Goal: Task Accomplishment & Management: Manage account settings

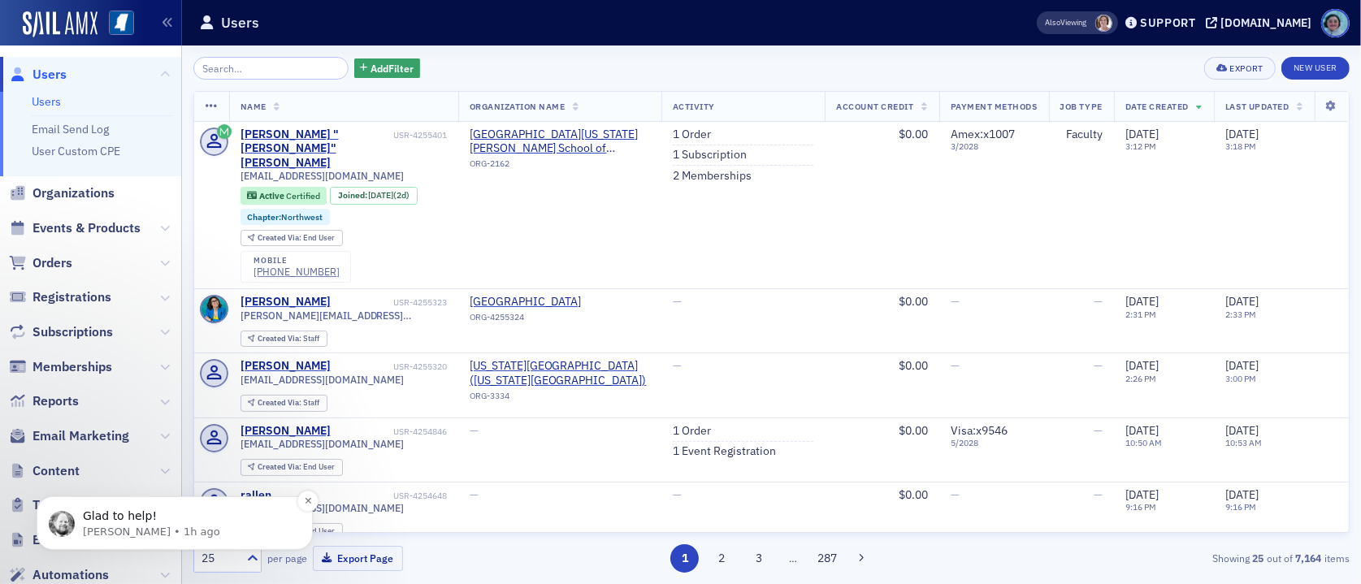
scroll to position [604, 0]
click at [314, 506] on button "Dismiss notification" at bounding box center [307, 500] width 21 height 21
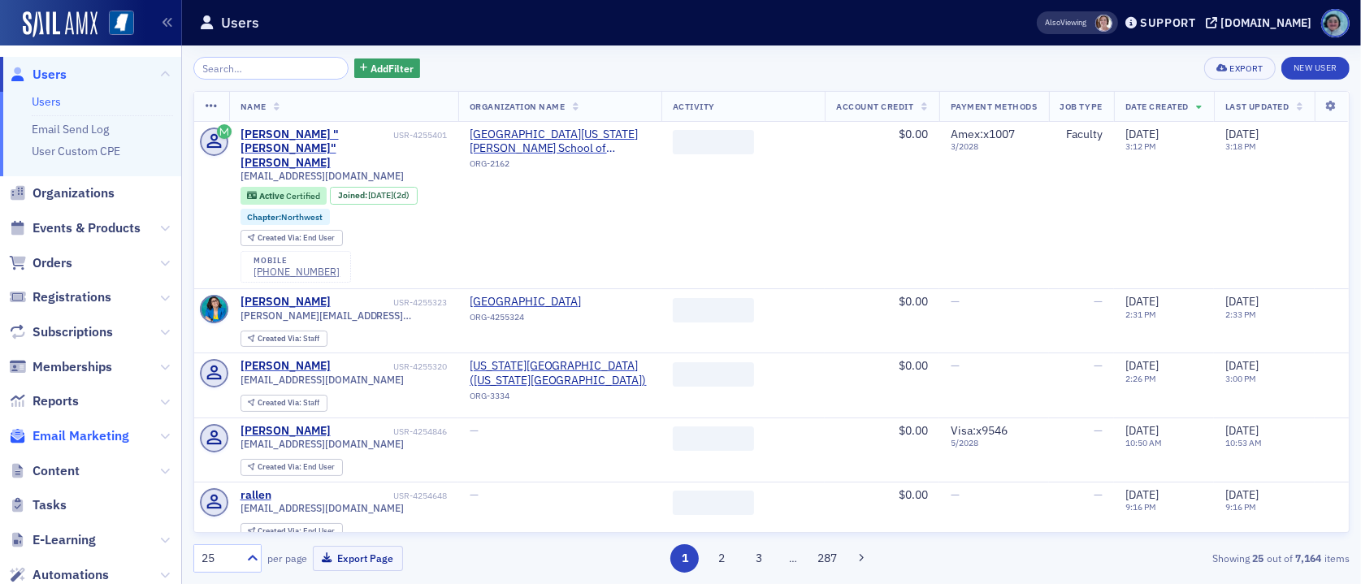
click at [112, 440] on span "Email Marketing" at bounding box center [80, 436] width 97 height 18
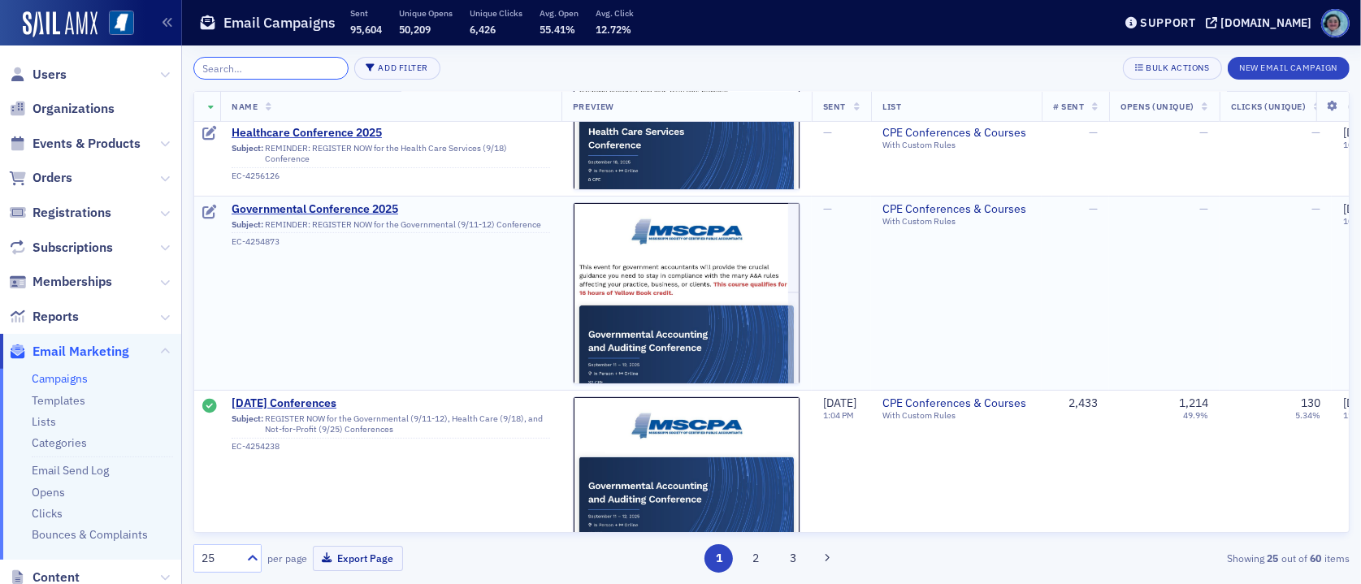
scroll to position [325, 0]
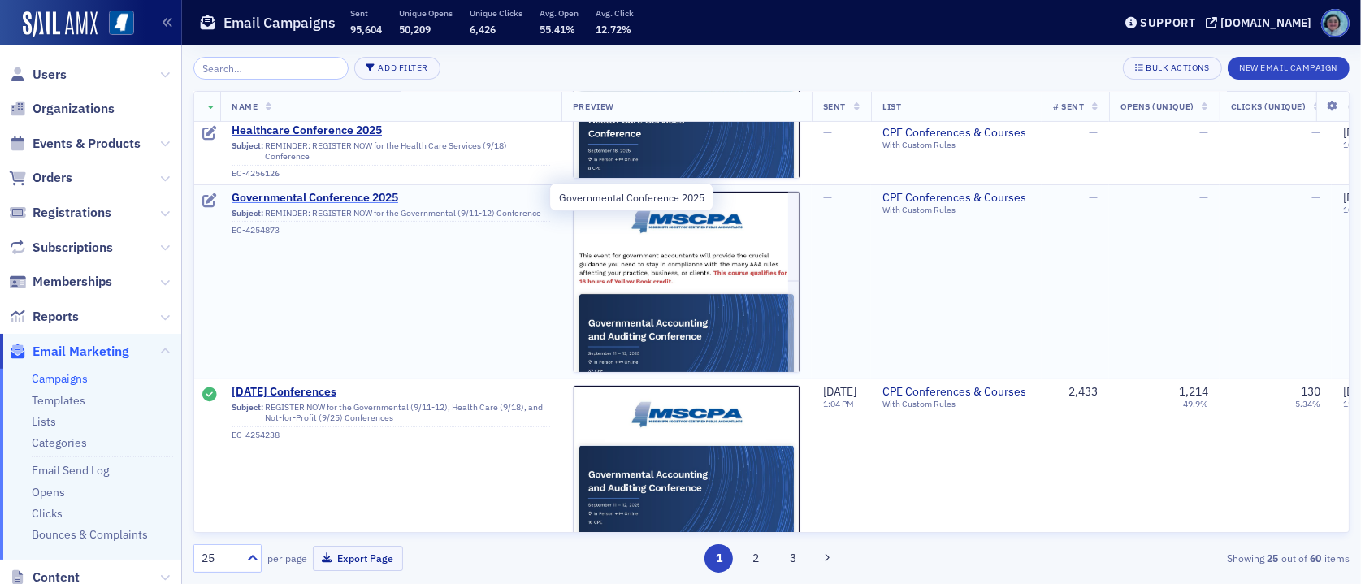
click at [340, 194] on span "Governmental Conference 2025" at bounding box center [391, 198] width 318 height 15
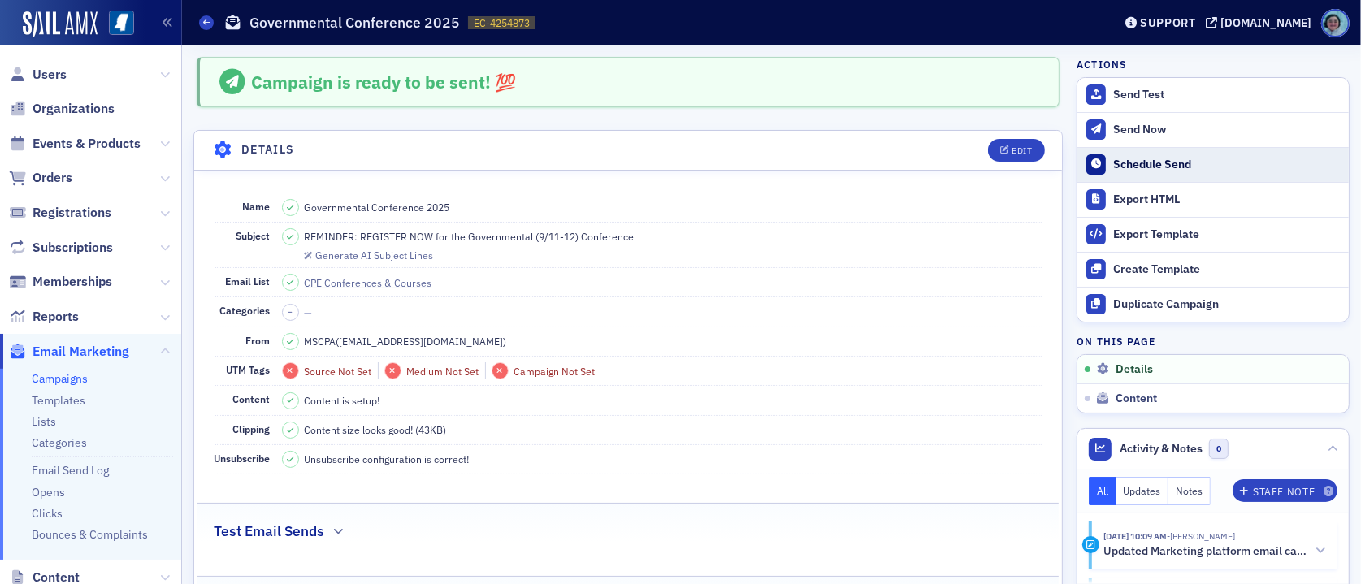
click at [1190, 172] on button "Schedule Send" at bounding box center [1212, 164] width 271 height 35
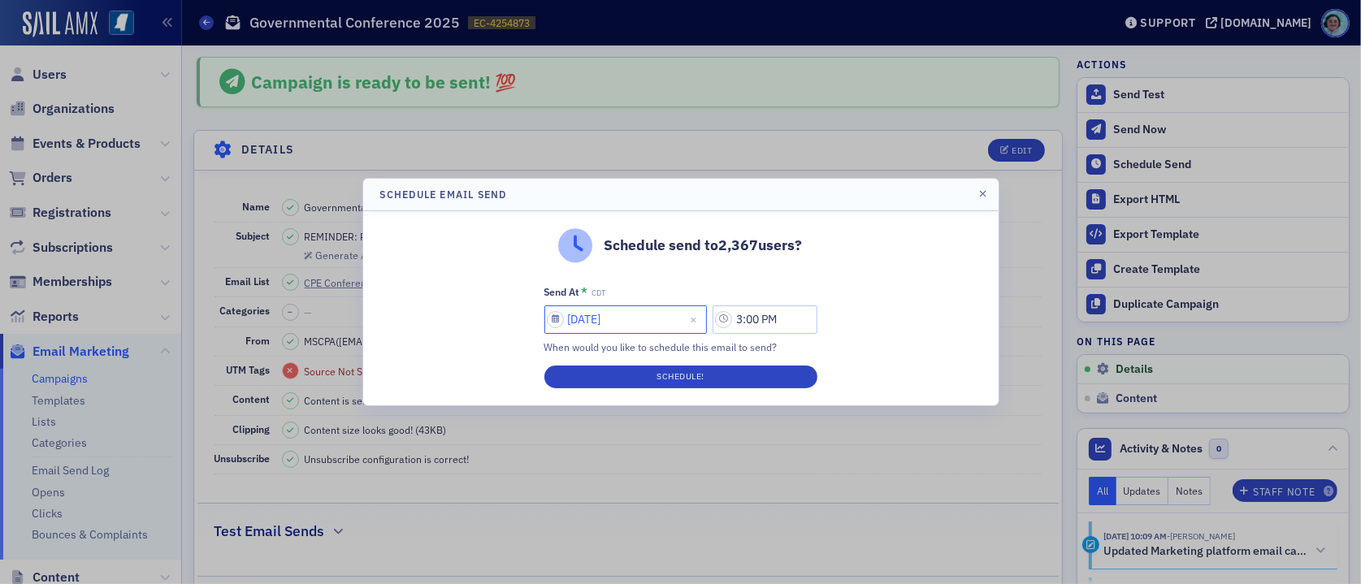
select select "7"
select select "2025"
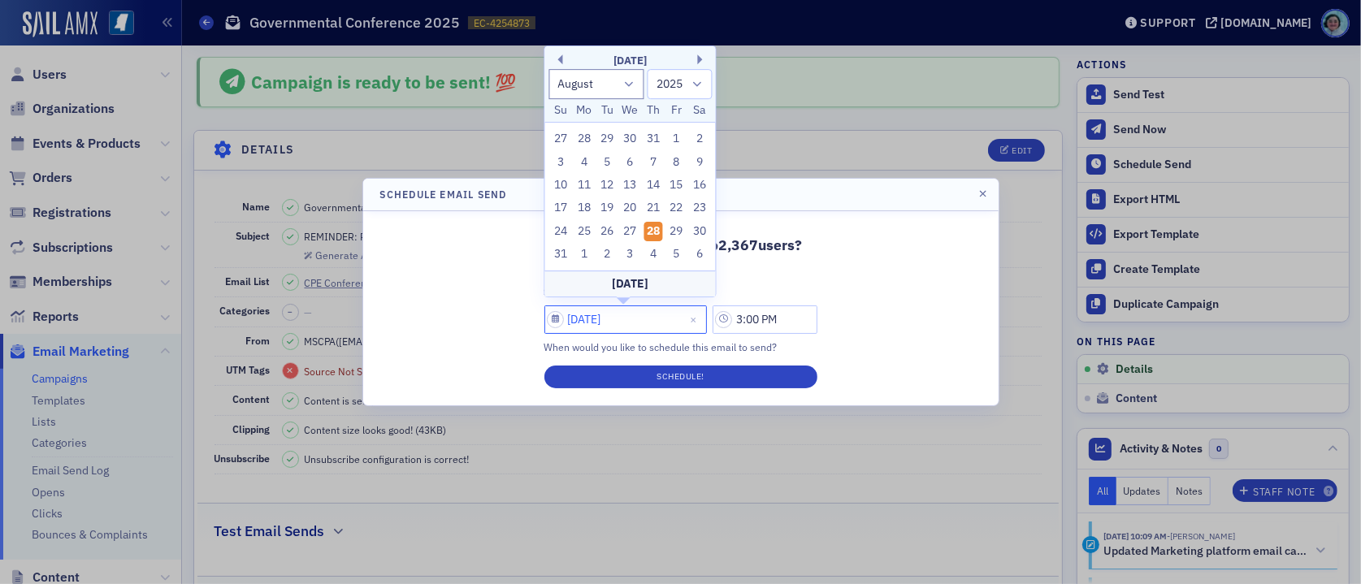
click at [654, 314] on input "08/28/2025" at bounding box center [625, 319] width 162 height 28
click at [630, 245] on div "3" at bounding box center [630, 254] width 19 height 19
type input "09/03/2025"
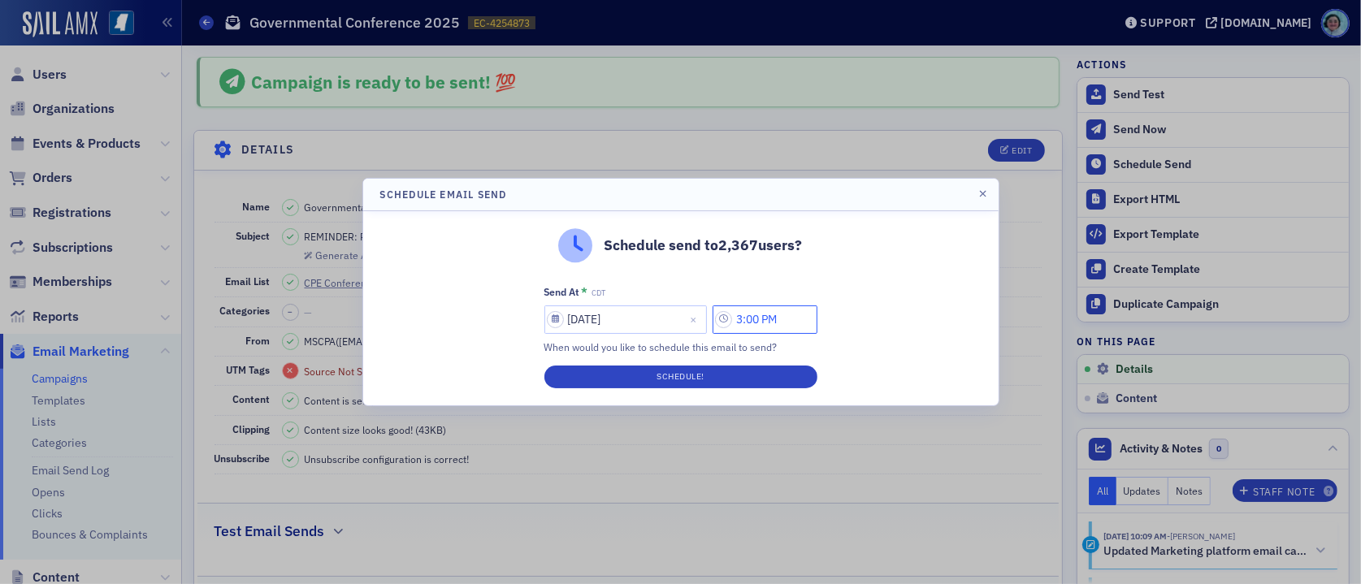
click at [745, 322] on input "3:00 PM" at bounding box center [764, 319] width 105 height 28
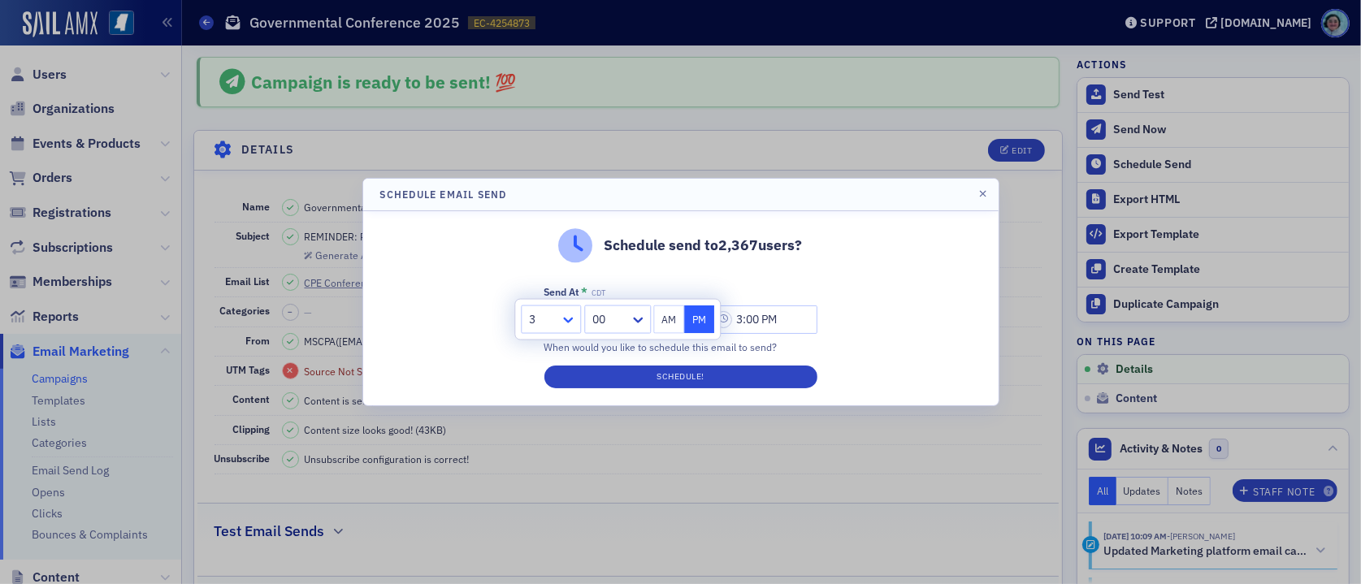
click at [564, 316] on icon at bounding box center [568, 320] width 16 height 16
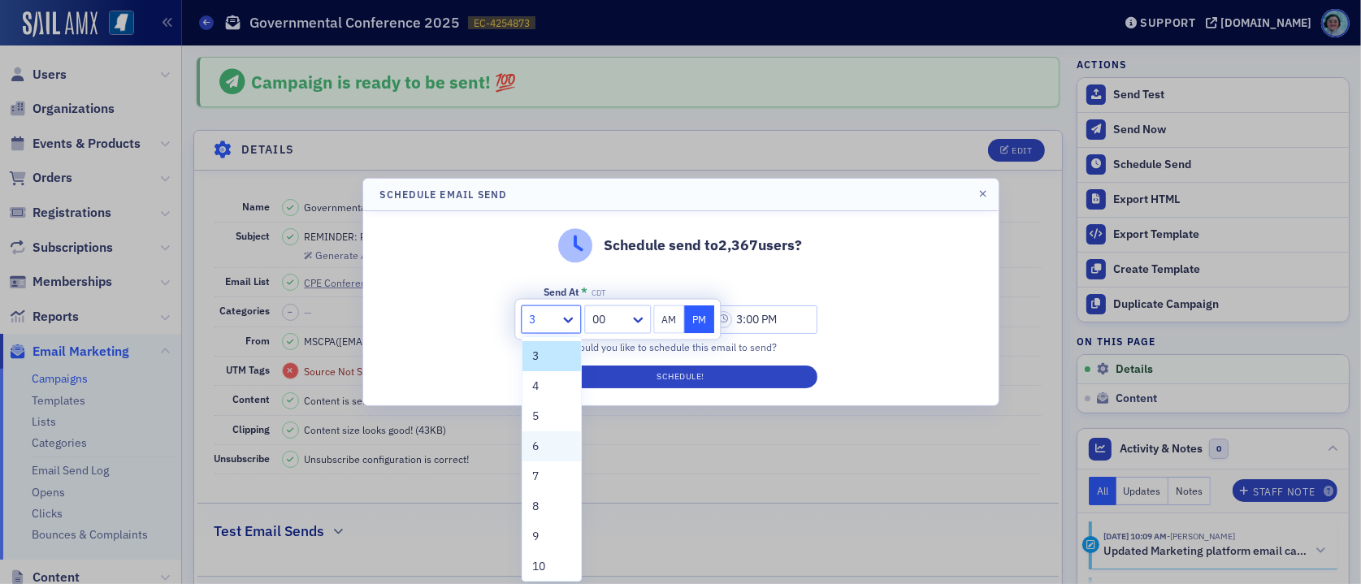
scroll to position [81, 0]
click at [551, 515] on div "9" at bounding box center [551, 514] width 39 height 17
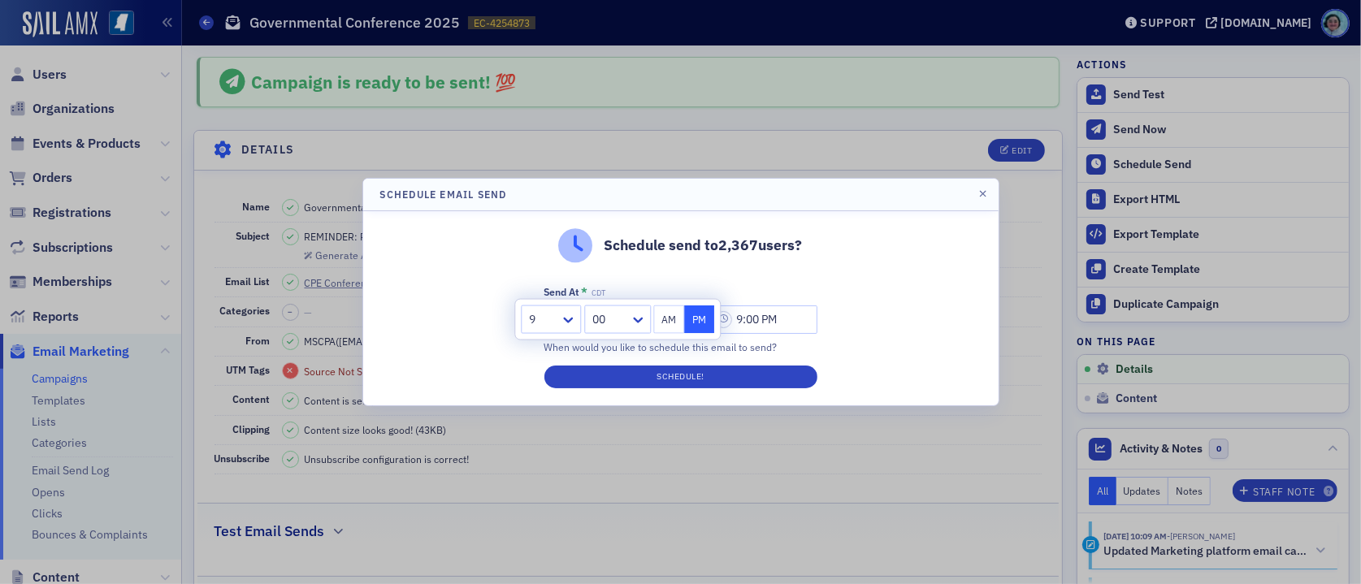
click at [663, 326] on button "AM" at bounding box center [668, 319] width 31 height 28
type input "9:00 AM"
click at [795, 279] on div "Schedule send to 2,367 users? Send At * CDT 09/03/2025 9:00 AM When would you l…" at bounding box center [680, 308] width 635 height 194
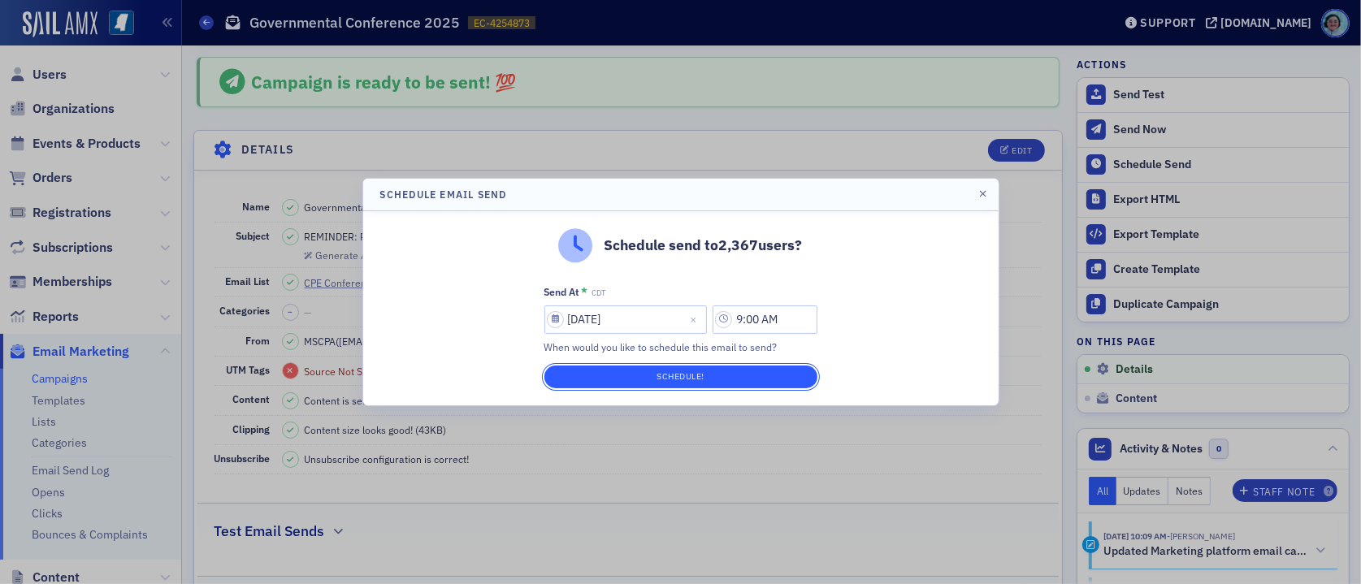
click at [764, 373] on button "Schedule!" at bounding box center [680, 377] width 273 height 23
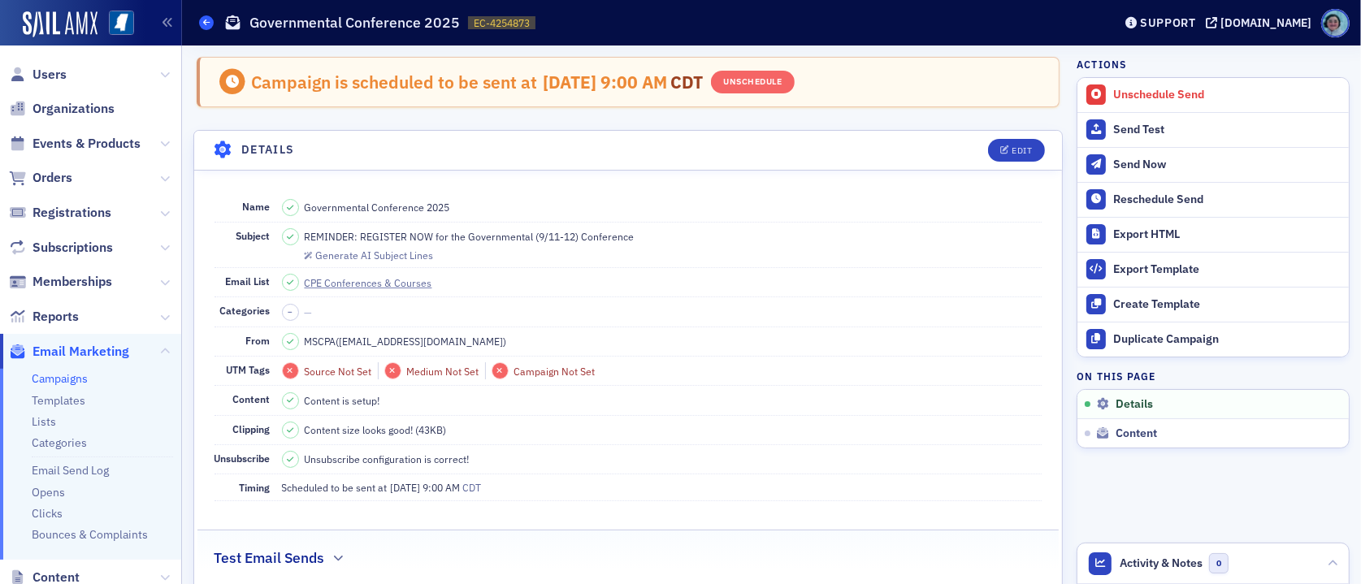
click at [210, 18] on span at bounding box center [206, 22] width 15 height 15
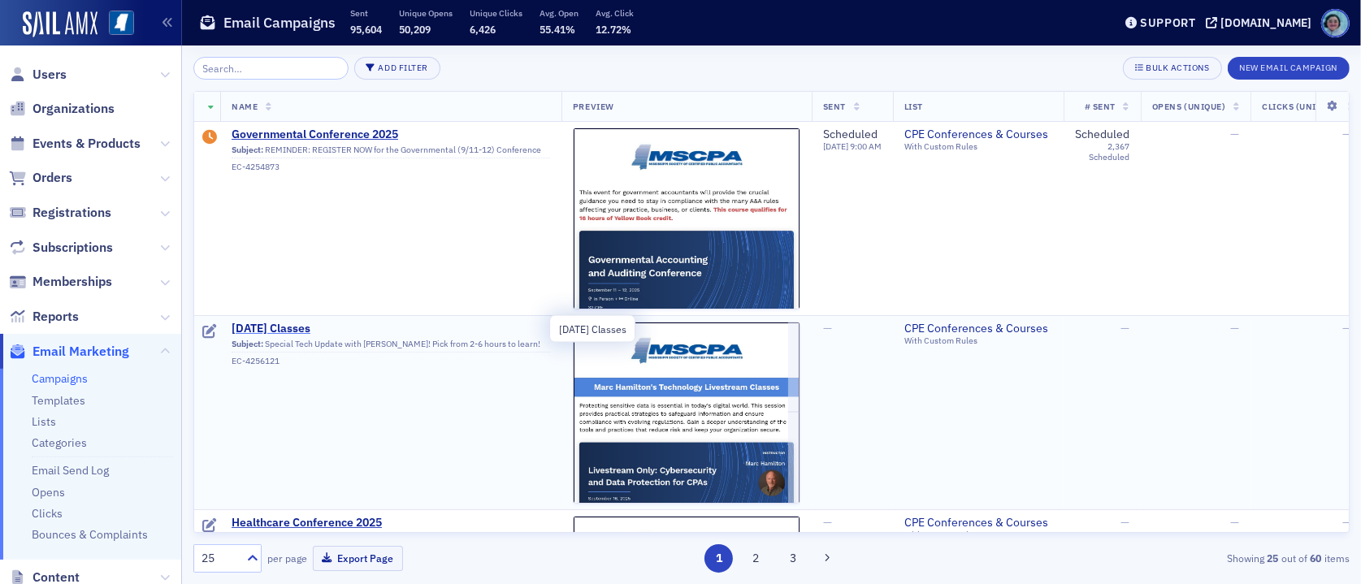
click at [337, 324] on span "September 16th Classes" at bounding box center [391, 329] width 318 height 15
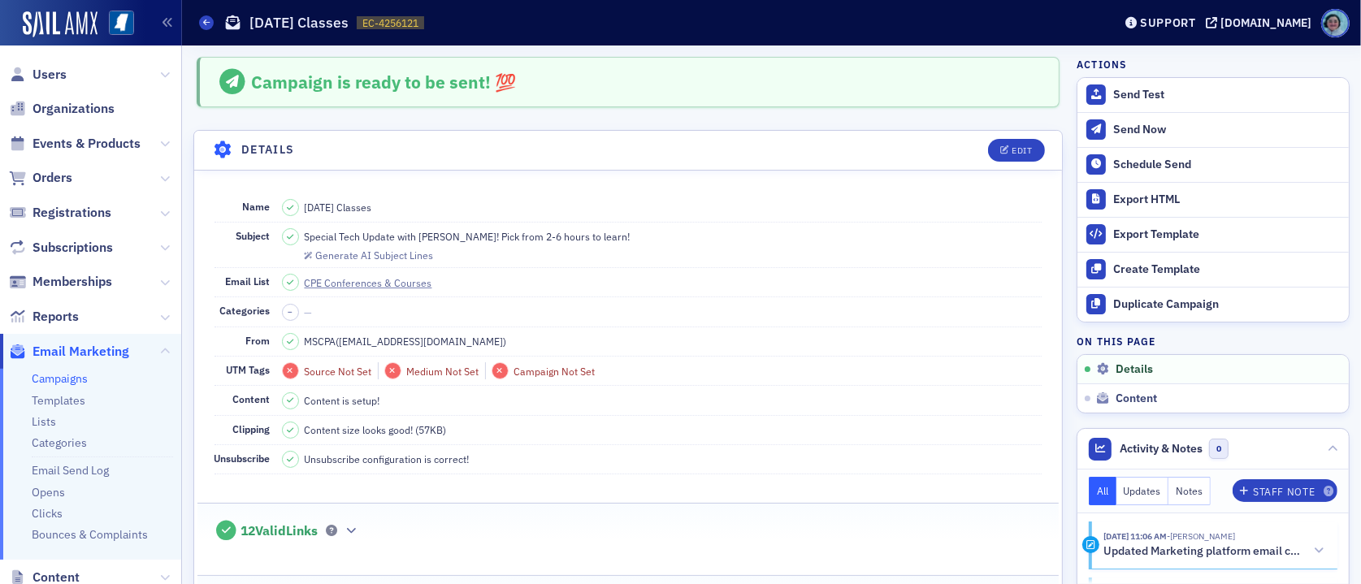
click at [196, 24] on header "Campaigns September 16th Classes EC-4256121 4256121 Support ms-cpa.org" at bounding box center [771, 22] width 1179 height 45
click at [201, 22] on span at bounding box center [206, 22] width 15 height 15
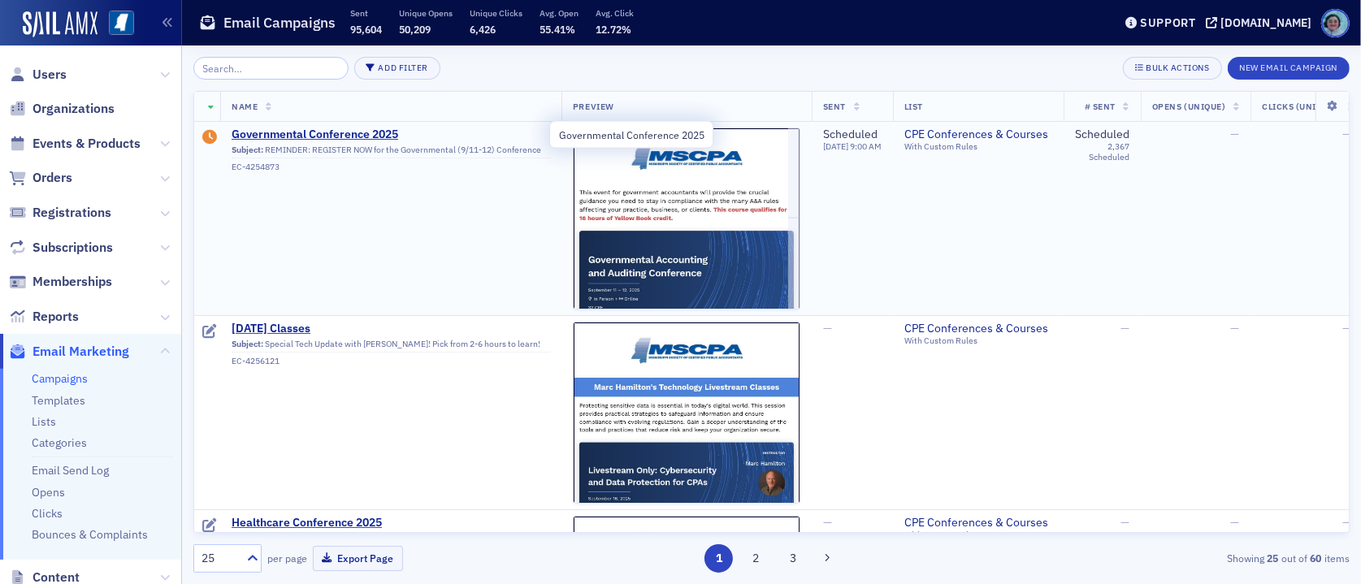
click at [314, 126] on td "Governmental Conference 2025 Subject: REMINDER: REGISTER NOW for the Government…" at bounding box center [390, 219] width 341 height 194
click at [314, 128] on span "Governmental Conference 2025" at bounding box center [391, 135] width 318 height 15
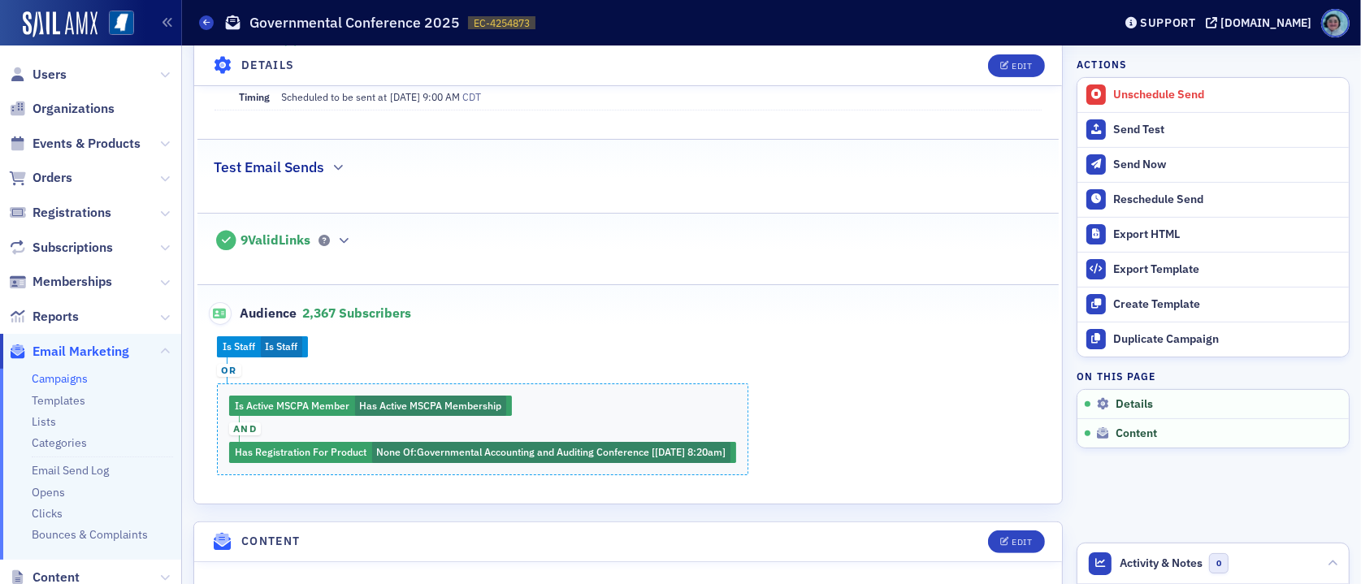
scroll to position [406, 0]
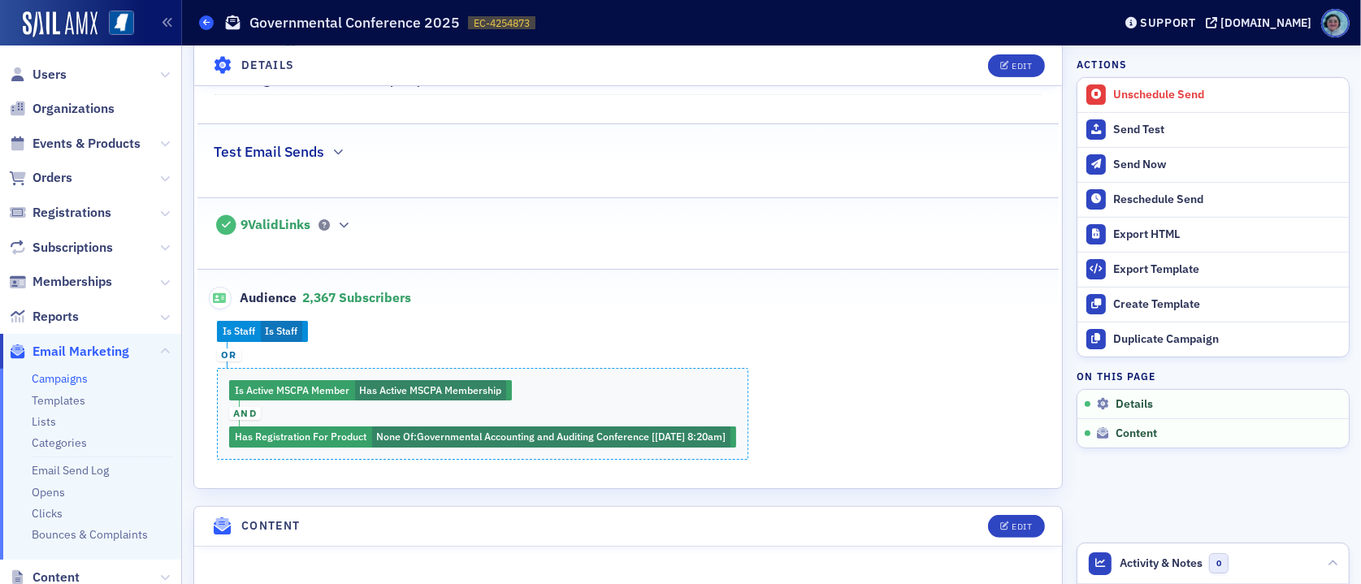
click at [206, 24] on icon at bounding box center [206, 22] width 6 height 7
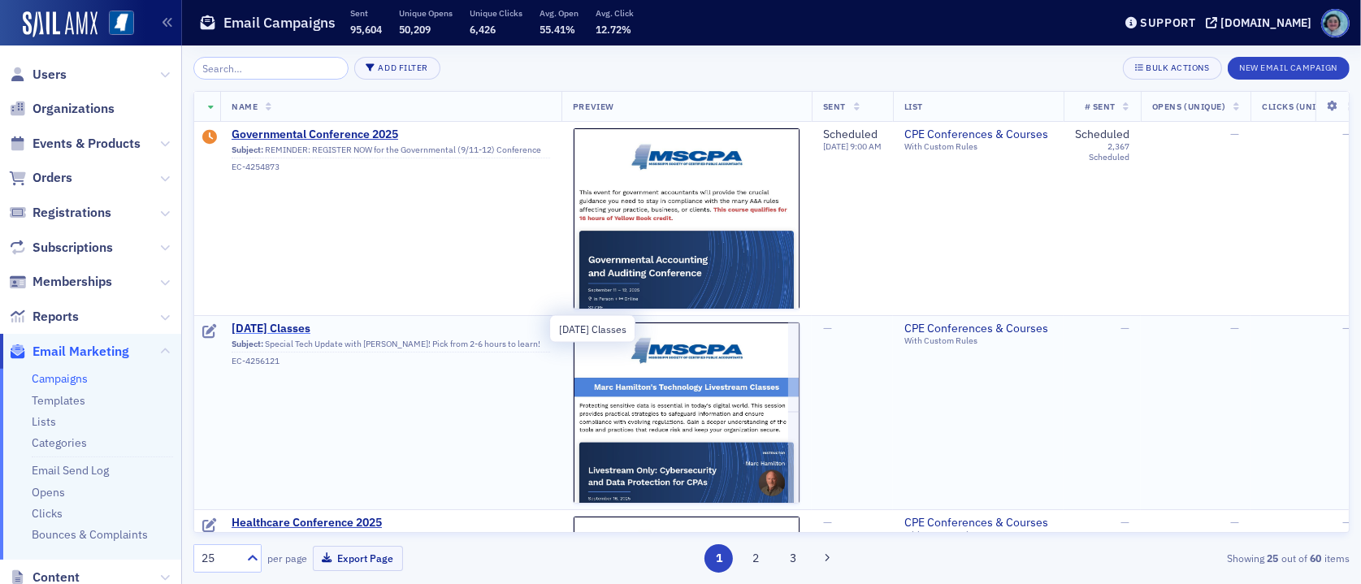
click at [322, 326] on span "September 16th Classes" at bounding box center [391, 329] width 318 height 15
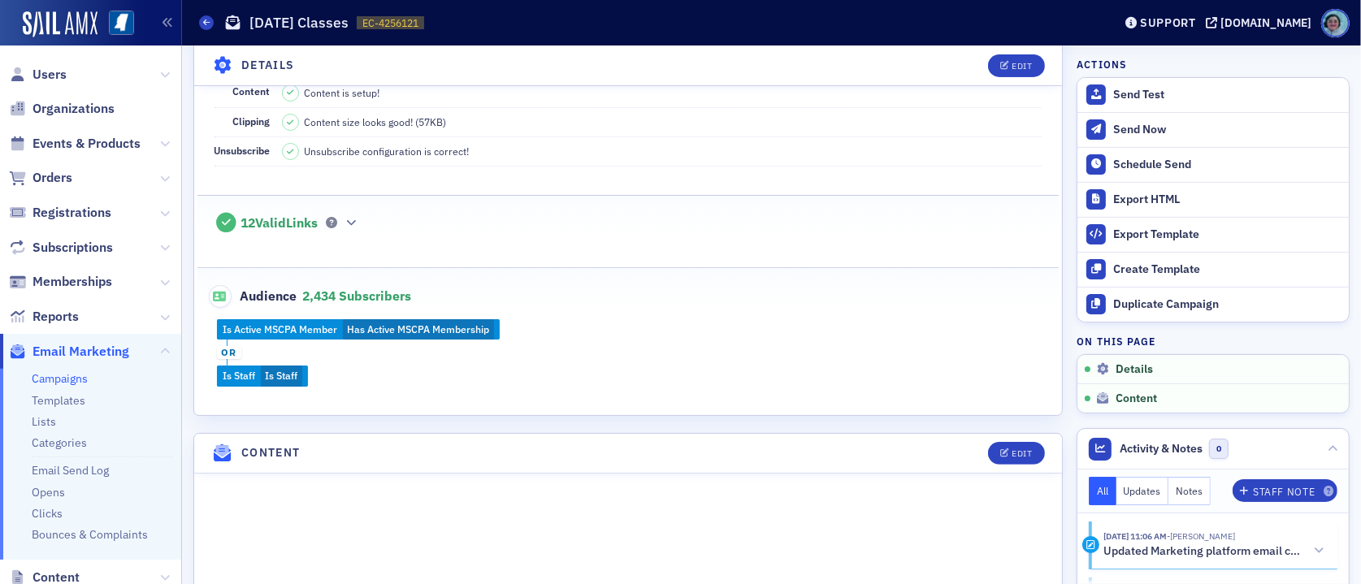
scroll to position [548, 0]
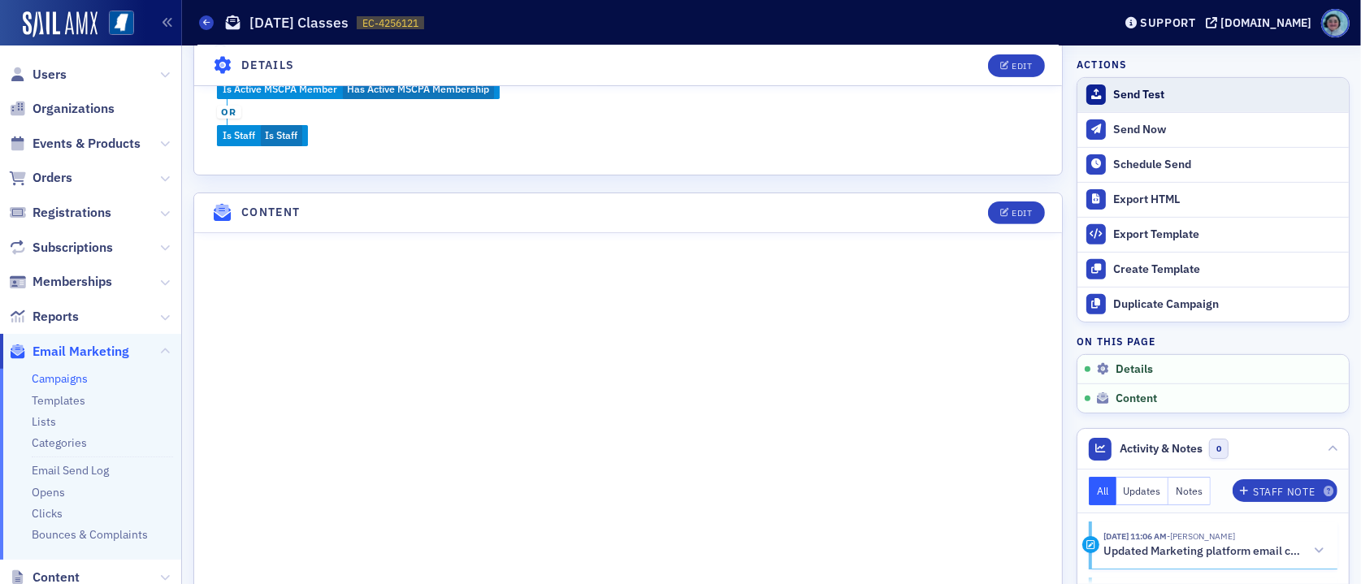
click at [1150, 90] on div "Send Test" at bounding box center [1226, 95] width 227 height 15
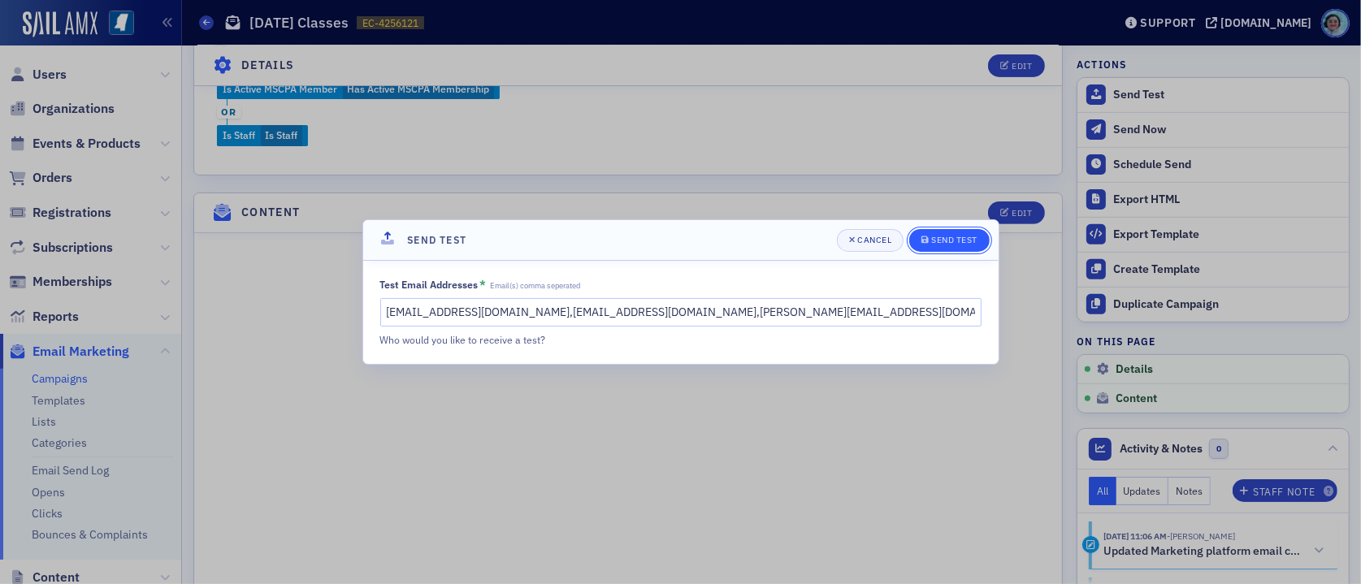
click at [945, 240] on div "Send Test" at bounding box center [954, 240] width 46 height 9
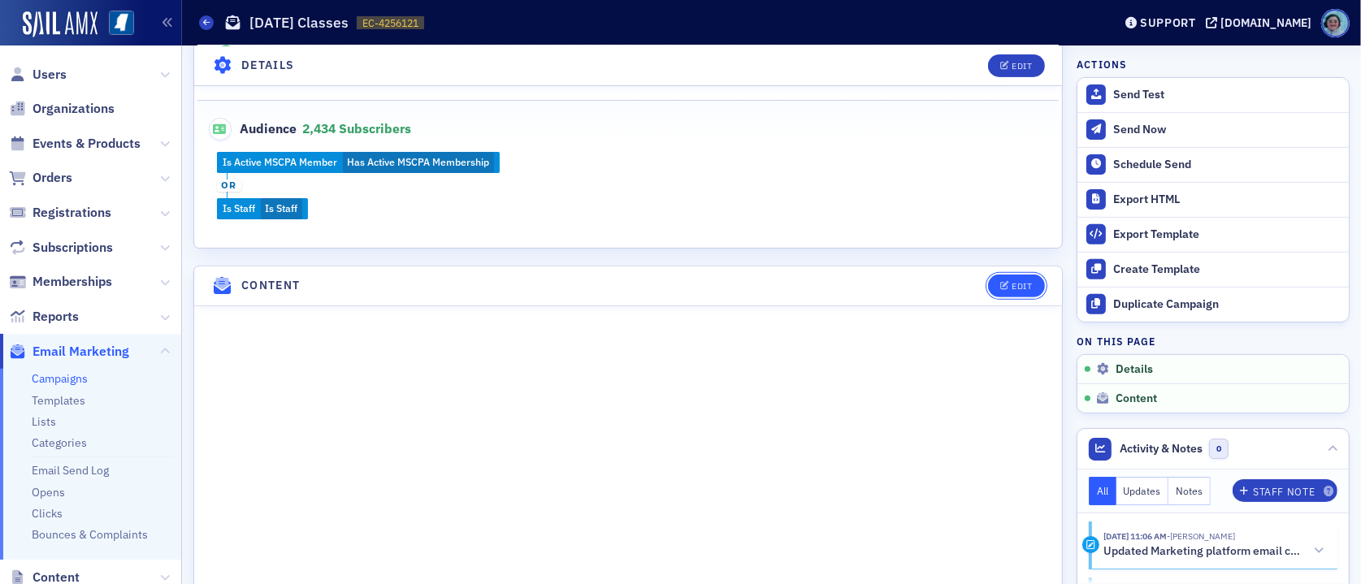
click at [1023, 285] on button "Edit" at bounding box center [1016, 286] width 56 height 23
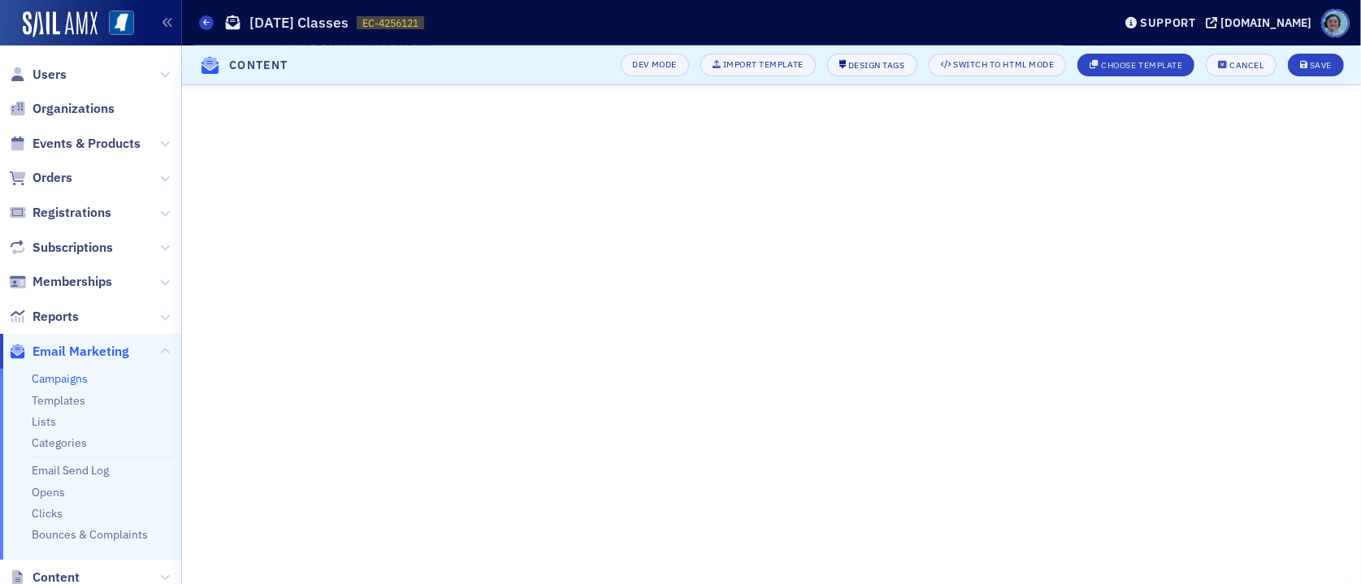
scroll to position [238, 0]
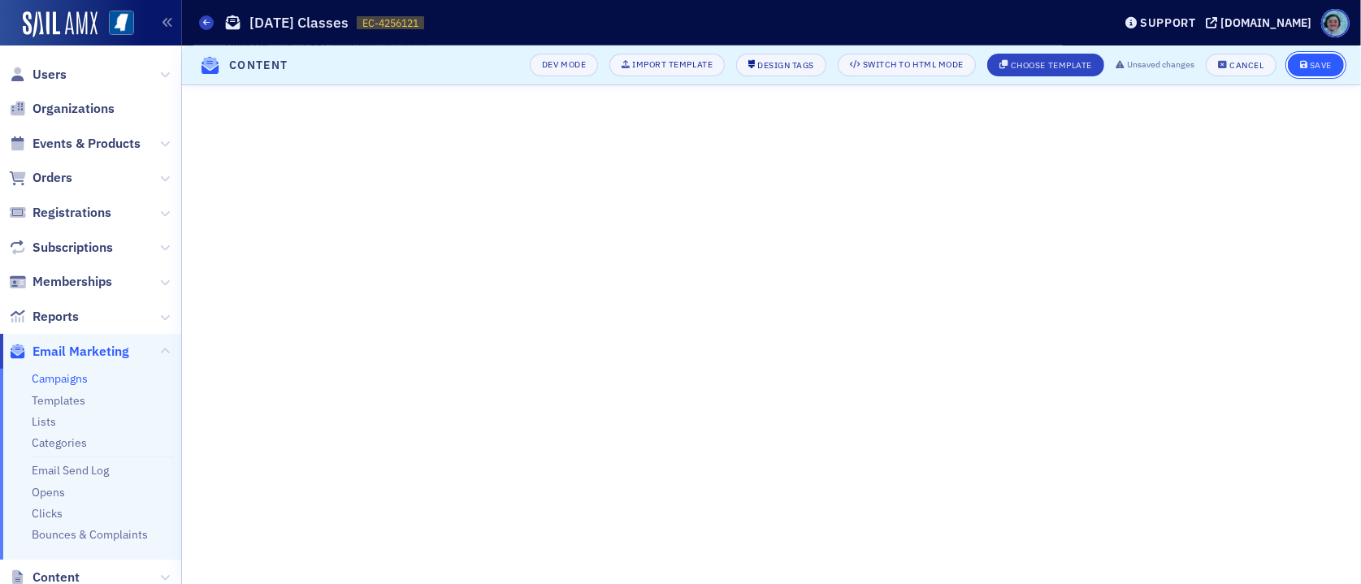
click at [1307, 58] on button "Save" at bounding box center [1316, 65] width 56 height 23
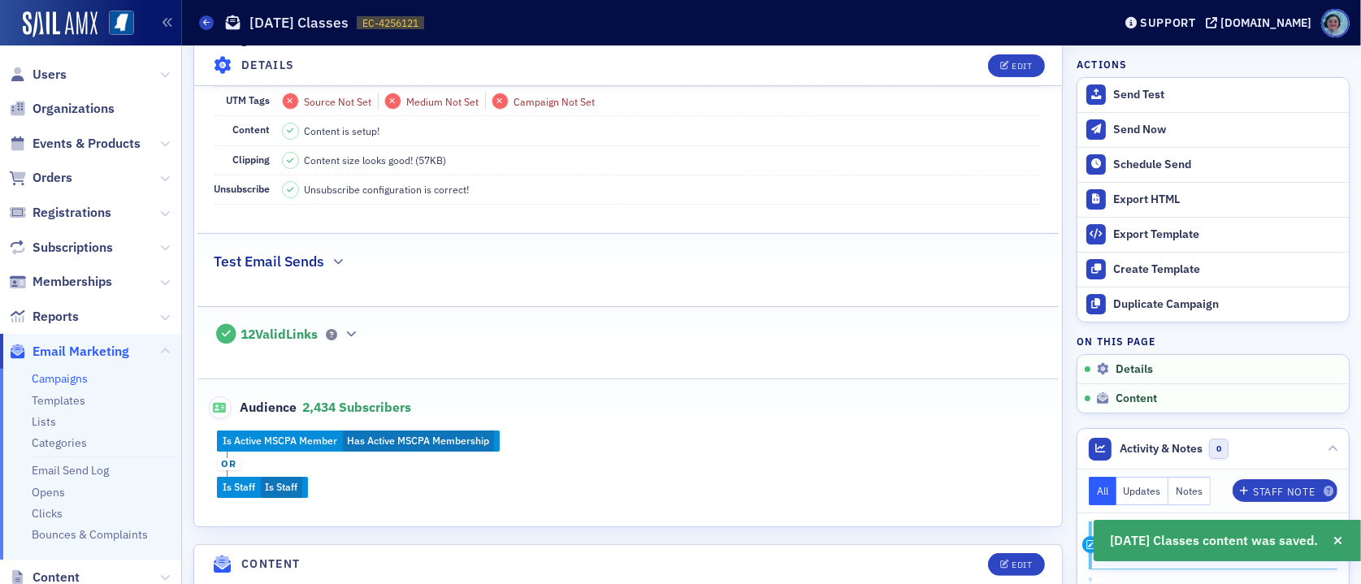
scroll to position [0, 0]
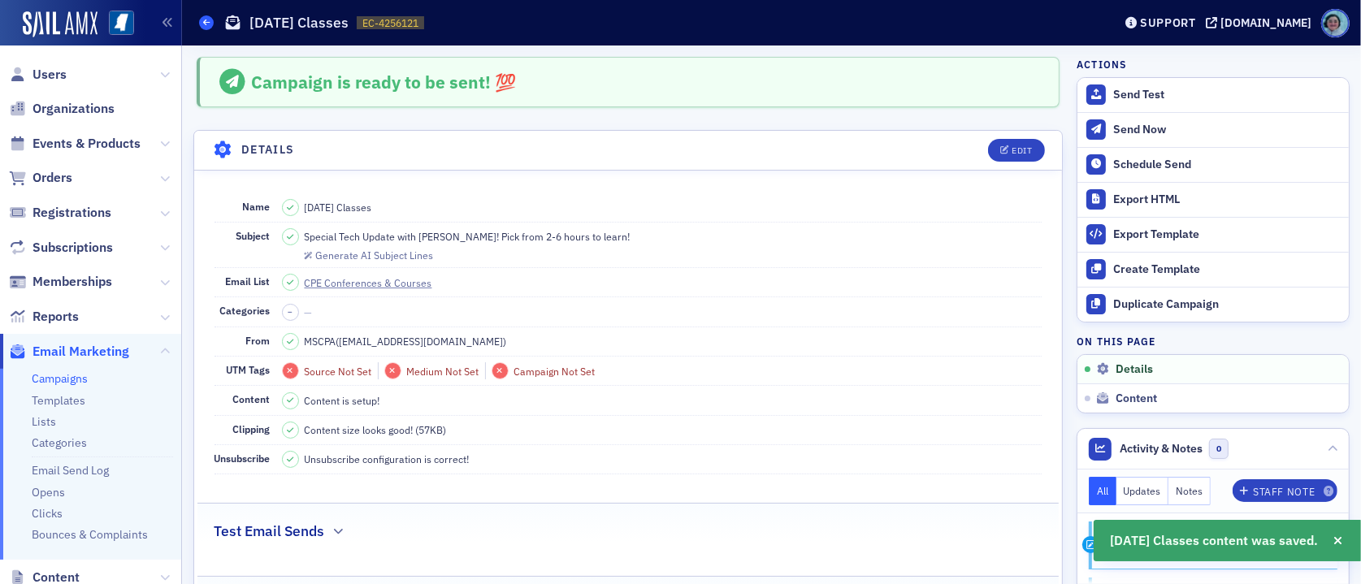
click at [201, 24] on span at bounding box center [206, 22] width 15 height 15
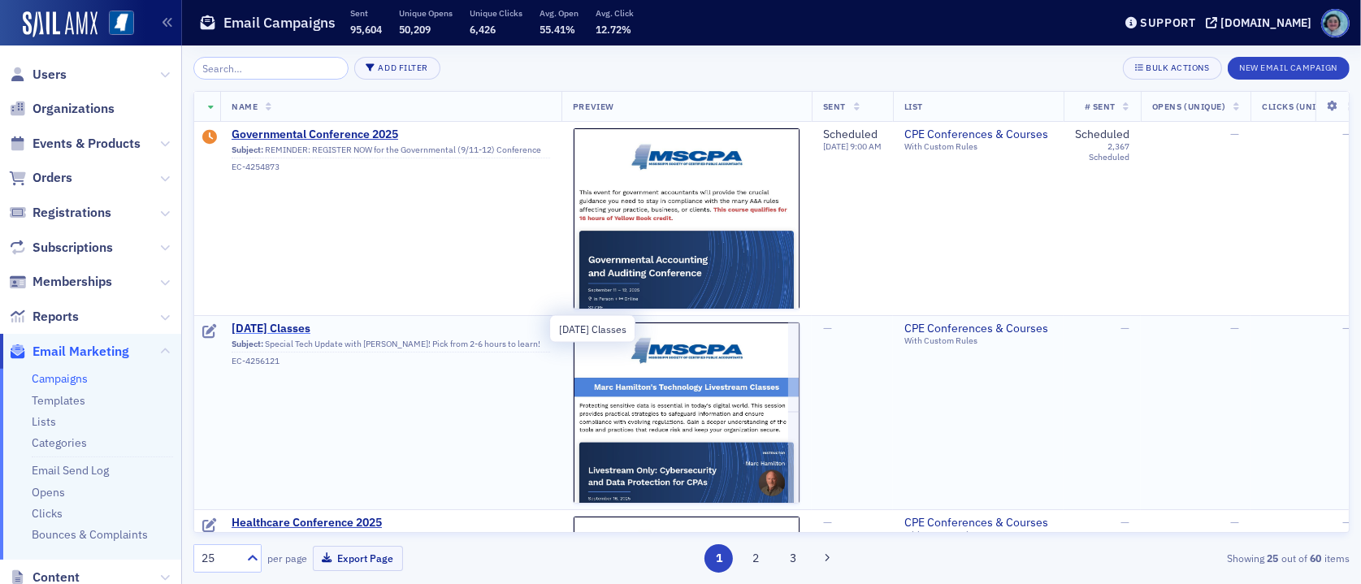
click at [318, 330] on span "September 16th Classes" at bounding box center [391, 329] width 318 height 15
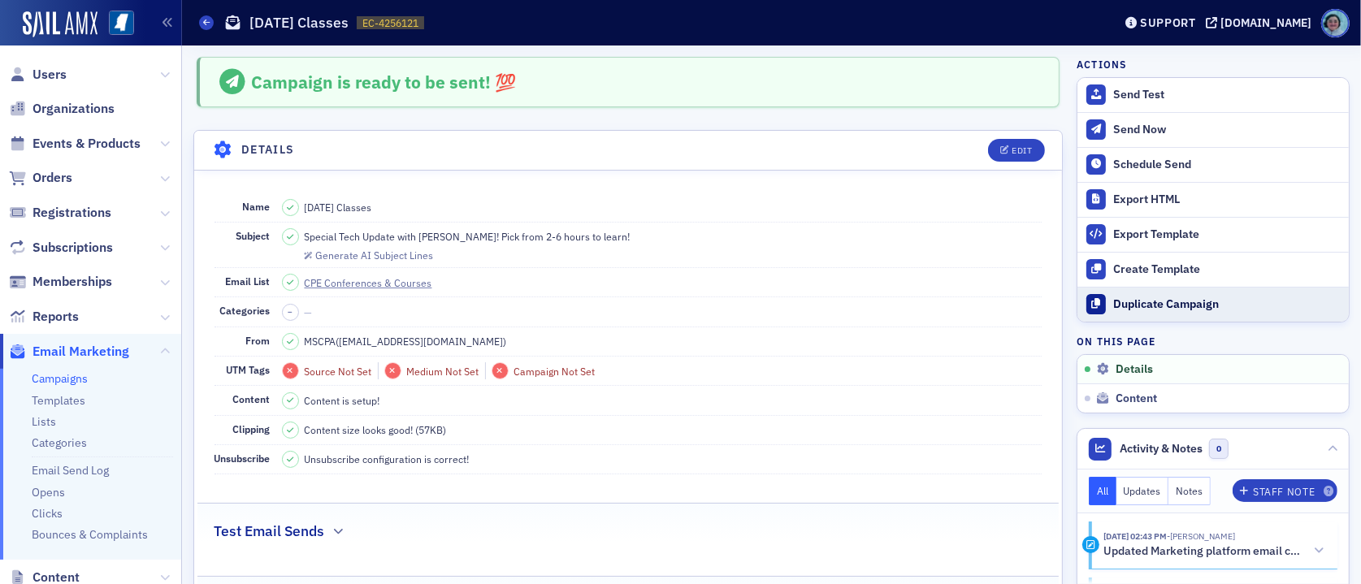
click at [1201, 294] on button "Duplicate Campaign" at bounding box center [1212, 304] width 271 height 35
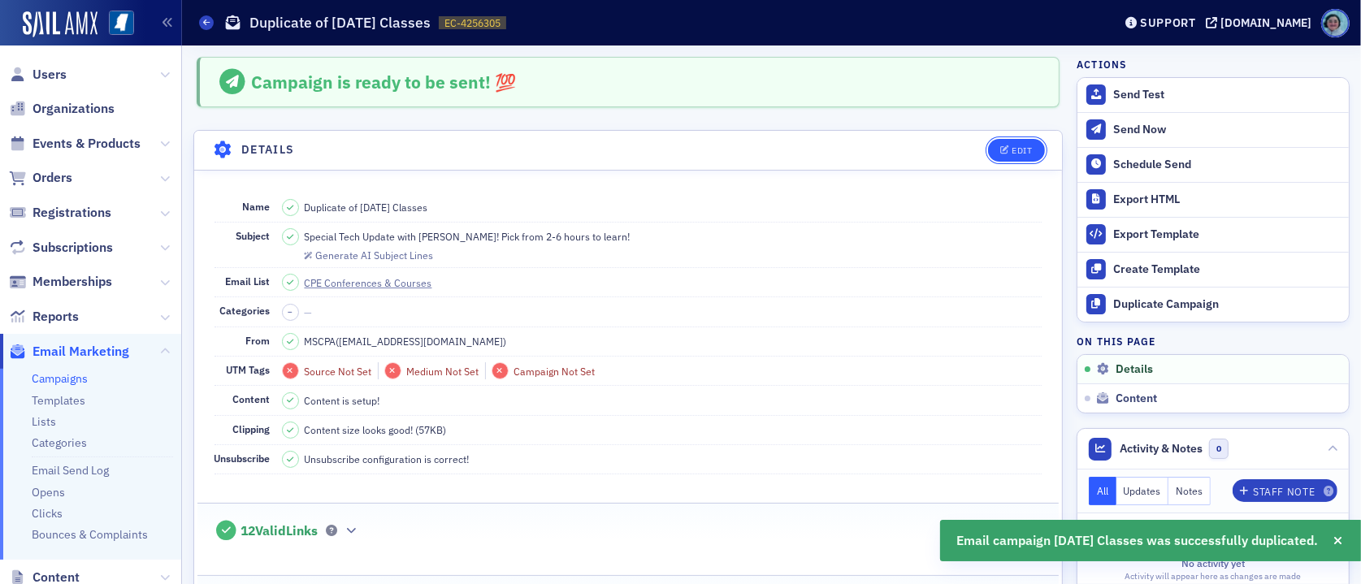
click at [1011, 149] on div "Edit" at bounding box center [1021, 150] width 20 height 9
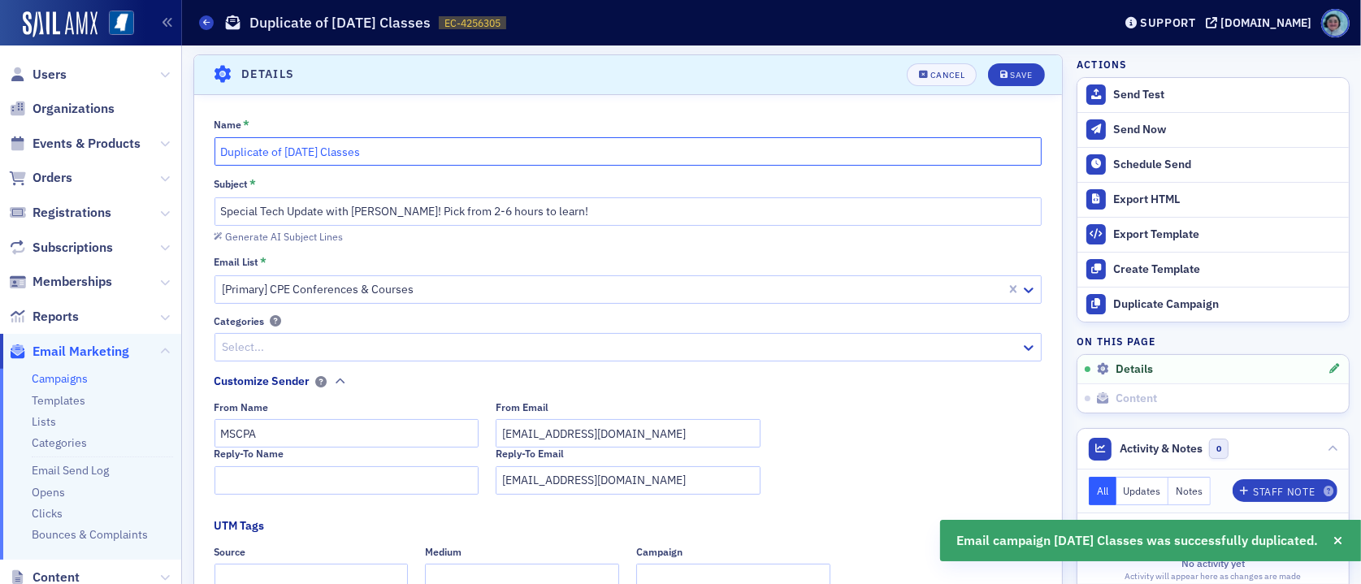
drag, startPoint x: 283, startPoint y: 150, endPoint x: 85, endPoint y: 161, distance: 197.7
click at [87, 161] on div "Users Organizations Events & Products Orders Registrations Subscriptions Member…" at bounding box center [680, 292] width 1361 height 584
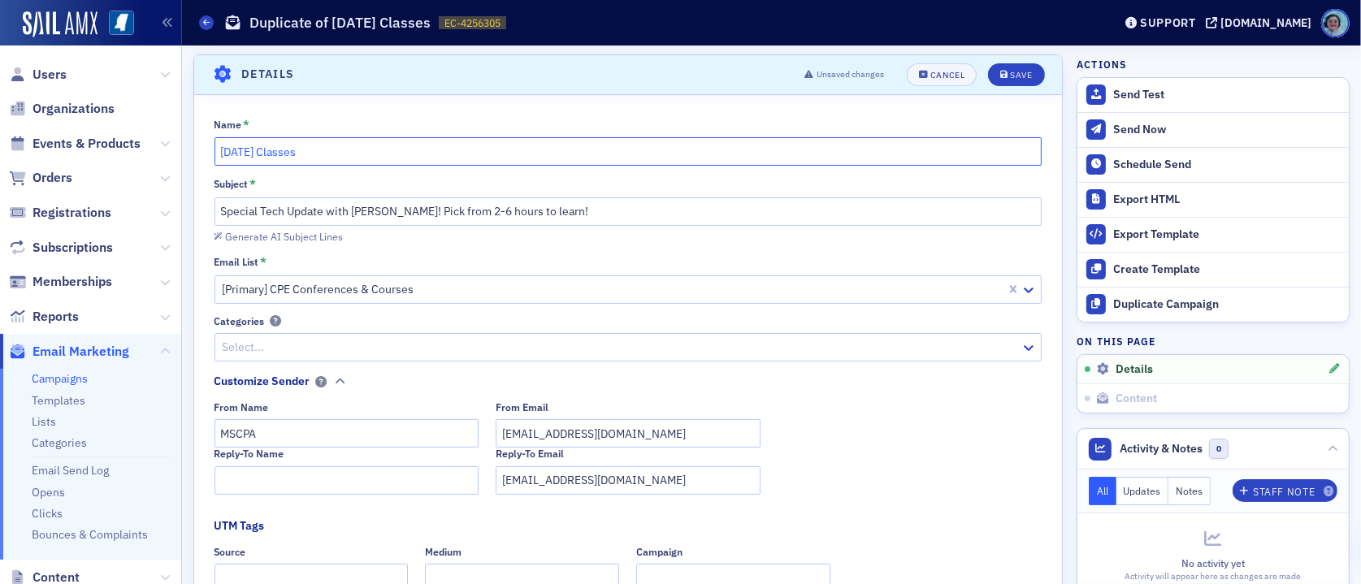
click at [288, 146] on input "September 16th Classes" at bounding box center [628, 151] width 828 height 28
drag, startPoint x: 305, startPoint y: 145, endPoint x: 275, endPoint y: 149, distance: 29.6
click at [275, 149] on input "September 16th Classes" at bounding box center [628, 151] width 828 height 28
click at [307, 153] on input "September 16th Classes" at bounding box center [628, 151] width 828 height 28
drag, startPoint x: 302, startPoint y: 152, endPoint x: 279, endPoint y: 149, distance: 22.9
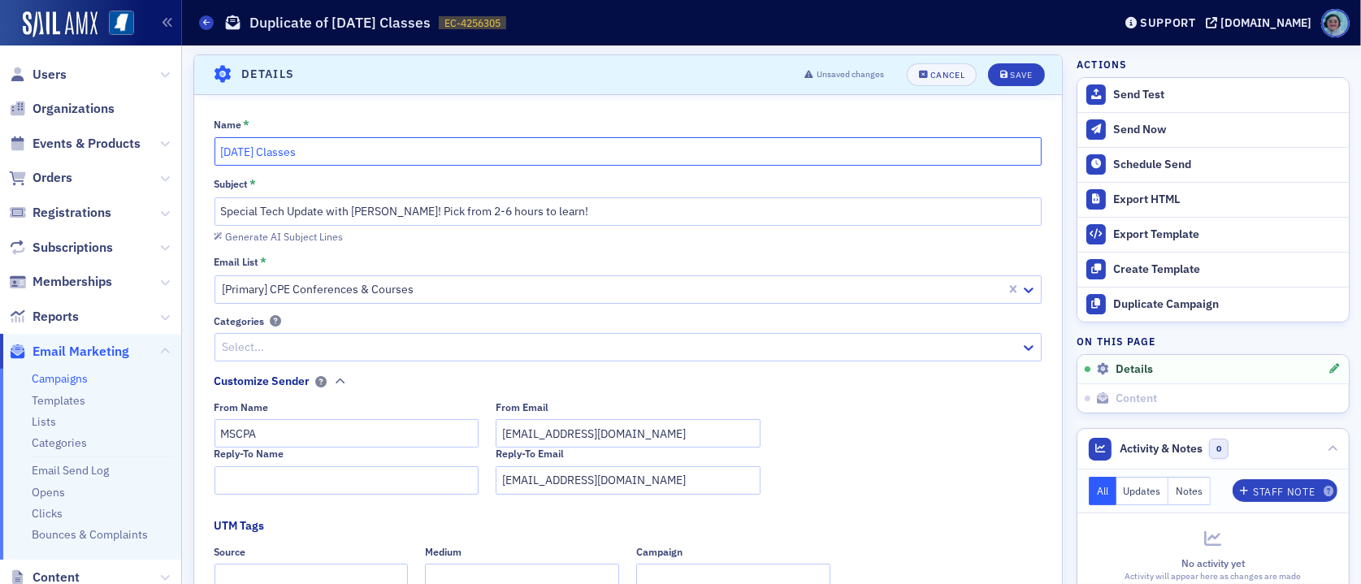
click at [279, 149] on input "September 16th Classes" at bounding box center [628, 151] width 828 height 28
type input "September 23rd Classes"
click at [1010, 77] on div "Save" at bounding box center [1021, 75] width 22 height 9
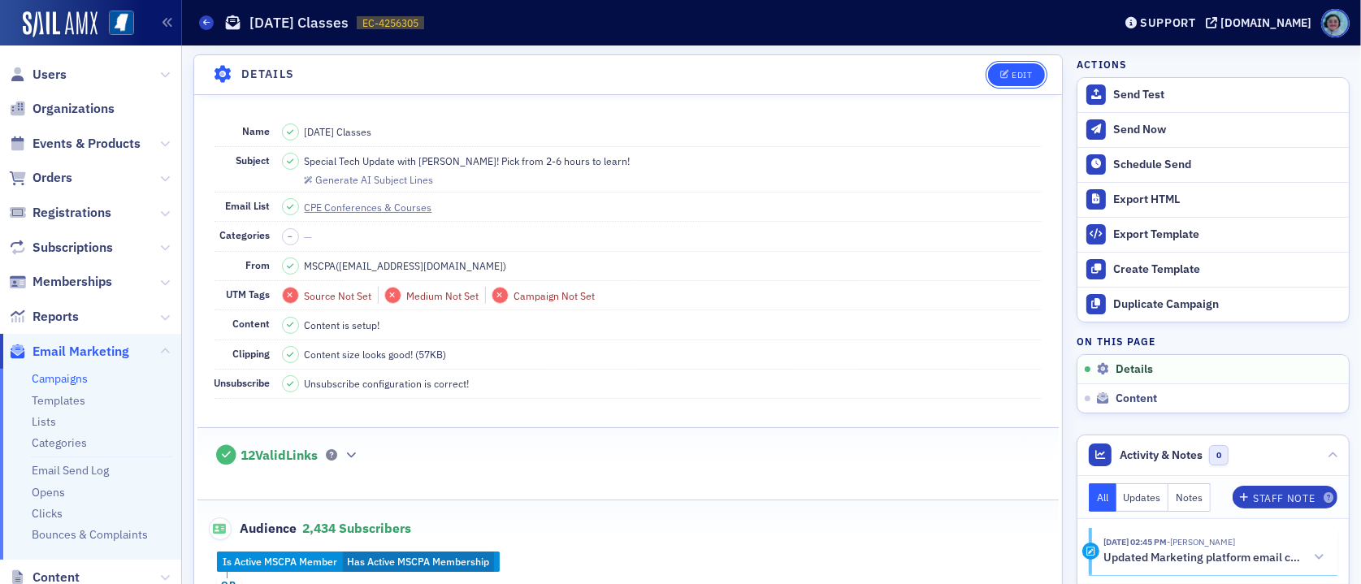
click at [1011, 79] on div "Edit" at bounding box center [1021, 75] width 20 height 9
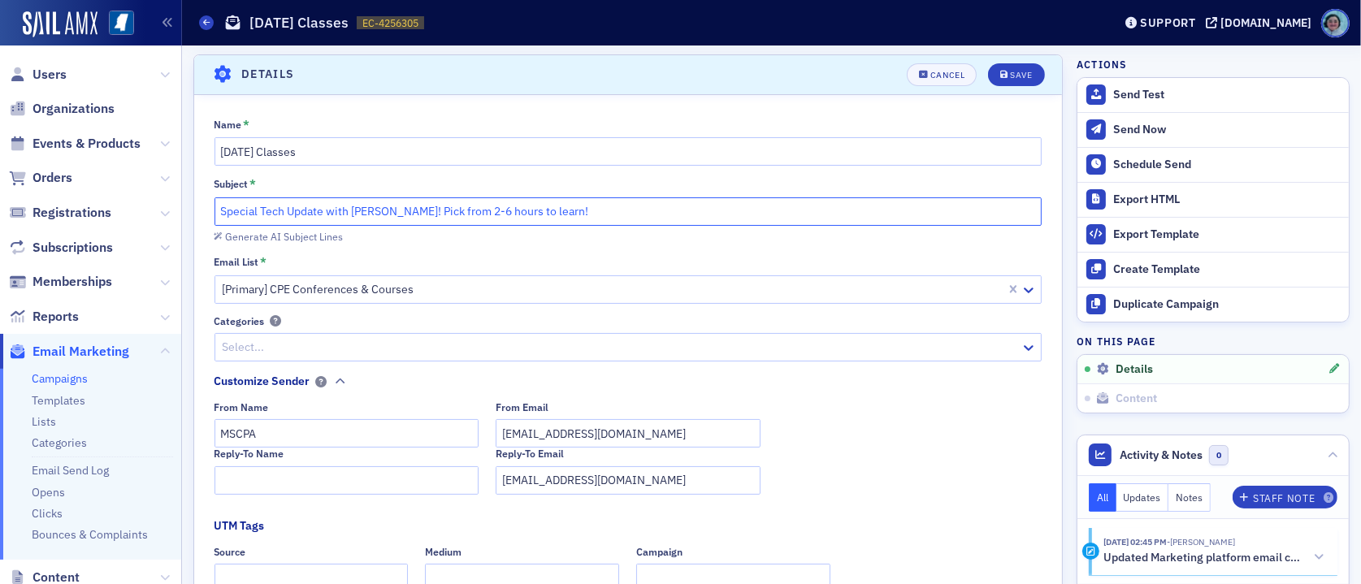
click at [232, 202] on input "Special Tech Update with Marc Hamilton! Pick from 2-6 hours to learn!" at bounding box center [628, 211] width 828 height 28
click at [279, 211] on input "Ethical Tech Update with Marc Hamilton! Pick from 2-6 hours to learn!" at bounding box center [628, 211] width 828 height 28
click at [278, 212] on input "Ethical Tech Update with Marc Hamilton! Pick from 2-6 hours to learn!" at bounding box center [628, 211] width 828 height 28
drag, startPoint x: 569, startPoint y: 216, endPoint x: 324, endPoint y: 212, distance: 244.6
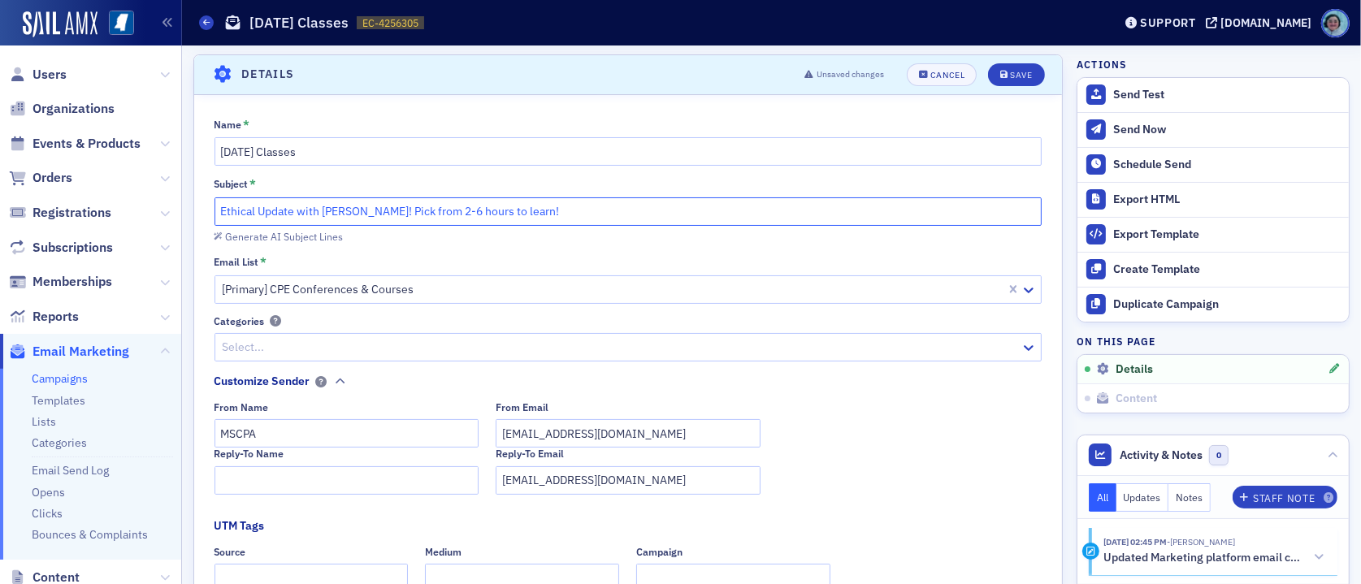
click at [324, 212] on input "Ethical Update with Marc Hamilton! Pick from 2-6 hours to learn!" at bounding box center [628, 211] width 828 height 28
click at [219, 208] on input "Ethical Update with Donna Ingram!" at bounding box center [628, 211] width 828 height 28
click at [420, 209] on input "Ethical Update with Donna Ingram!" at bounding box center [628, 211] width 828 height 28
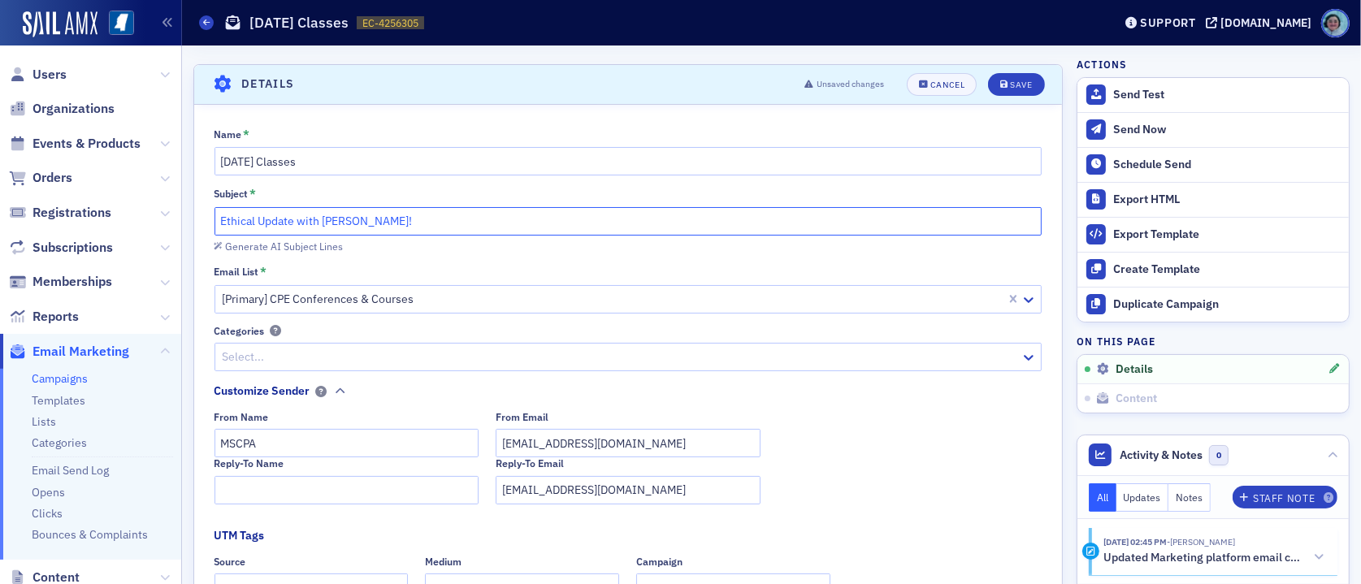
scroll to position [0, 0]
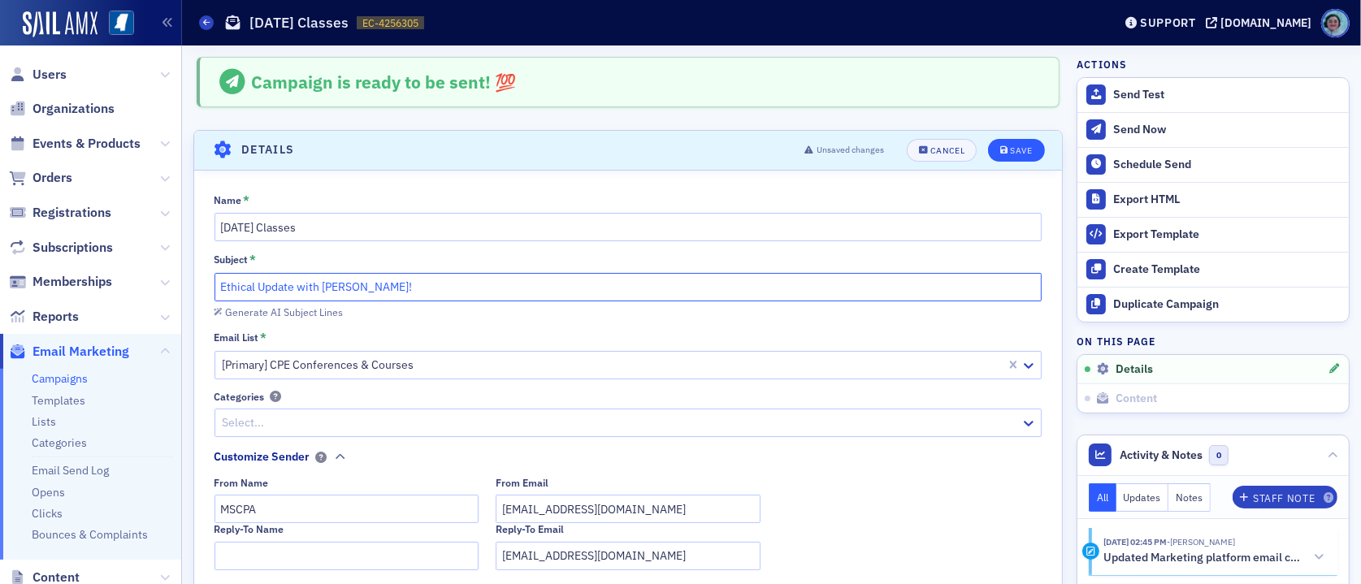
type input "Ethical Update with Donna Ingram!"
click at [1000, 150] on icon "submit" at bounding box center [1004, 150] width 8 height 9
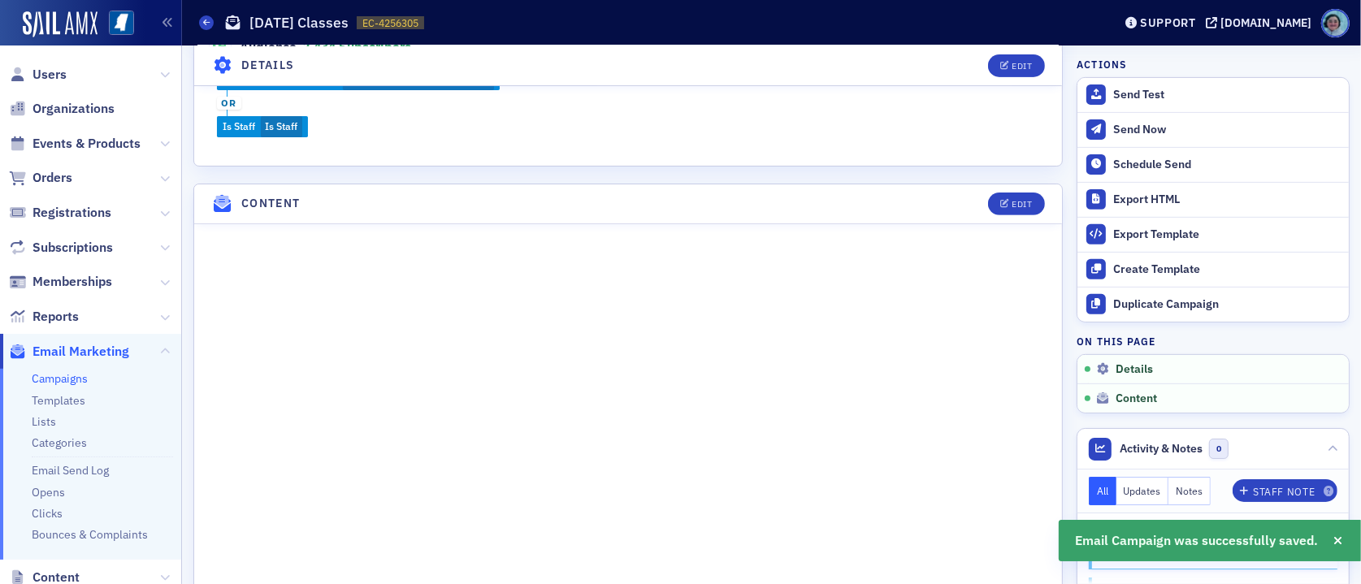
scroll to position [563, 0]
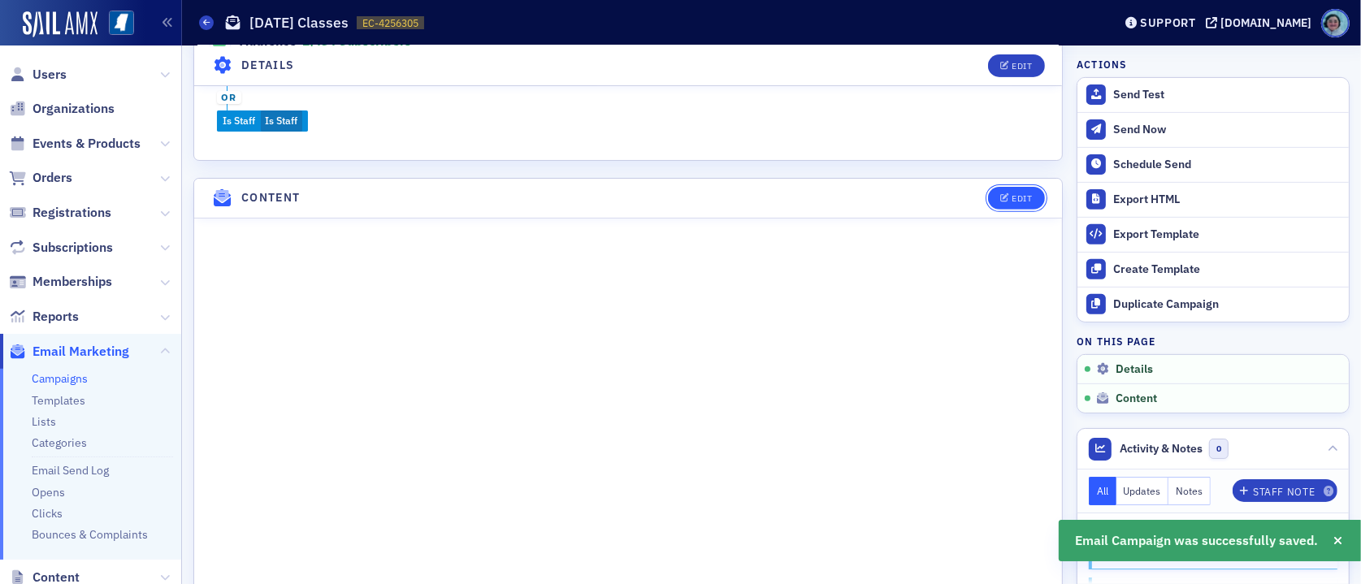
click at [997, 199] on button "Edit" at bounding box center [1016, 198] width 56 height 23
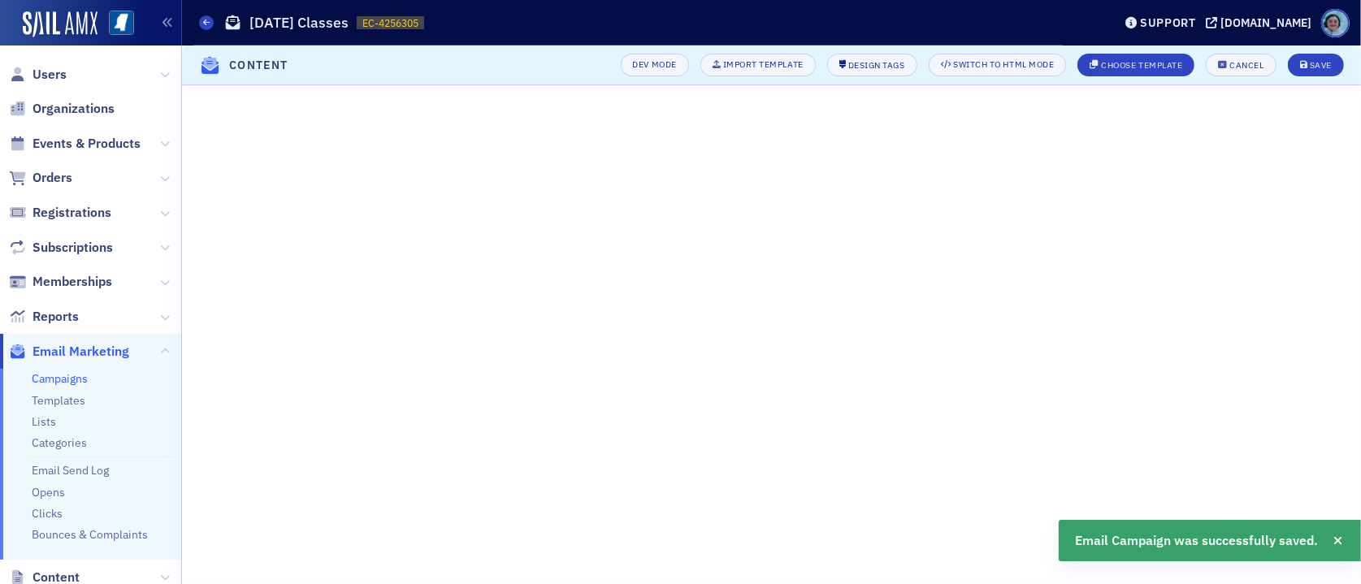
scroll to position [165, 0]
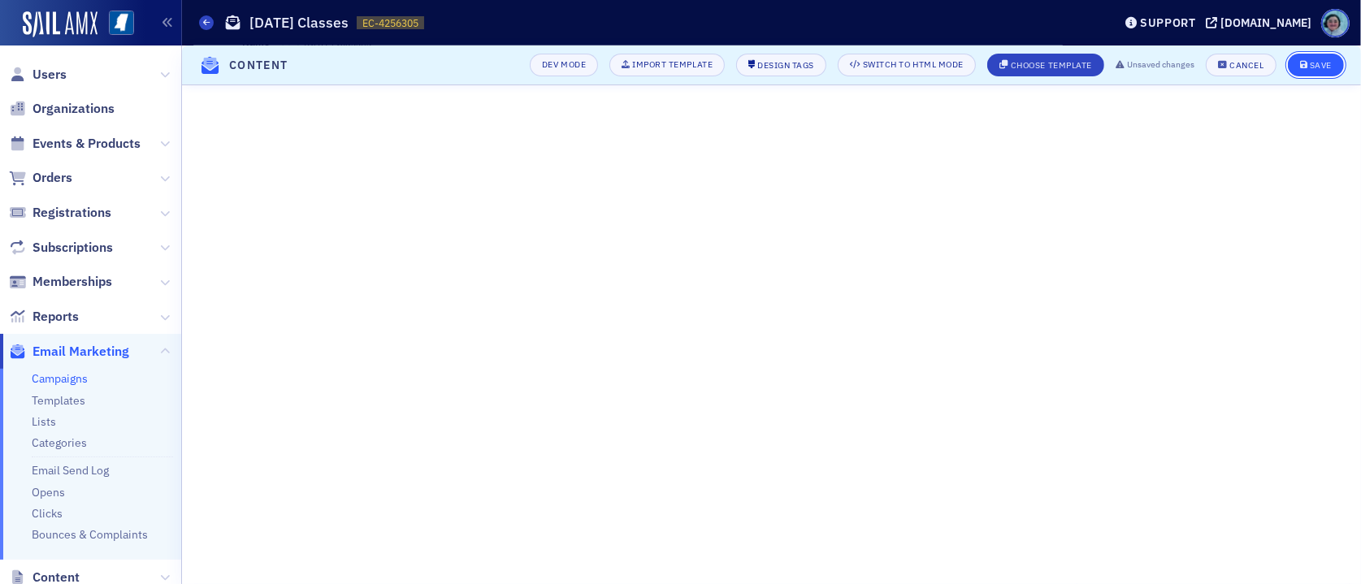
click at [1322, 54] on button "Save" at bounding box center [1316, 65] width 56 height 23
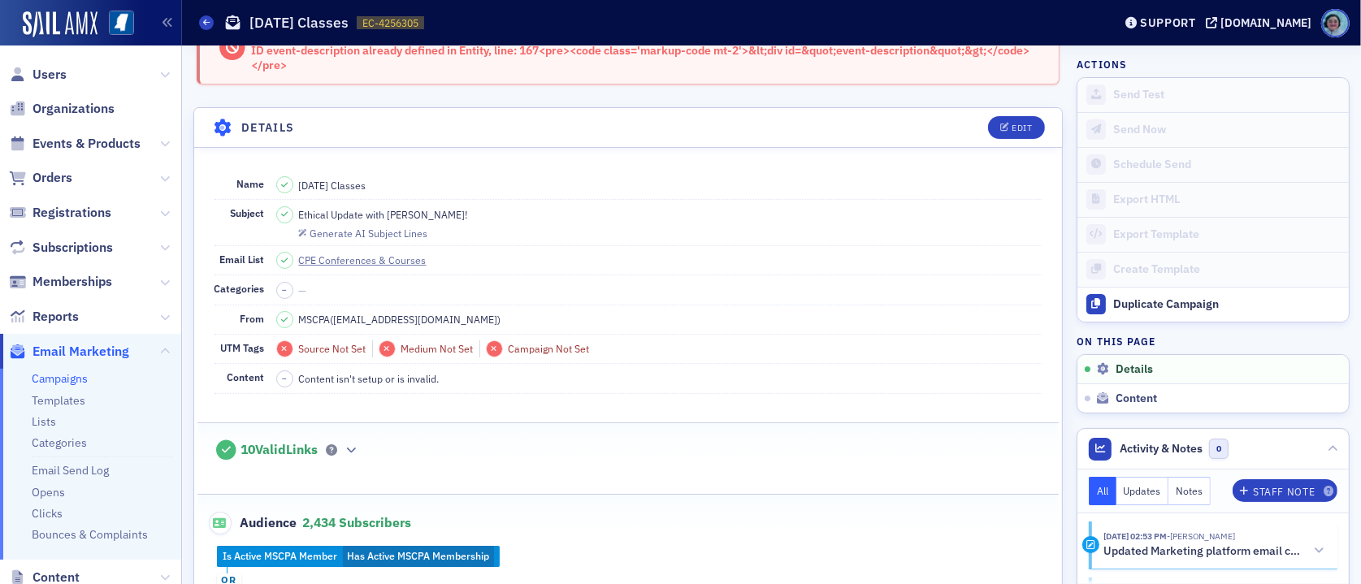
scroll to position [0, 0]
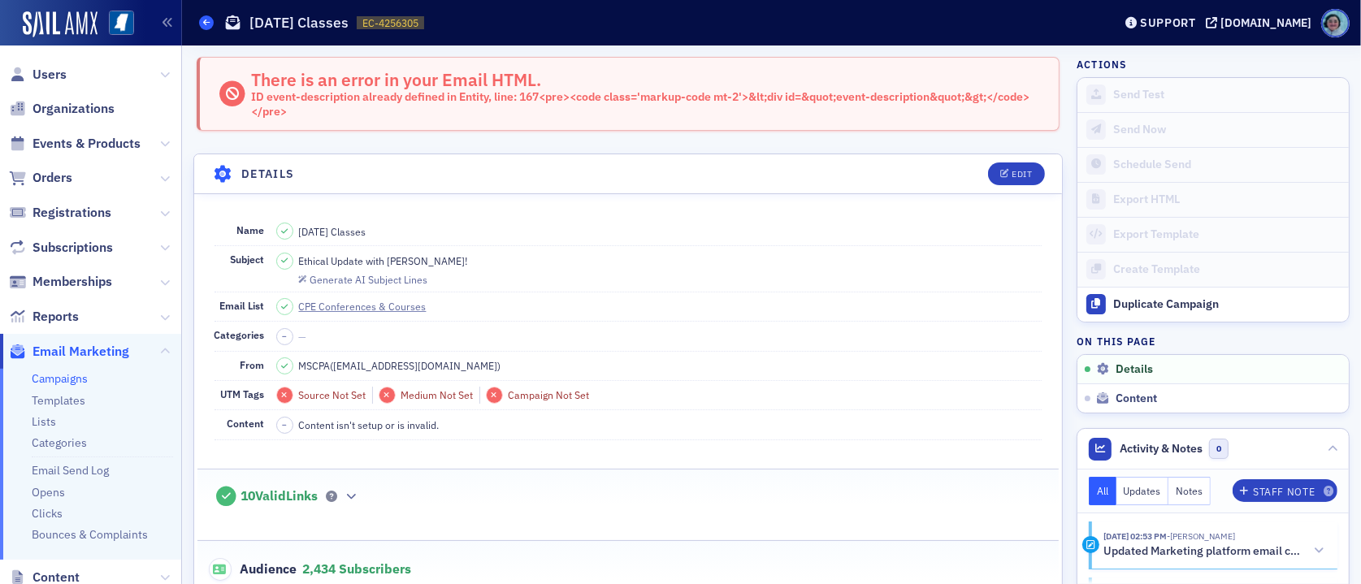
click at [210, 15] on link "Campaigns" at bounding box center [206, 22] width 15 height 15
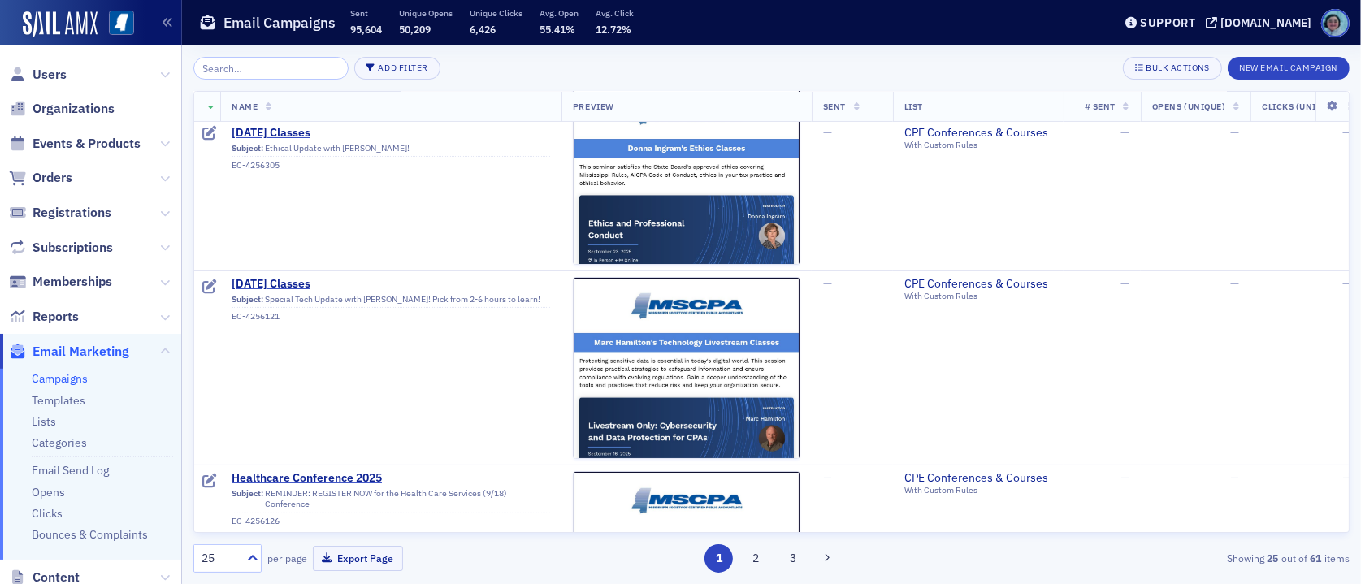
scroll to position [162, 0]
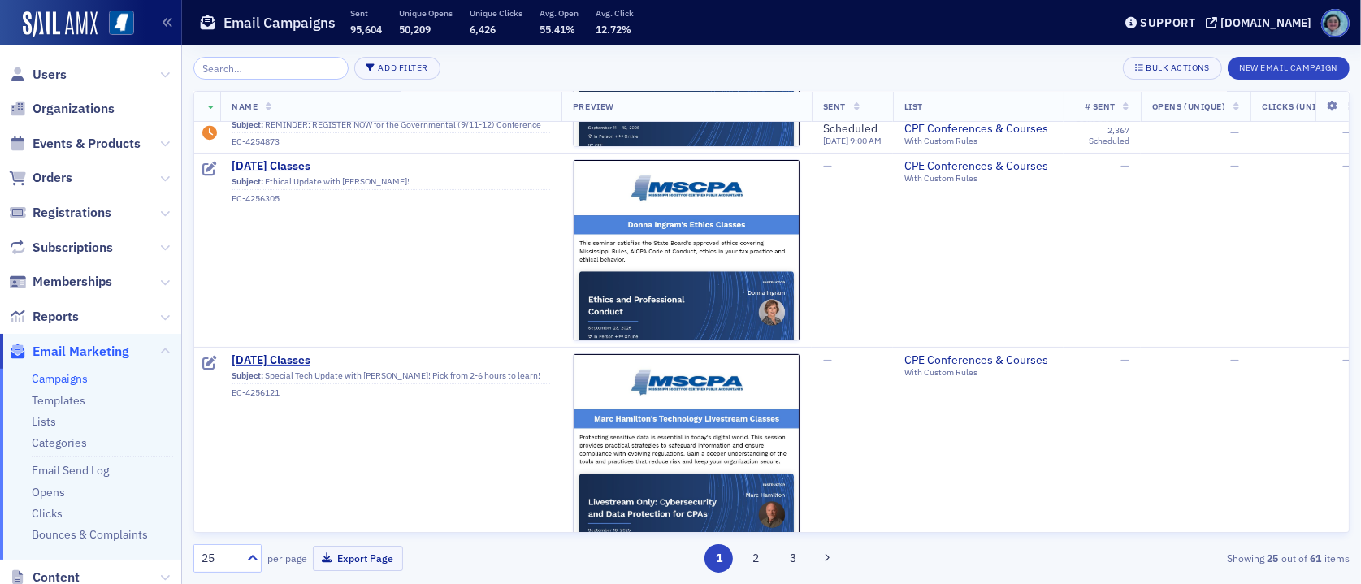
click at [208, 97] on th at bounding box center [207, 107] width 26 height 30
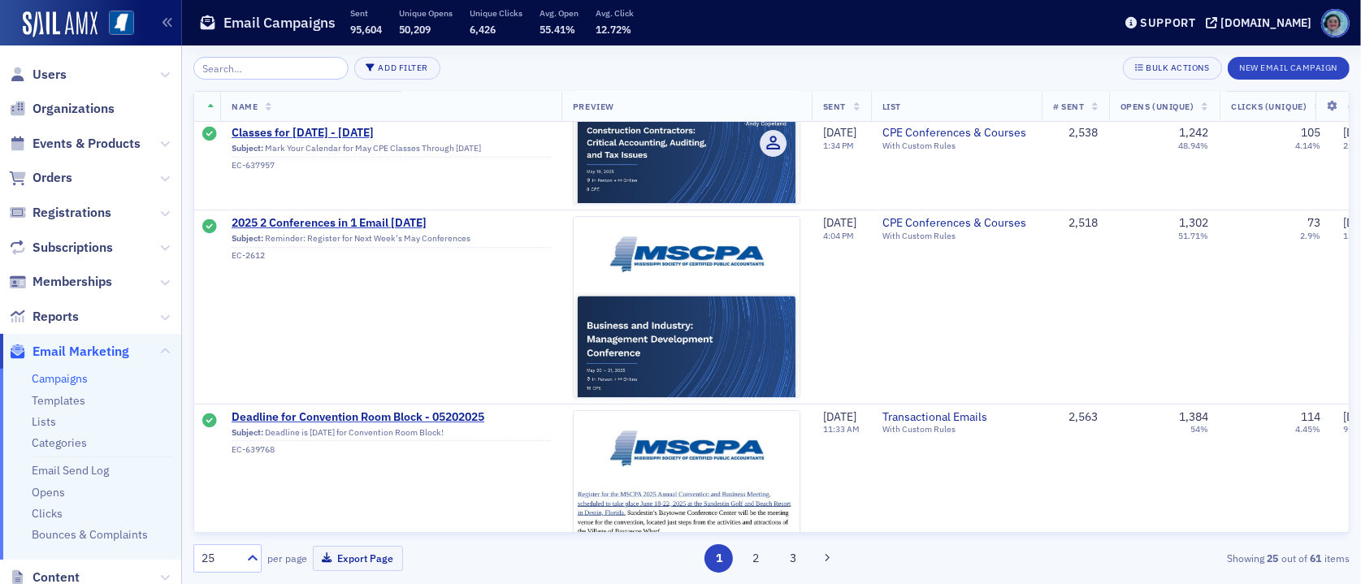
click at [208, 97] on th at bounding box center [207, 107] width 26 height 30
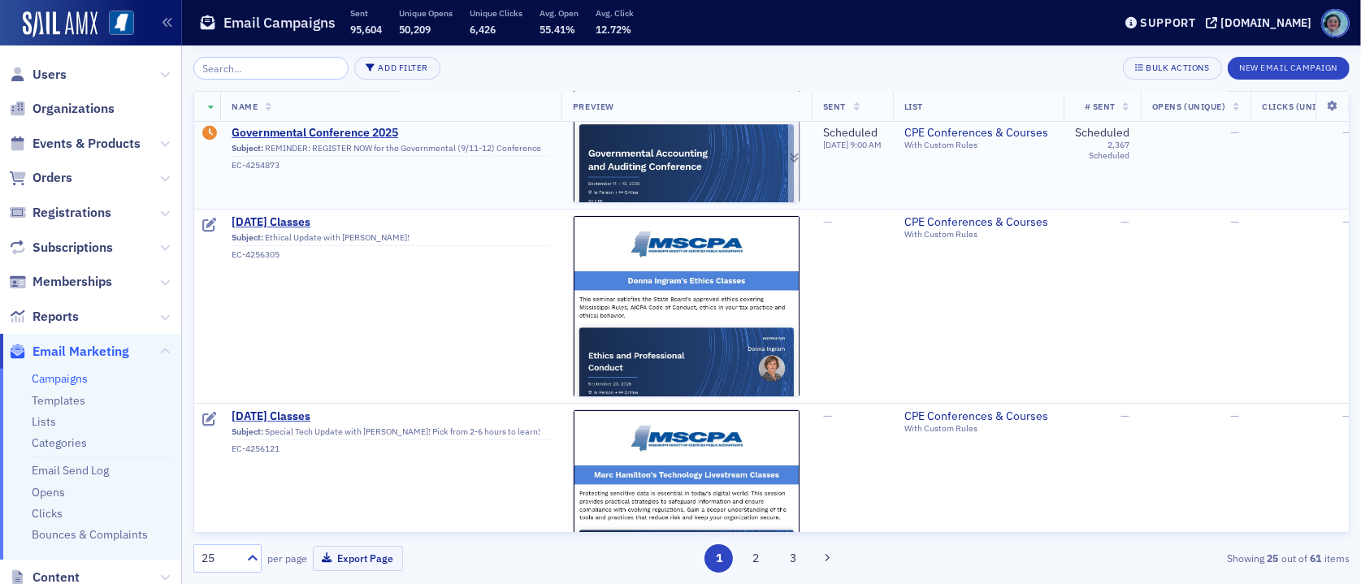
scroll to position [81, 0]
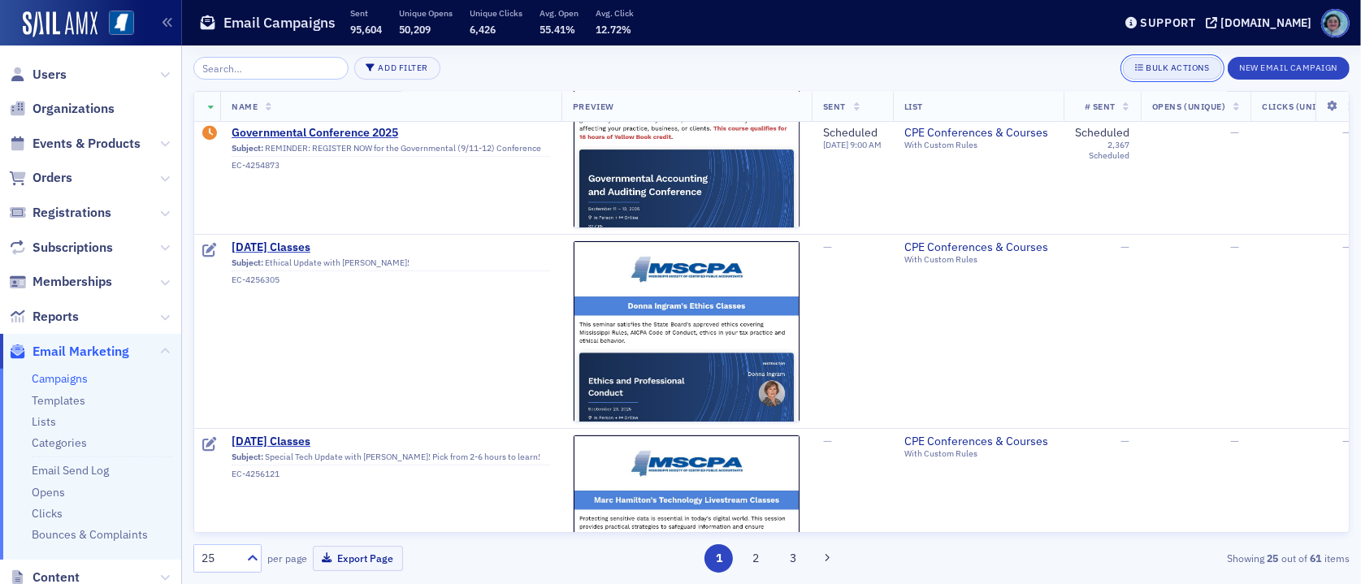
click at [1197, 60] on button "Bulk Actions" at bounding box center [1172, 68] width 98 height 23
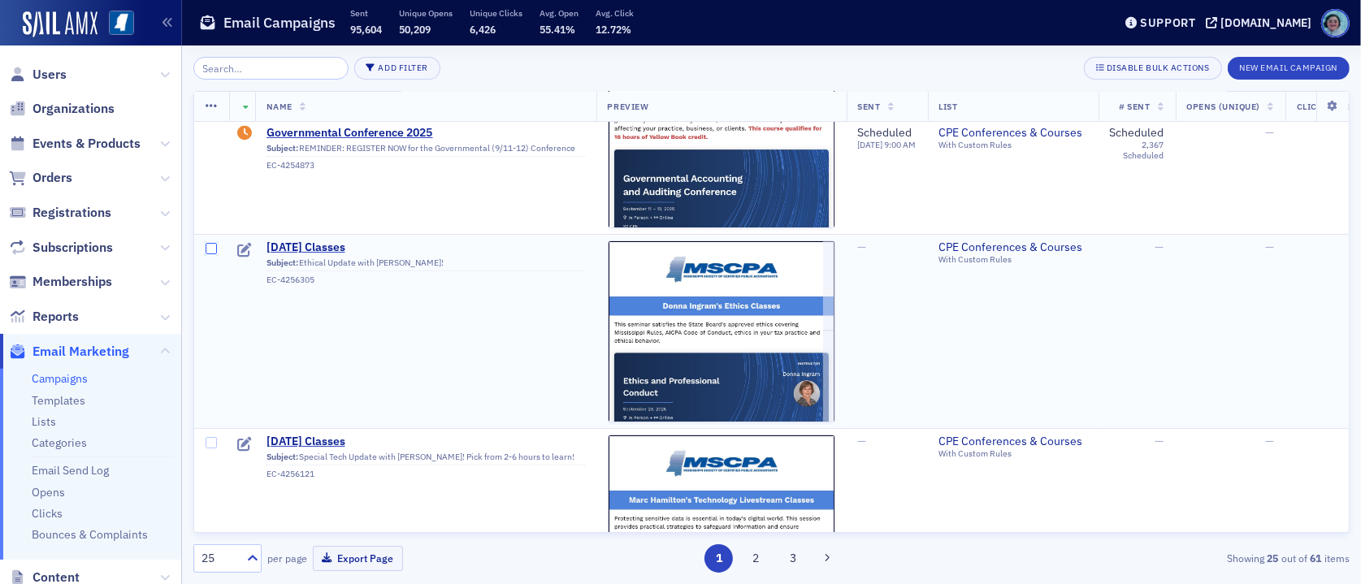
click at [206, 250] on input "checkbox" at bounding box center [211, 248] width 11 height 11
click at [216, 105] on icon at bounding box center [212, 106] width 12 height 13
click at [245, 115] on div "Delete 1 row" at bounding box center [272, 119] width 54 height 9
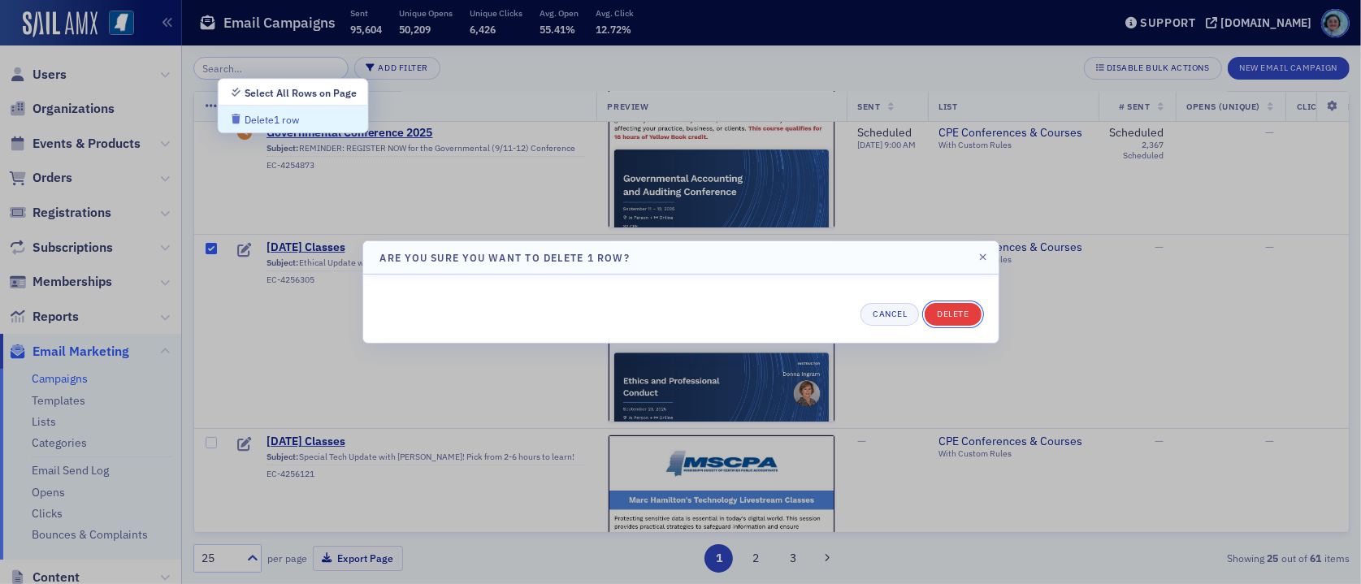
click at [953, 310] on button "Delete" at bounding box center [952, 314] width 56 height 23
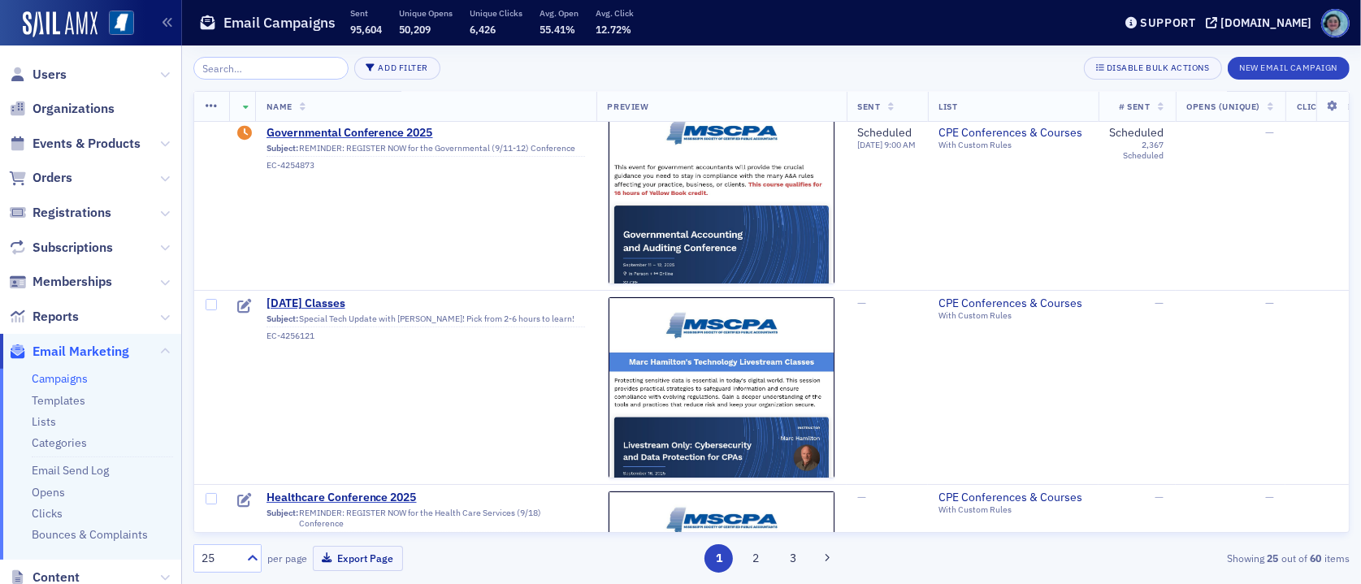
scroll to position [0, 0]
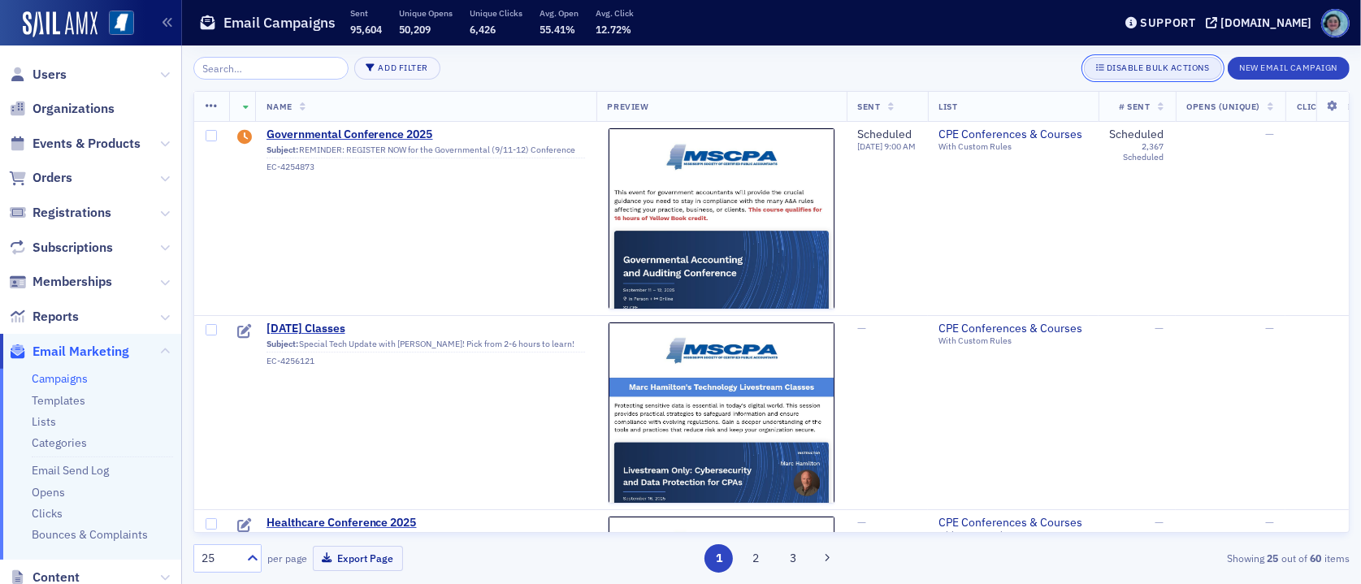
click at [1182, 60] on button "Disable Bulk Actions" at bounding box center [1153, 68] width 138 height 23
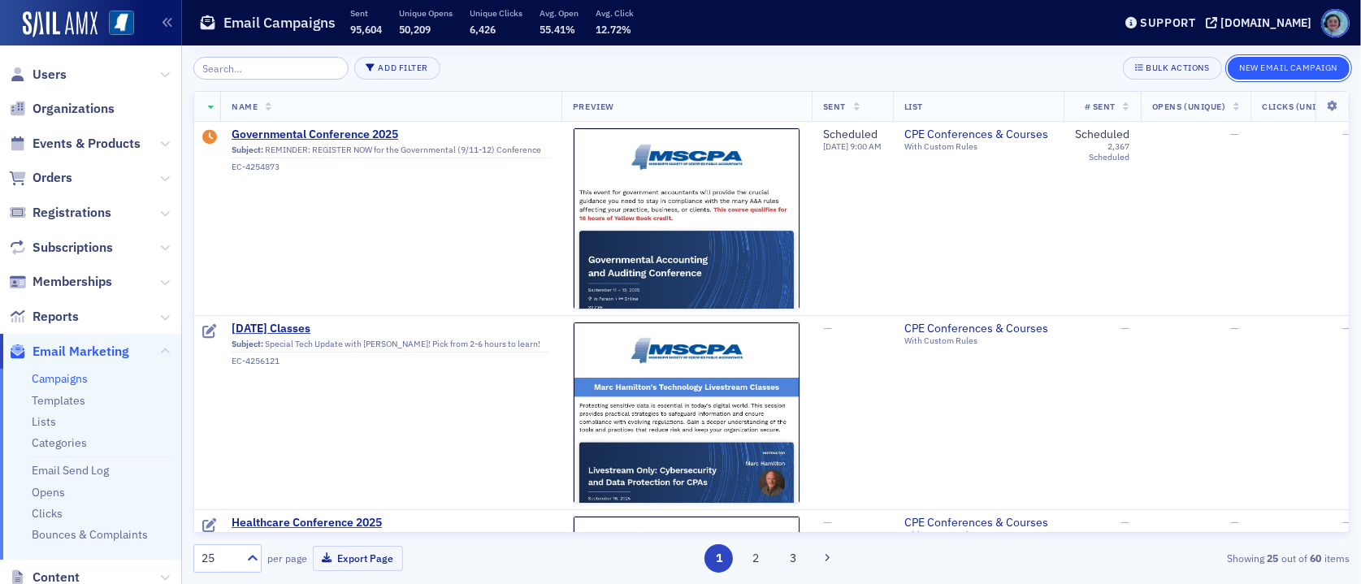
click at [1274, 68] on button "New Email Campaign" at bounding box center [1289, 68] width 122 height 23
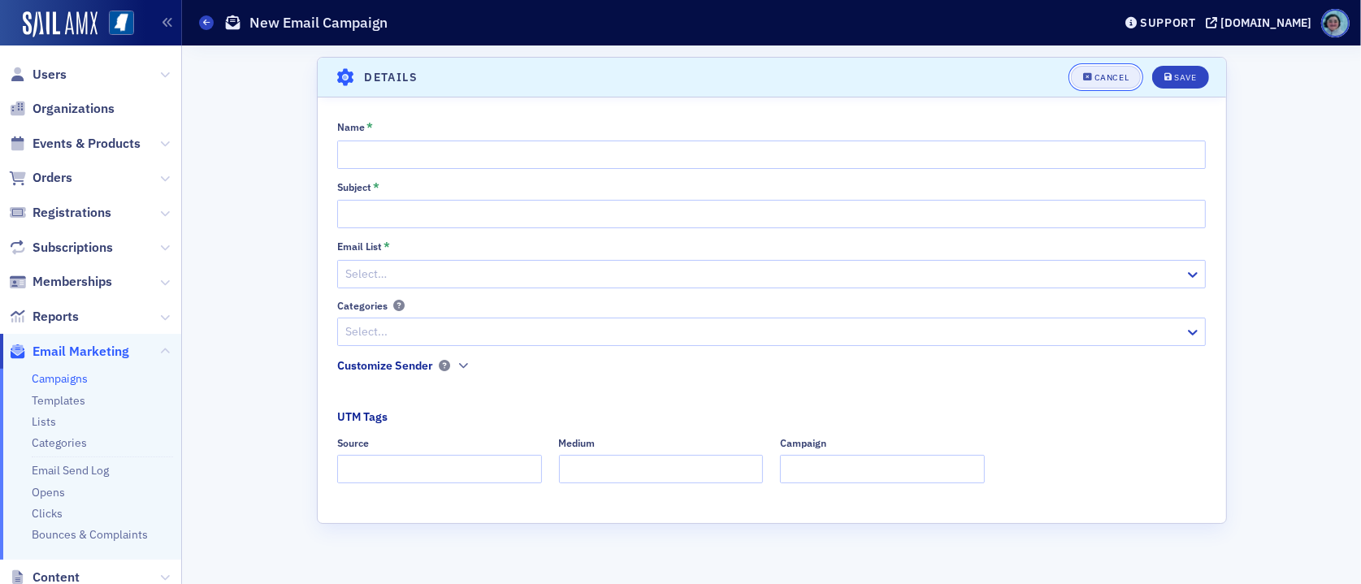
click at [1106, 86] on button "Cancel" at bounding box center [1106, 77] width 70 height 23
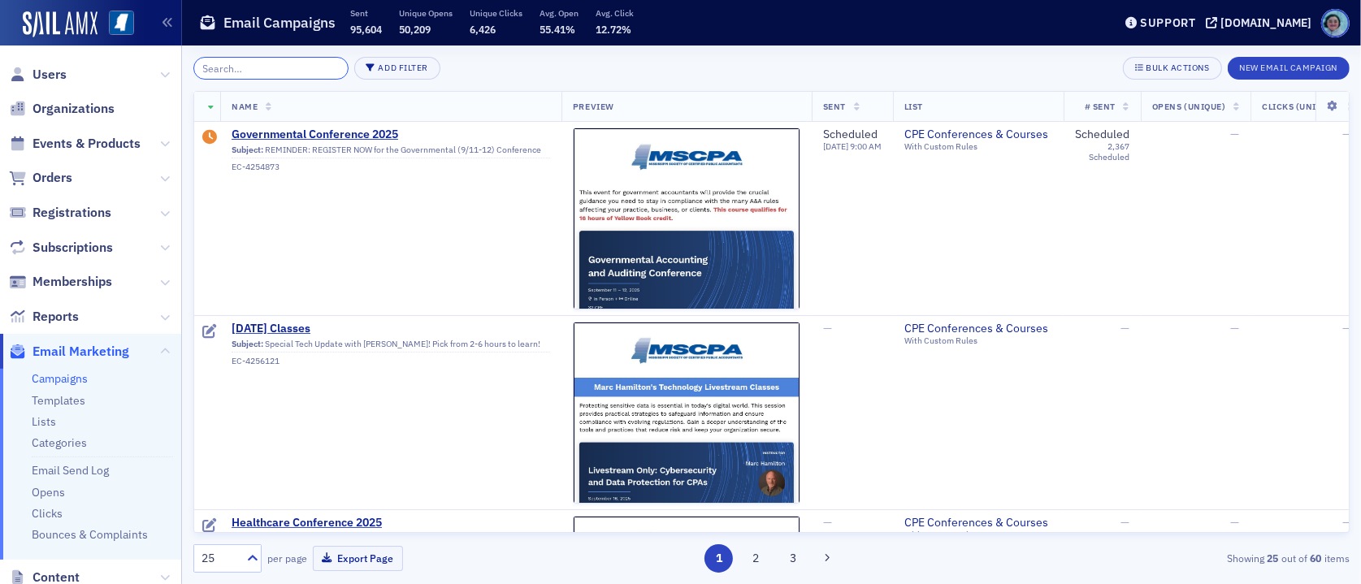
click at [267, 63] on input "search" at bounding box center [270, 68] width 155 height 23
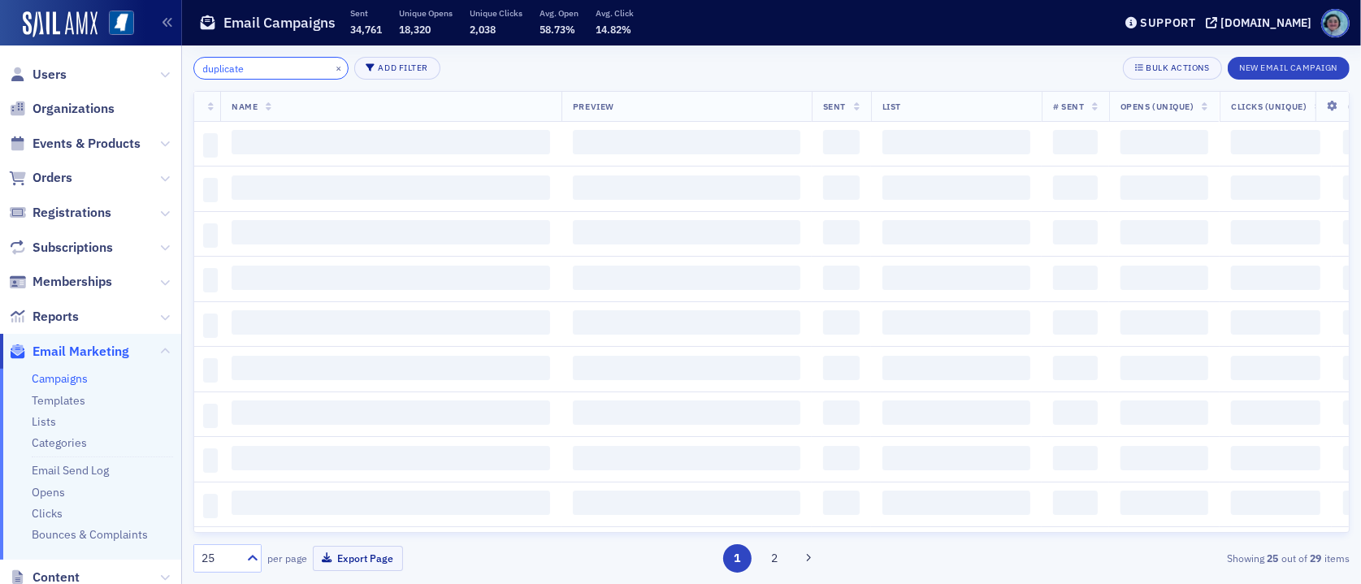
type input "duplicate"
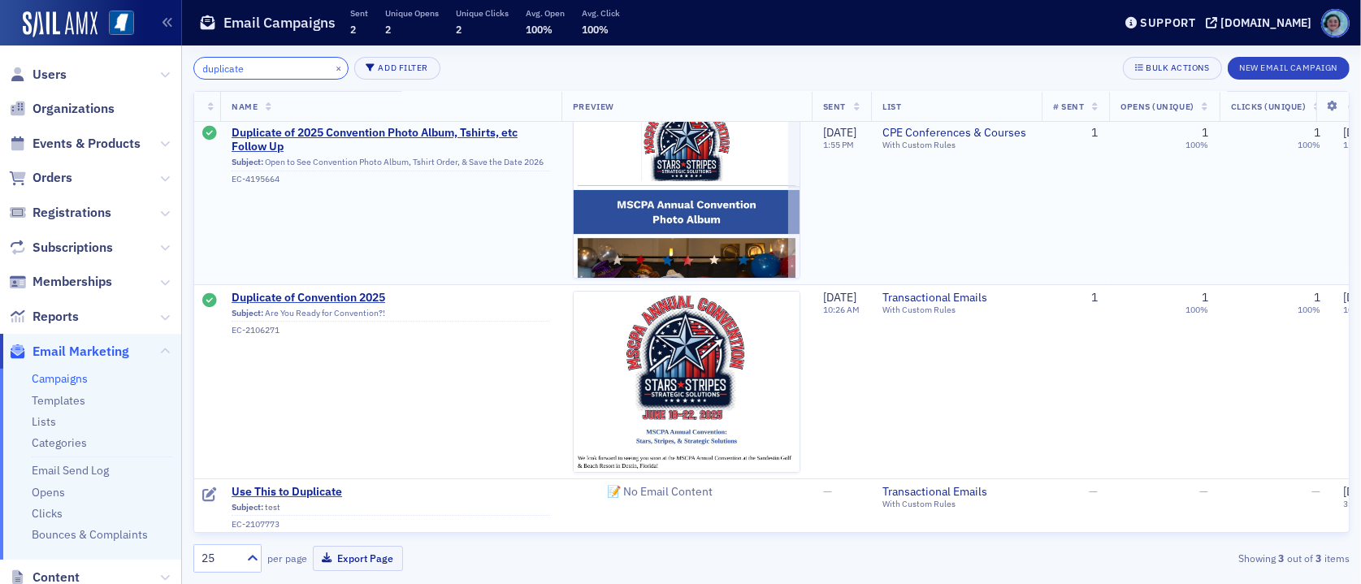
scroll to position [46, 0]
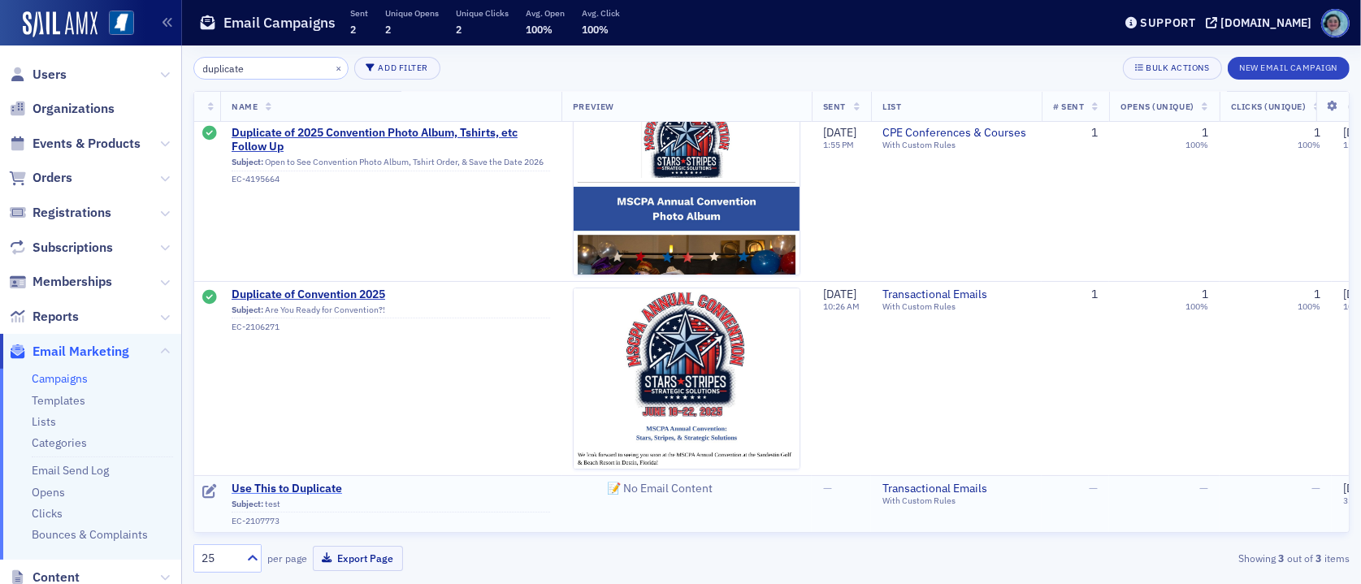
click at [309, 482] on span "Use This to Duplicate" at bounding box center [391, 489] width 318 height 15
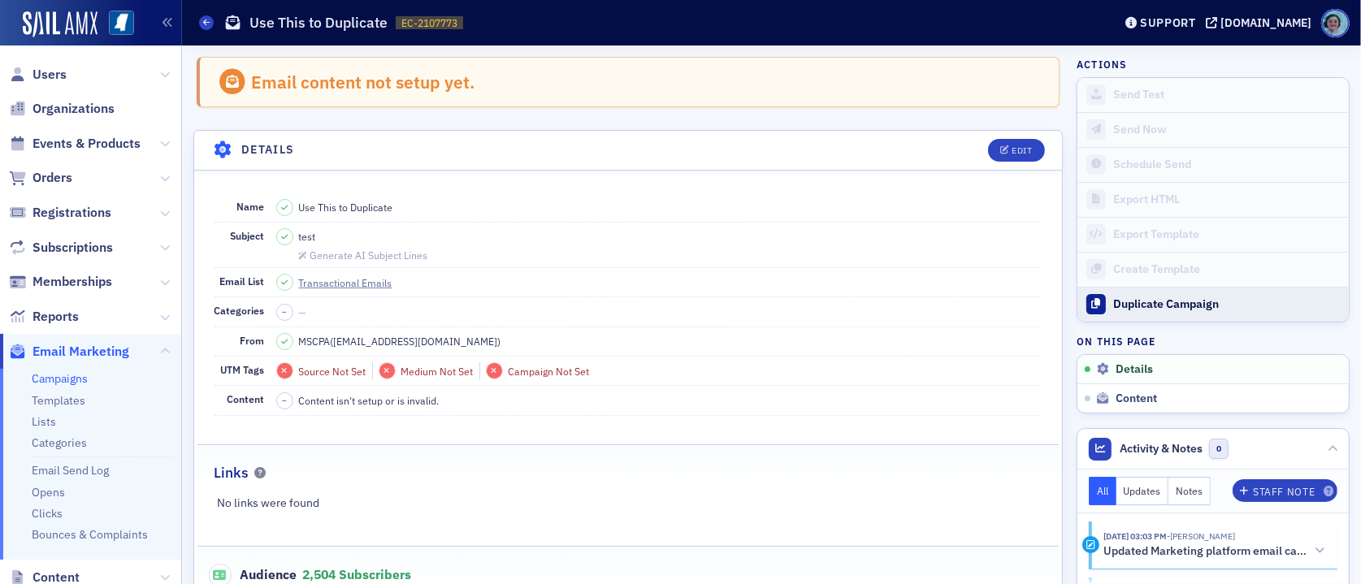
click at [1186, 305] on div "Duplicate Campaign" at bounding box center [1226, 304] width 227 height 15
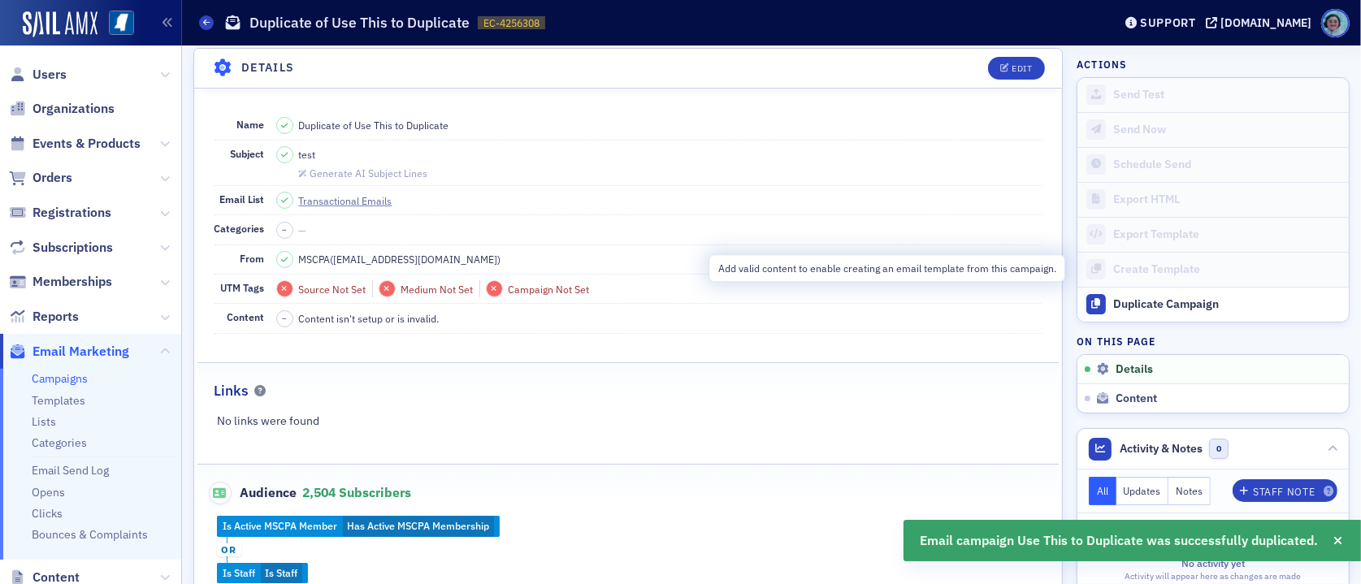
scroll to position [280, 0]
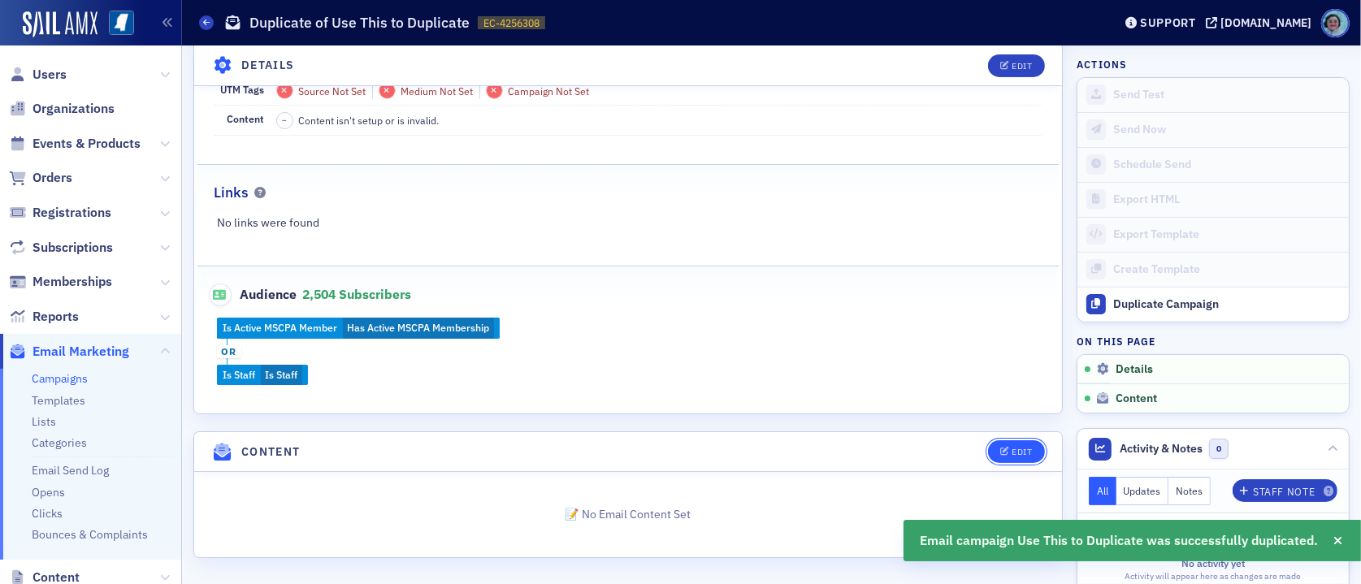
click at [1007, 440] on button "Edit" at bounding box center [1016, 451] width 56 height 23
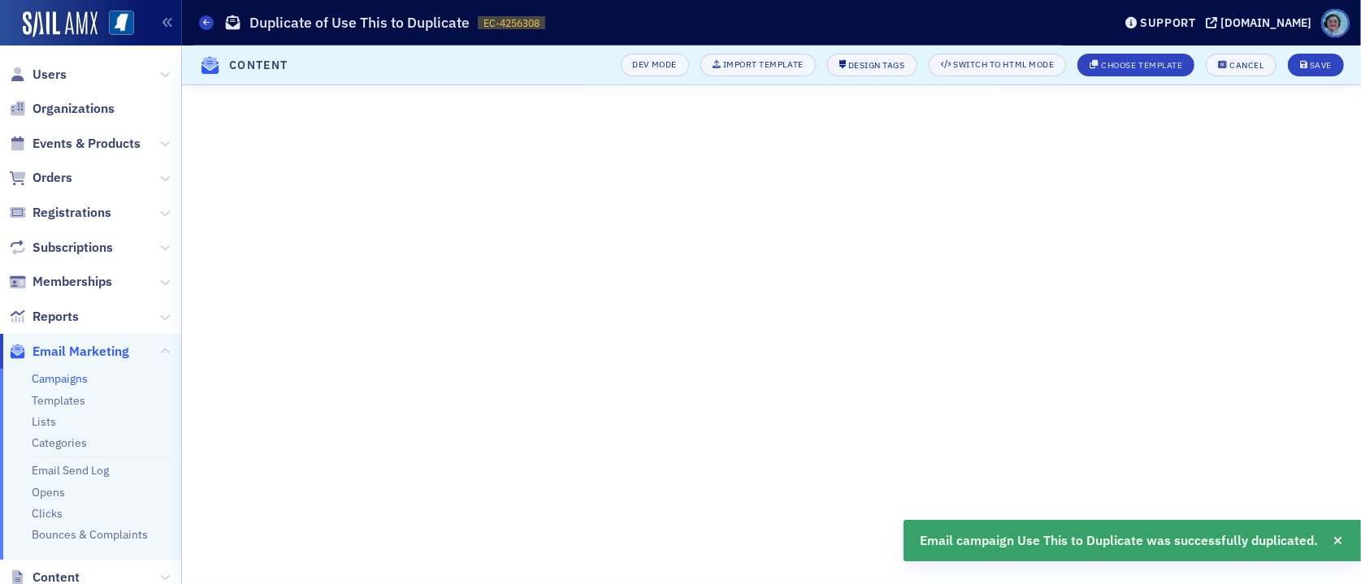
scroll to position [136, 0]
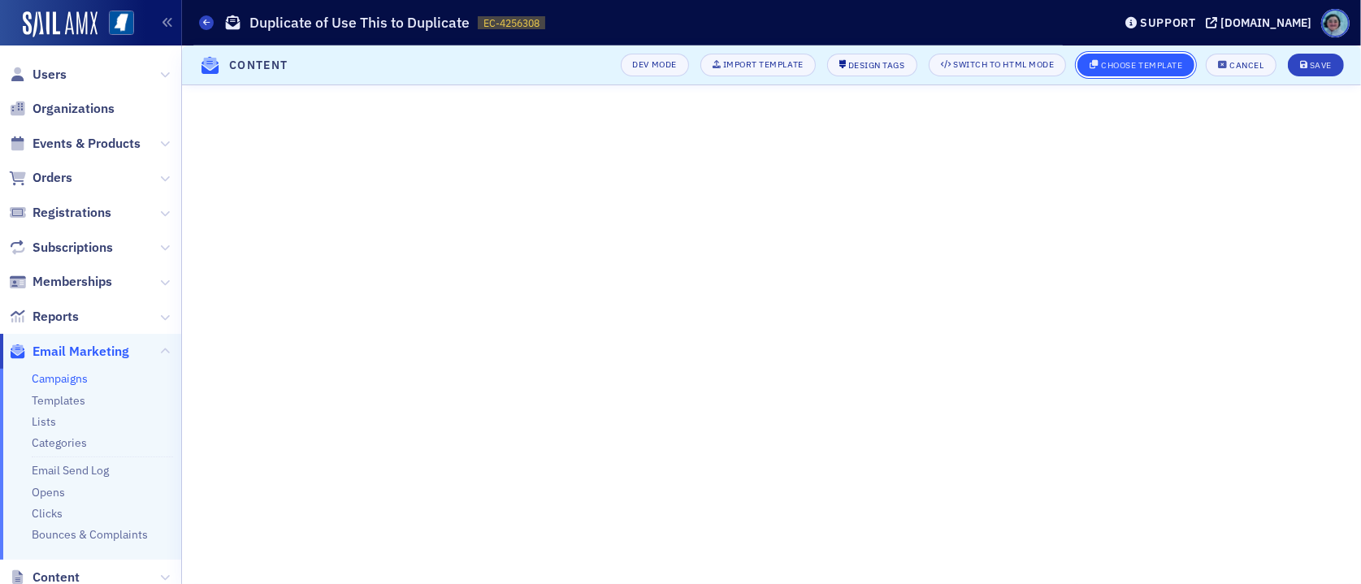
click at [1131, 61] on div "Choose Template" at bounding box center [1142, 65] width 81 height 9
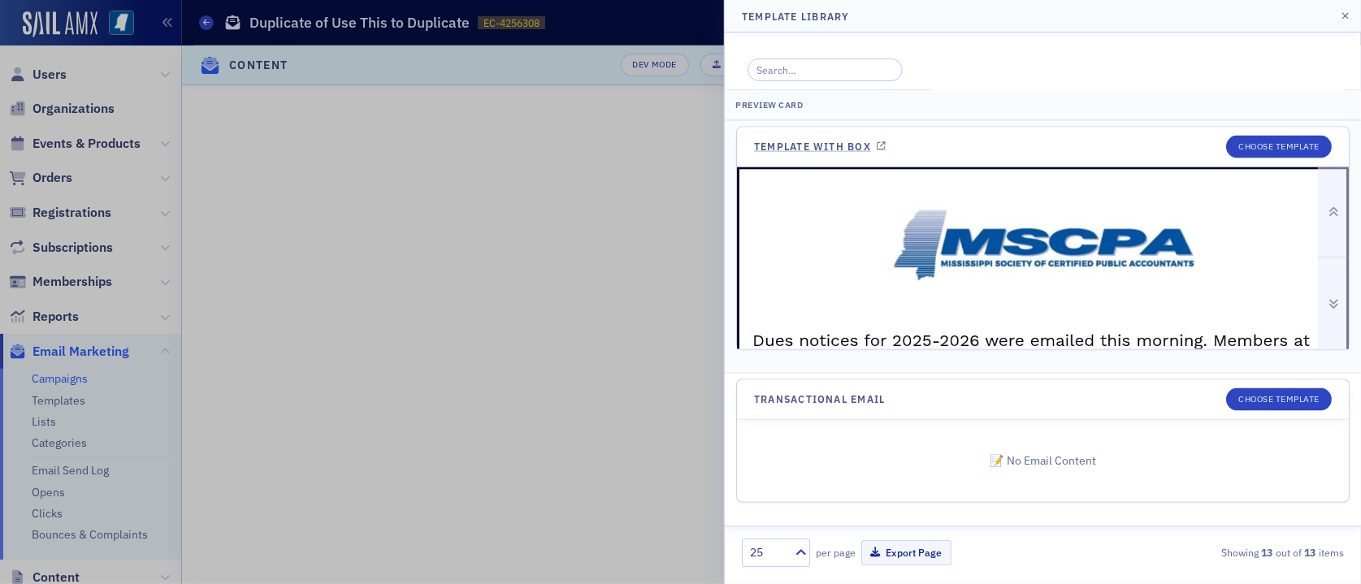
scroll to position [2227, 0]
click at [1289, 141] on button "Choose Template" at bounding box center [1279, 147] width 106 height 23
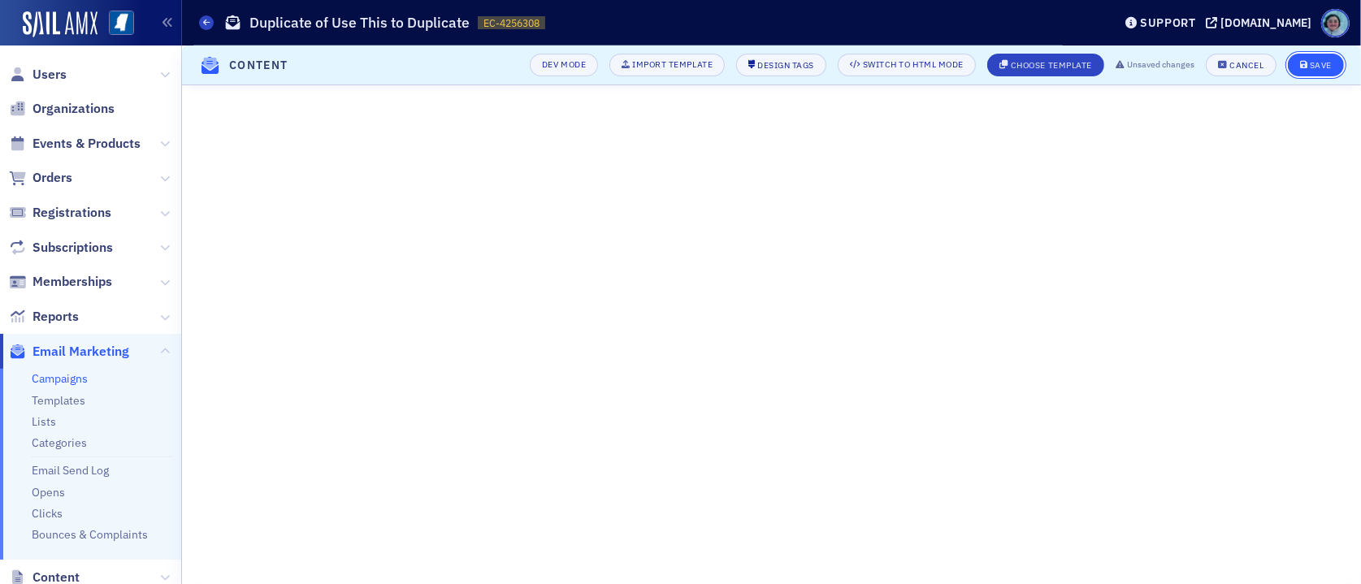
click at [1312, 64] on div "Save" at bounding box center [1321, 65] width 22 height 9
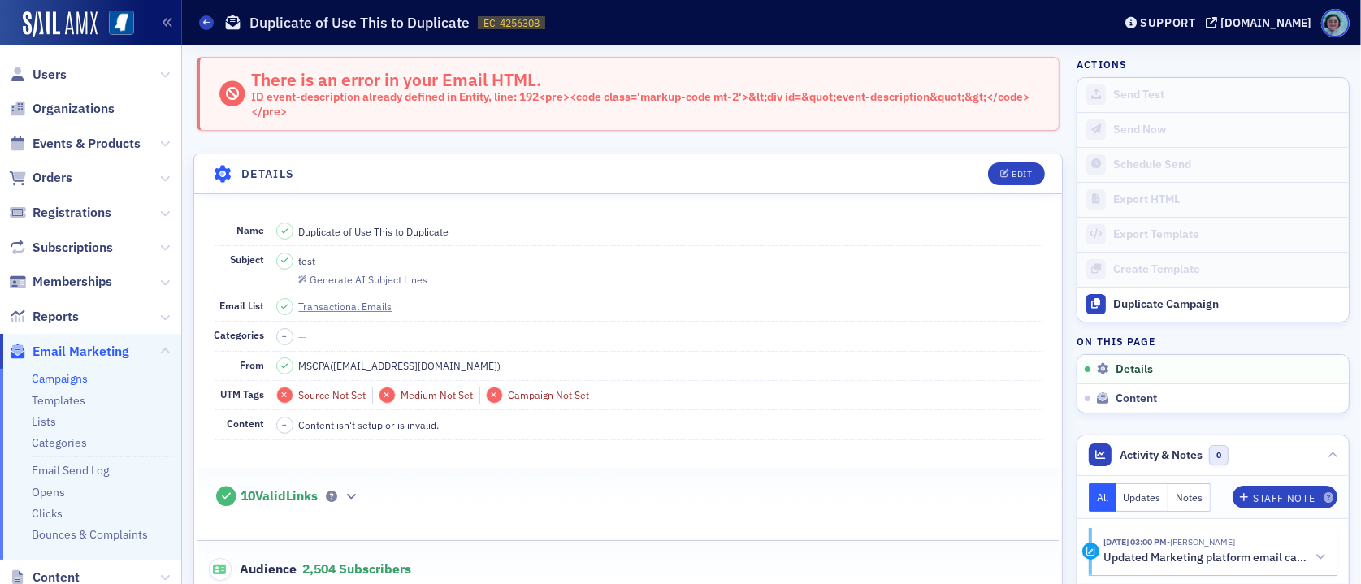
scroll to position [0, 0]
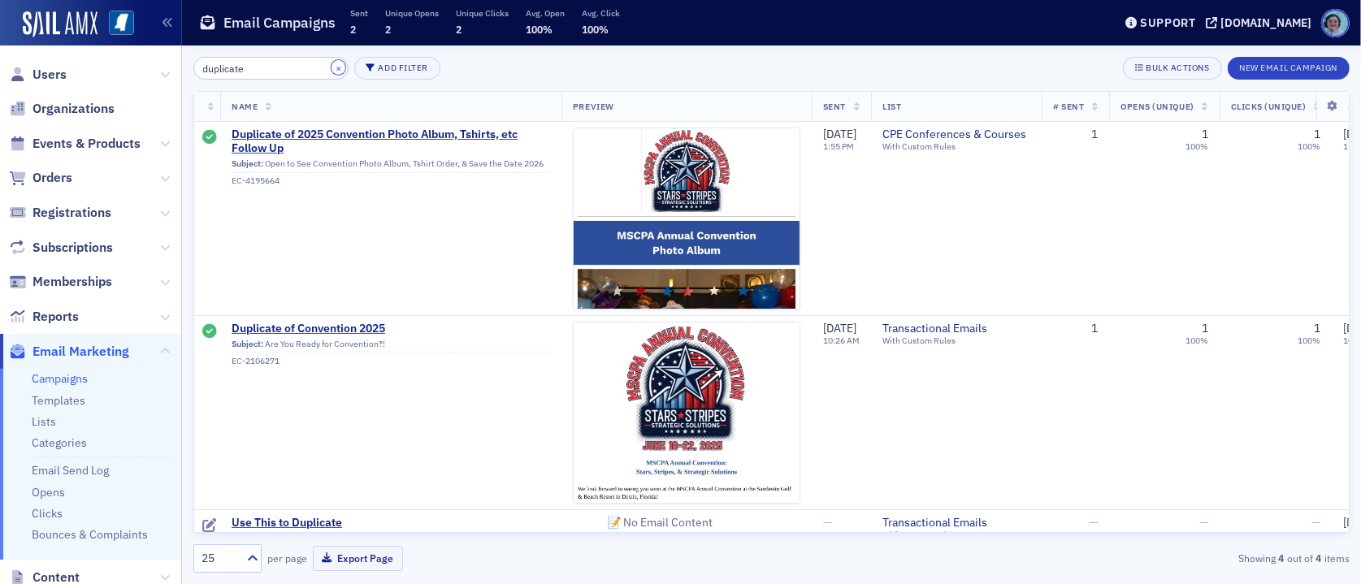
click at [331, 68] on button "×" at bounding box center [338, 67] width 15 height 15
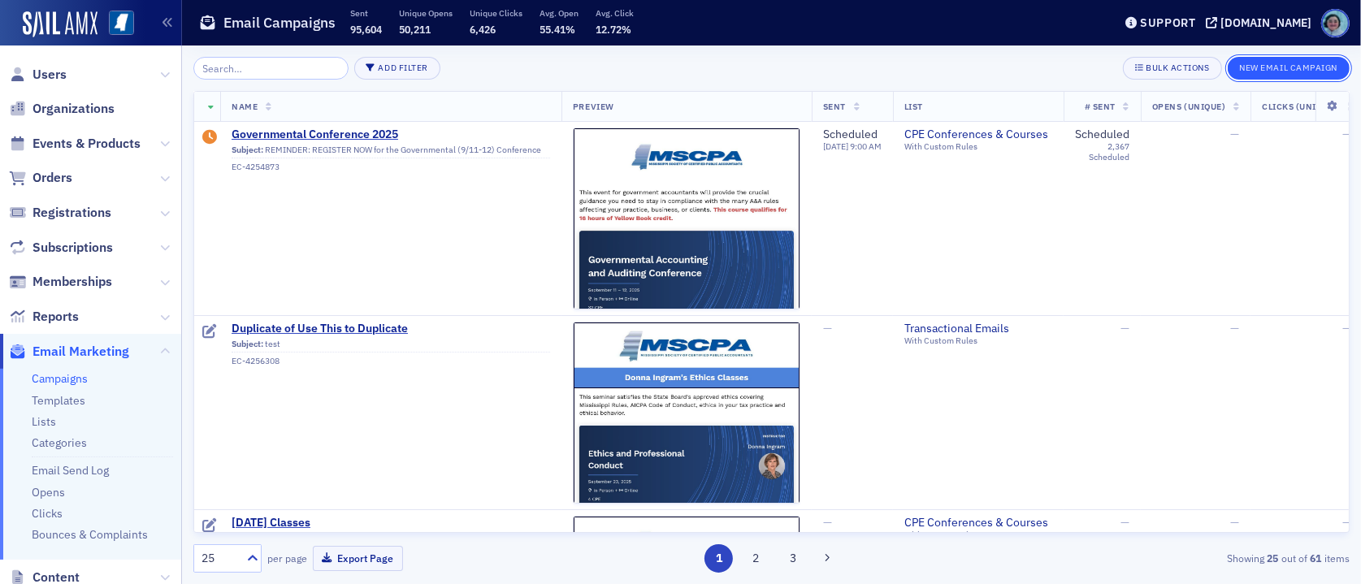
click at [1266, 69] on button "New Email Campaign" at bounding box center [1289, 68] width 122 height 23
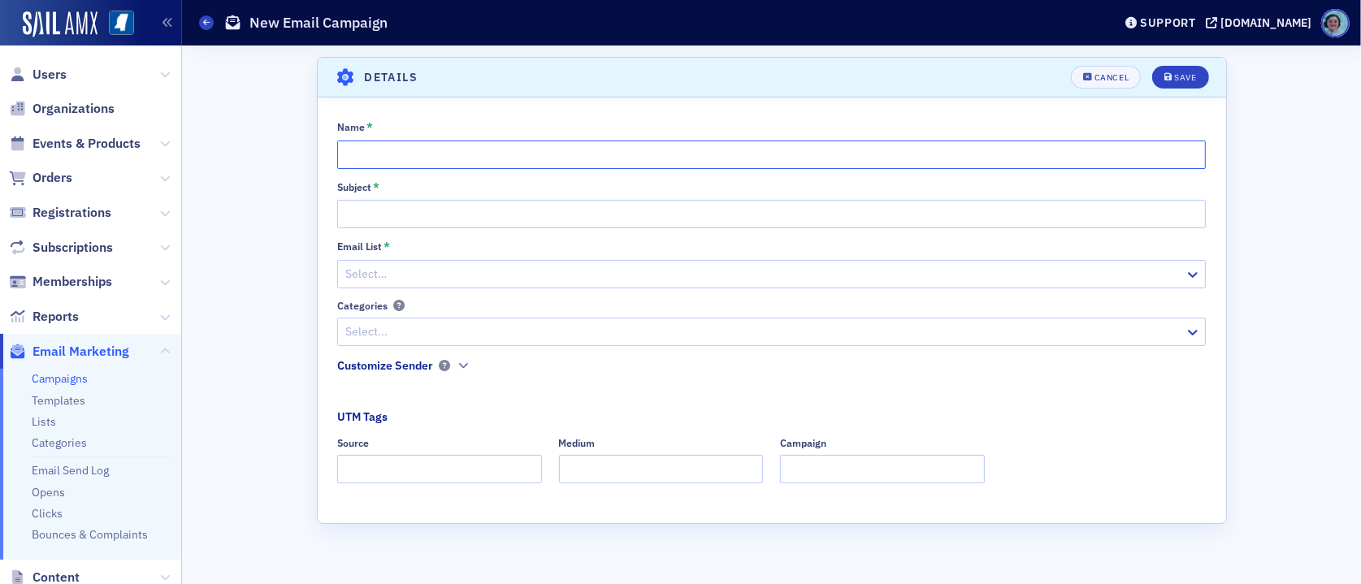
click at [755, 150] on input "Name *" at bounding box center [771, 155] width 868 height 28
type input "September 23rd Classes"
type input "Ethics Classes with Donna Ingram"
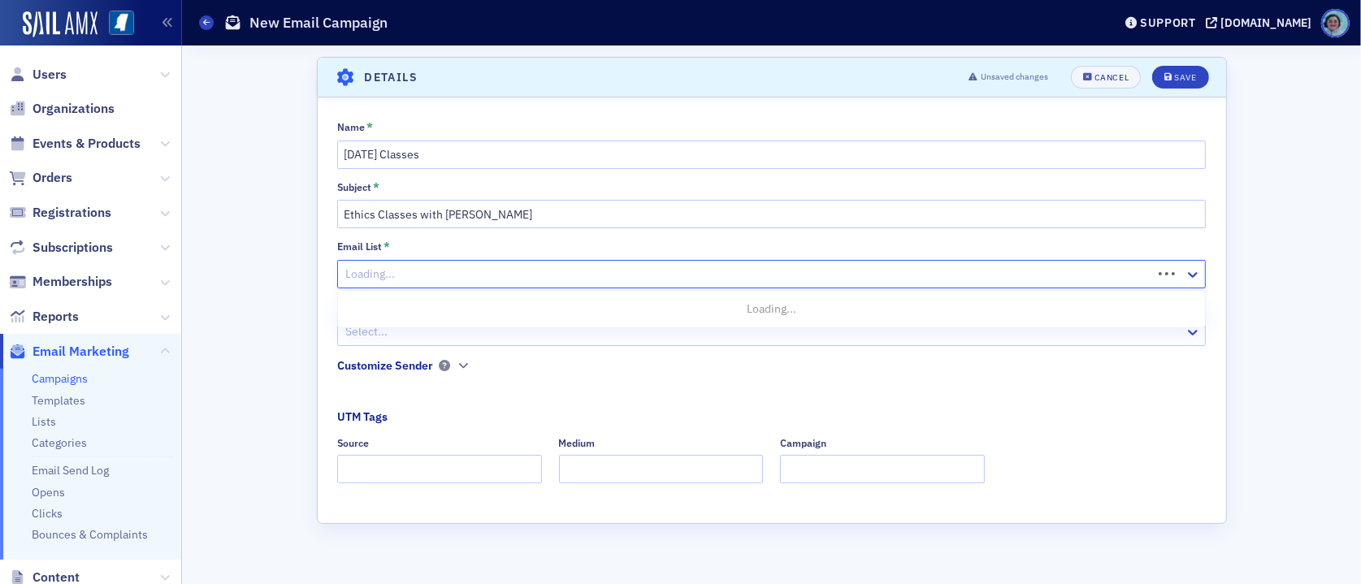
click at [762, 265] on div at bounding box center [747, 274] width 807 height 20
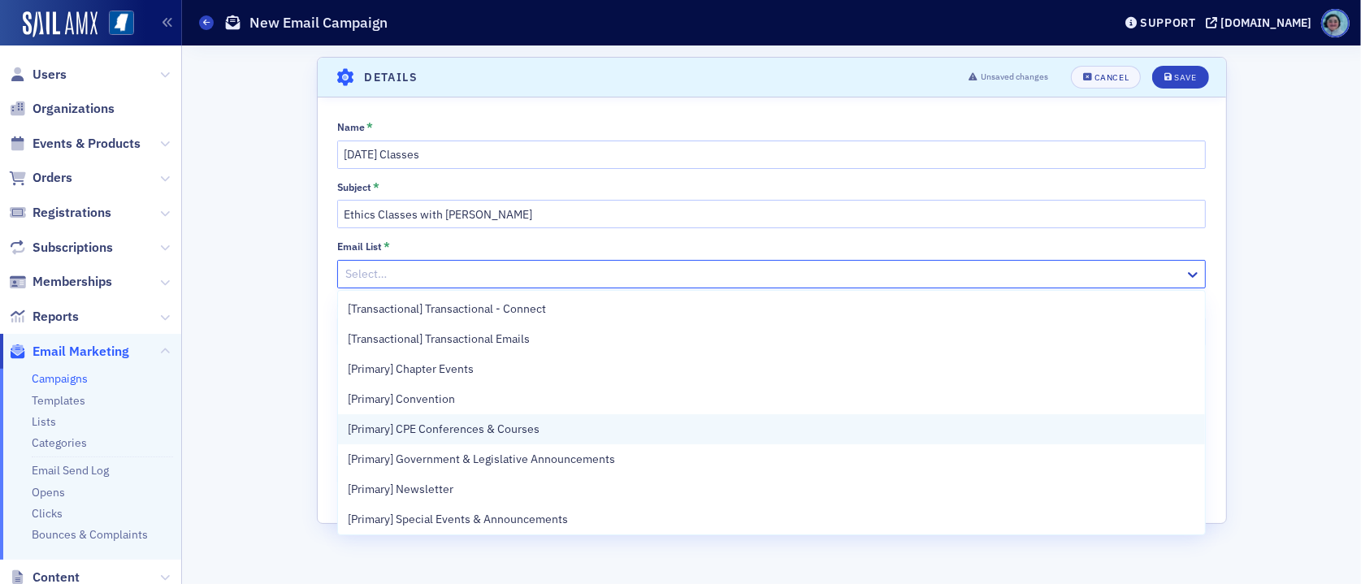
click at [627, 419] on div "[Primary] CPE Conferences & Courses" at bounding box center [771, 429] width 867 height 30
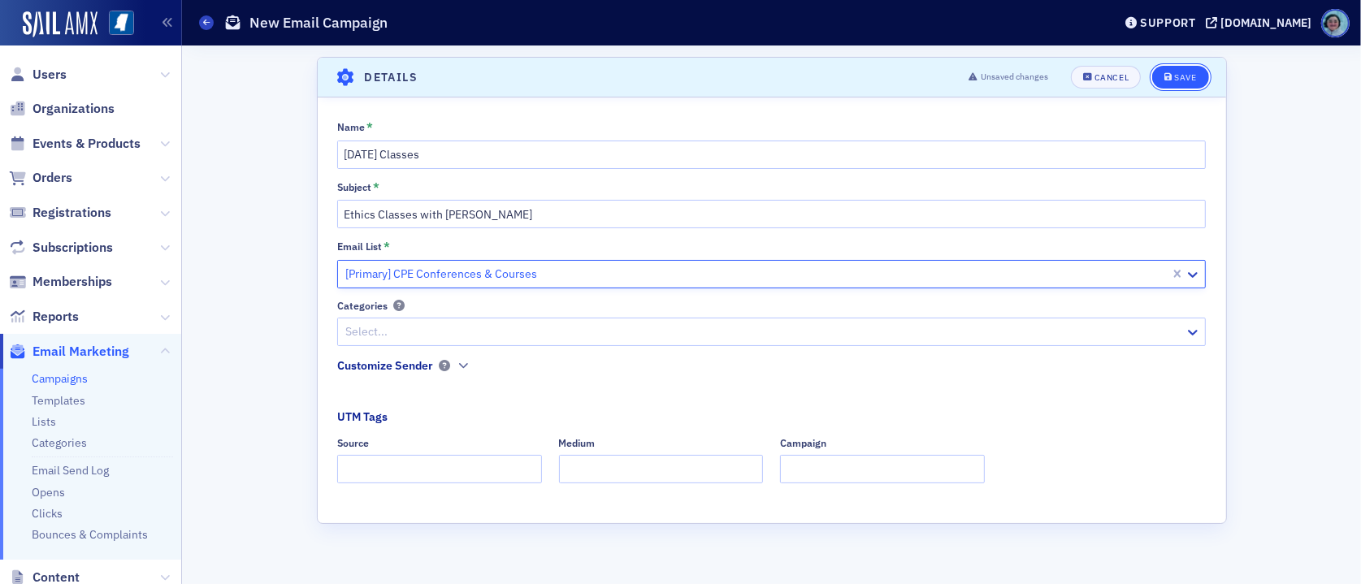
click at [1173, 87] on button "Save" at bounding box center [1180, 77] width 56 height 23
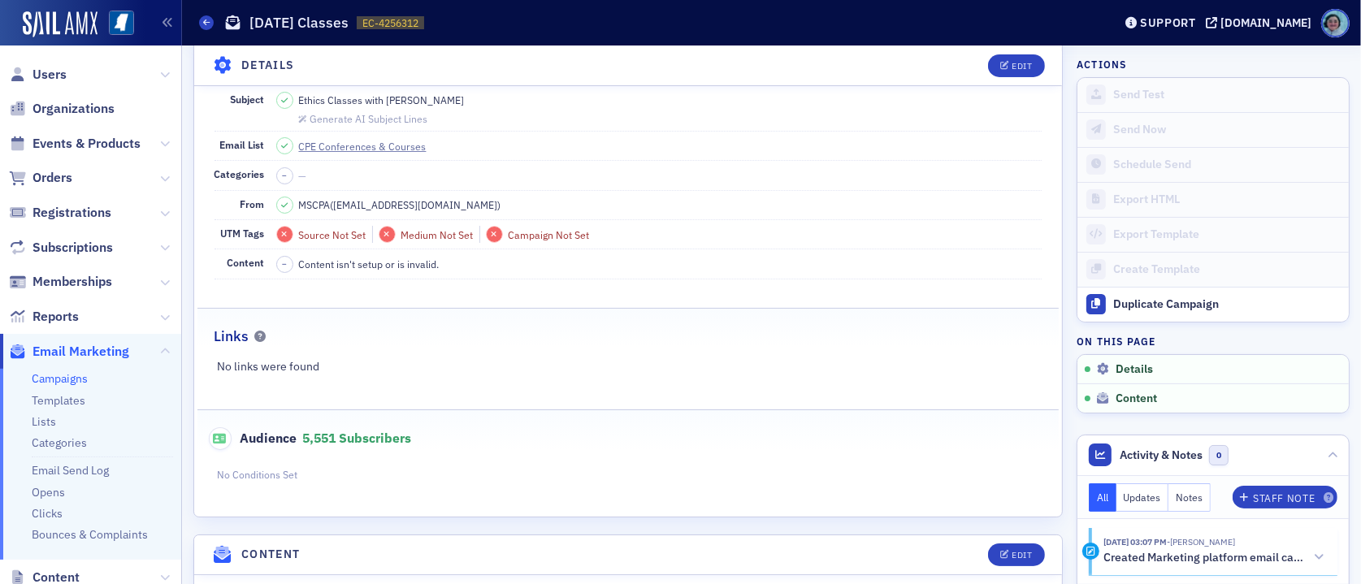
scroll to position [240, 0]
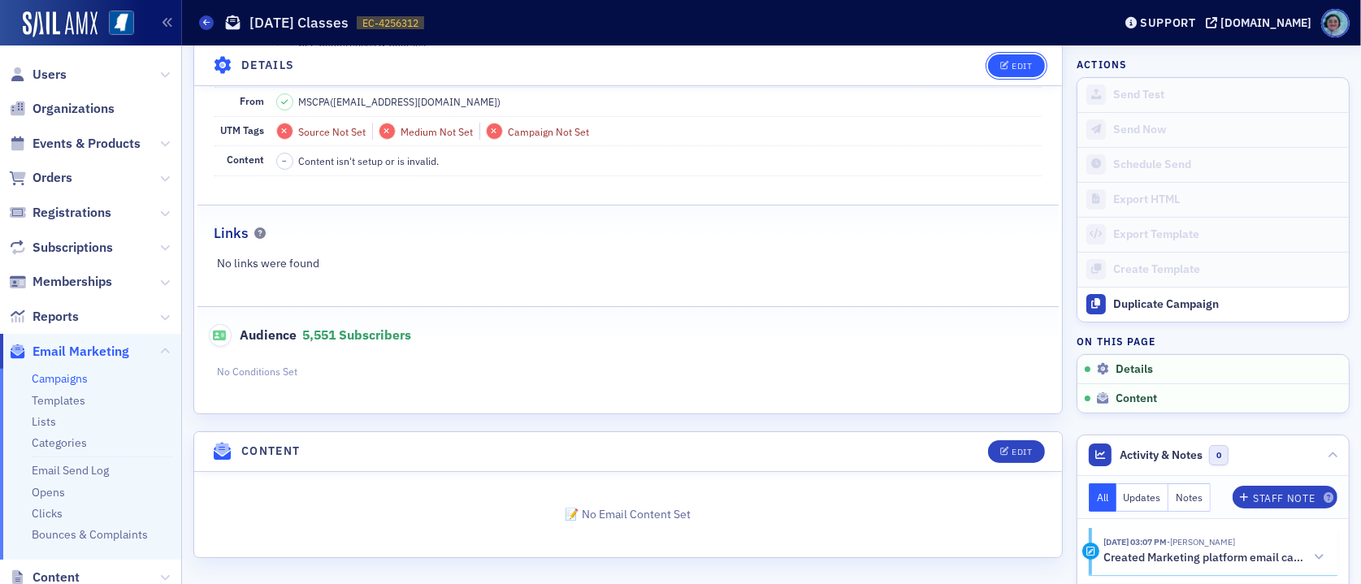
click at [1012, 65] on div "Edit" at bounding box center [1021, 65] width 20 height 9
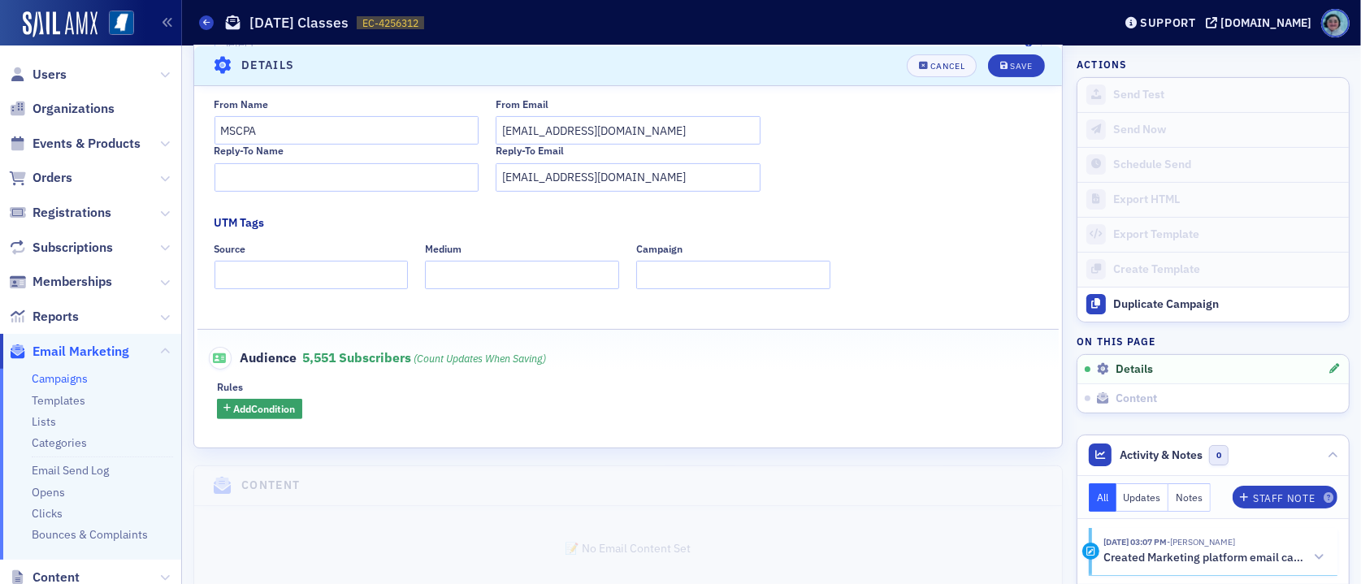
scroll to position [414, 0]
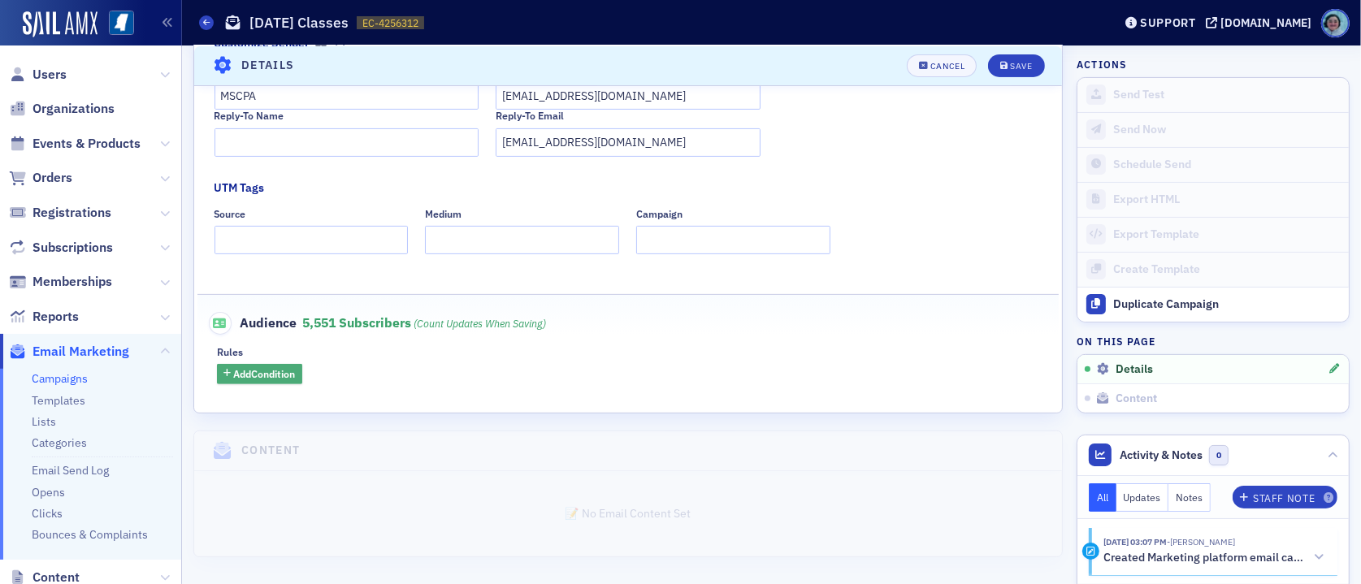
click at [283, 373] on span "Add Condition" at bounding box center [265, 373] width 62 height 15
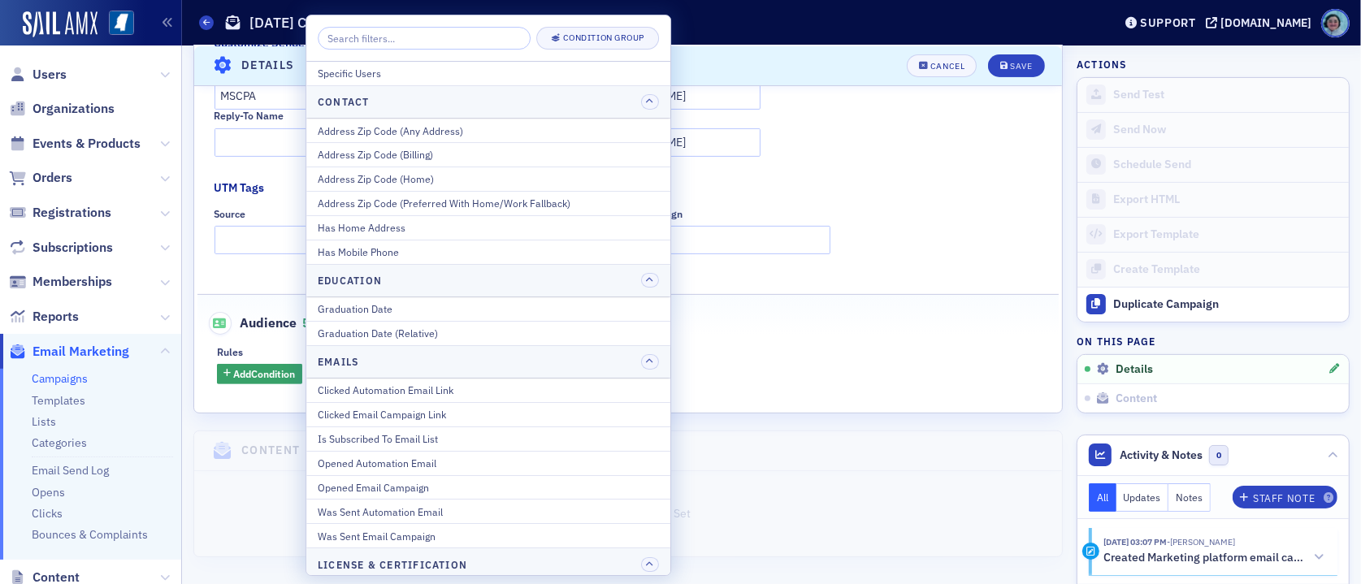
click at [471, 34] on input "search" at bounding box center [424, 38] width 213 height 23
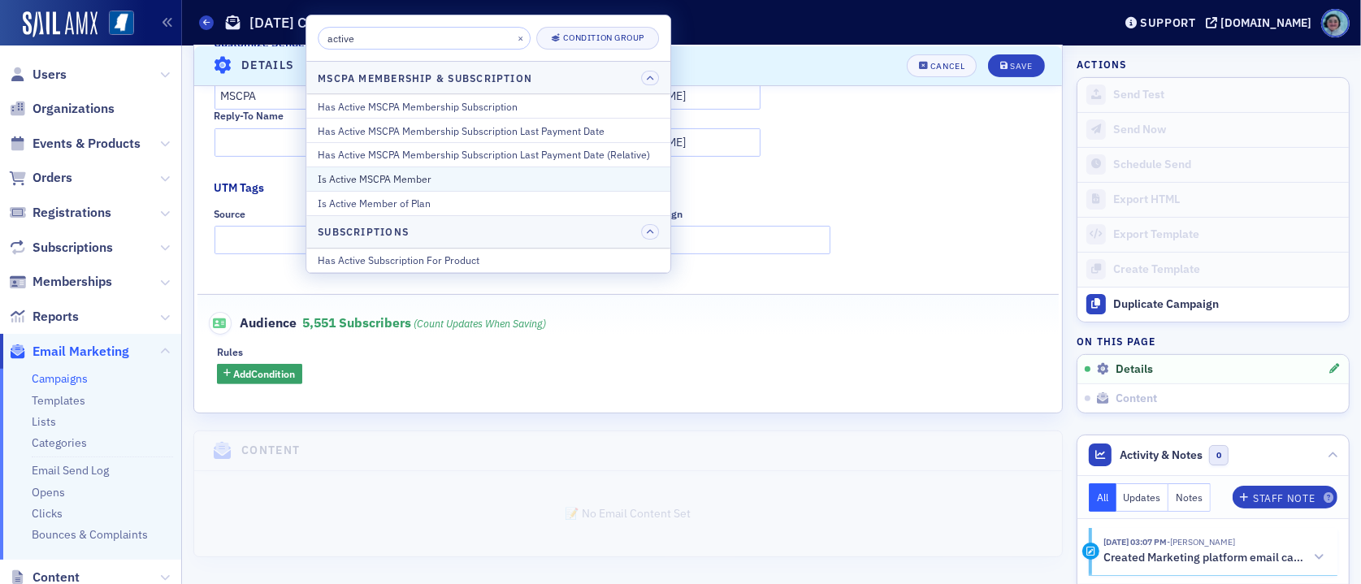
type input "active"
click at [491, 176] on div "Is Active MSCPA Member" at bounding box center [488, 178] width 341 height 15
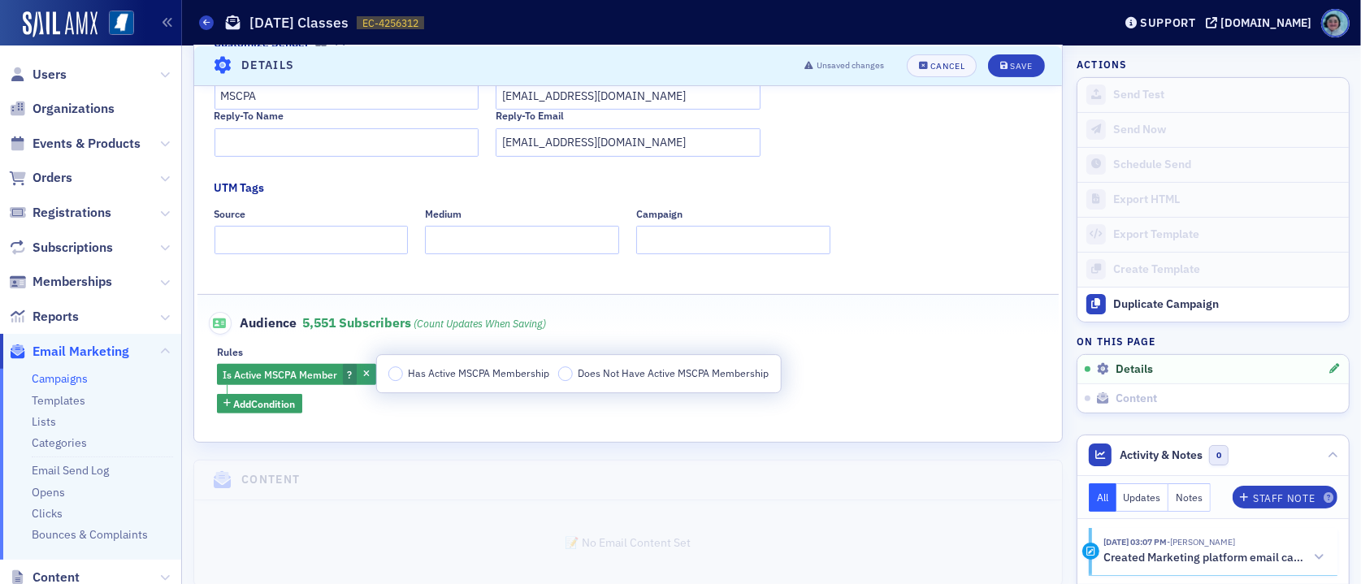
click at [409, 369] on span "Has Active MSCPA Membership" at bounding box center [478, 372] width 141 height 13
click at [403, 369] on input "Has Active MSCPA Membership" at bounding box center [395, 373] width 15 height 15
click at [261, 389] on div "Is Active MSCPA Member Has Active MSCPA Membership Add Condition" at bounding box center [628, 389] width 822 height 50
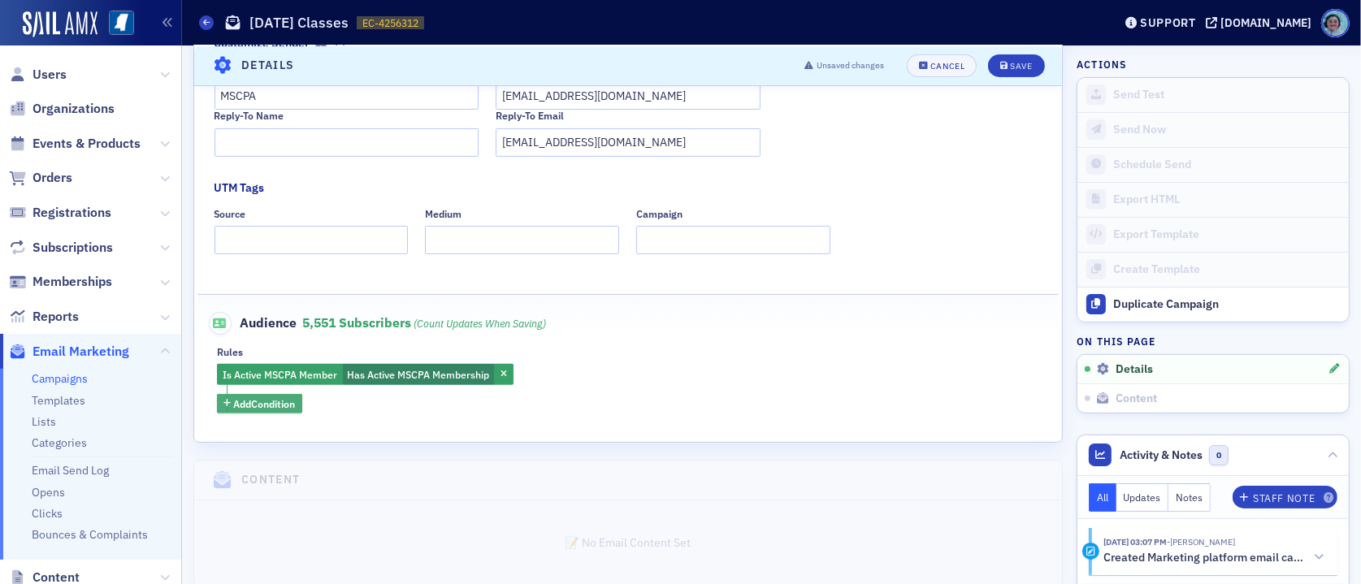
click at [264, 399] on span "Add Condition" at bounding box center [265, 403] width 62 height 15
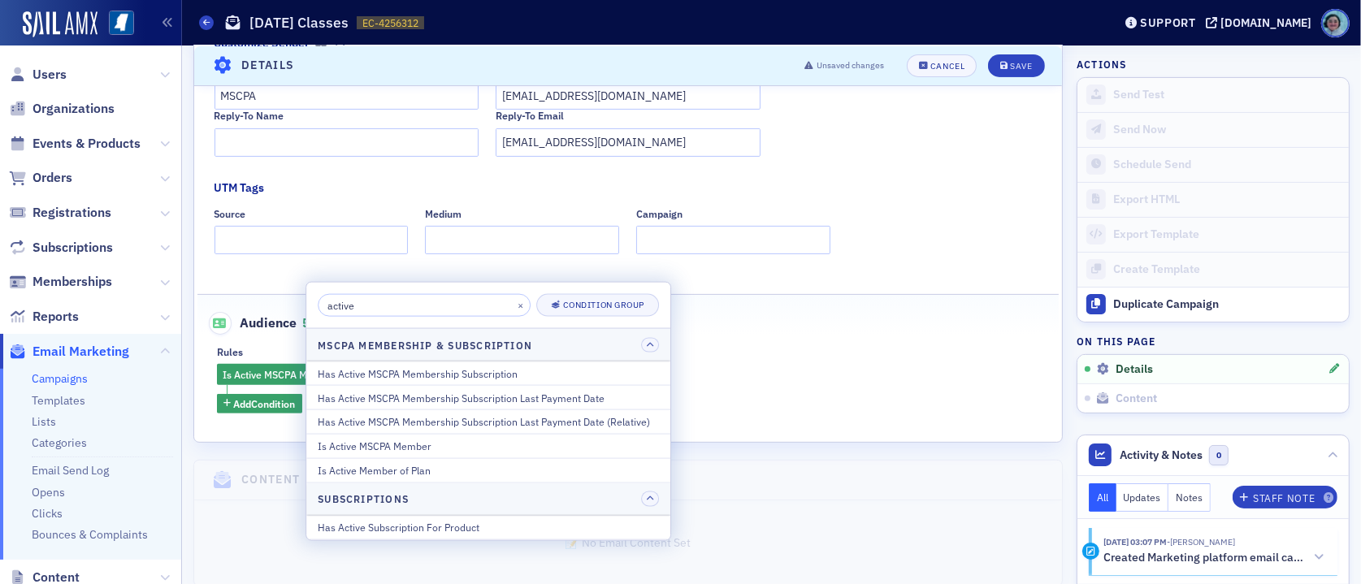
click at [372, 312] on input "active" at bounding box center [424, 305] width 213 height 23
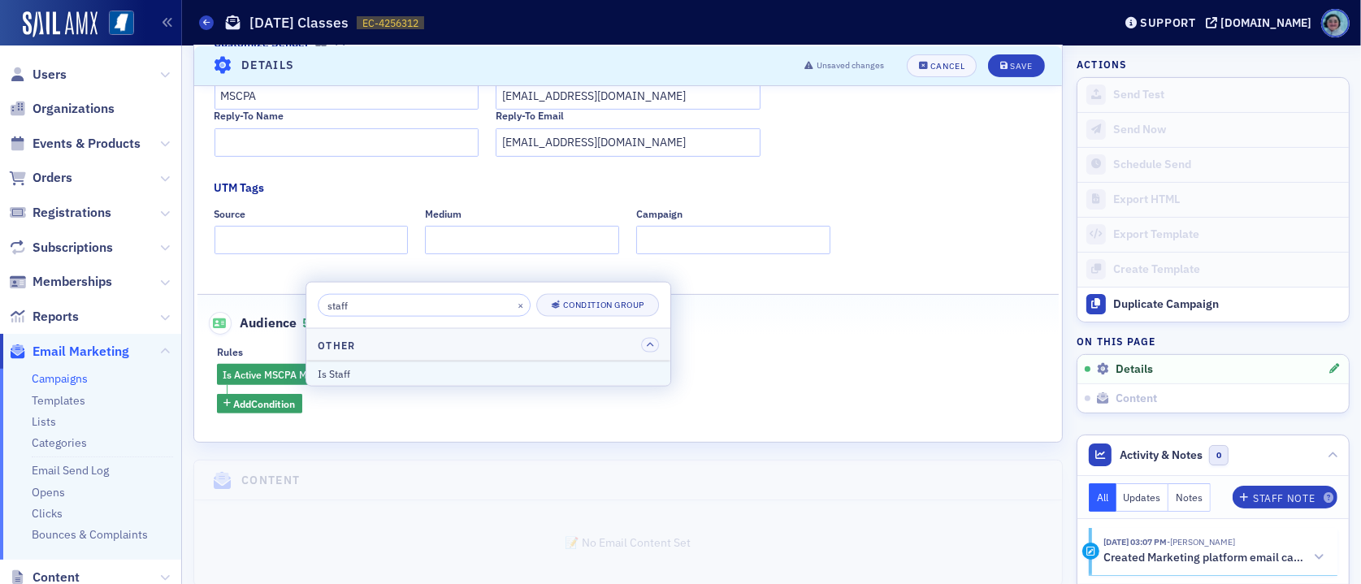
type input "staff"
click at [362, 374] on div "Is Staff" at bounding box center [488, 373] width 341 height 15
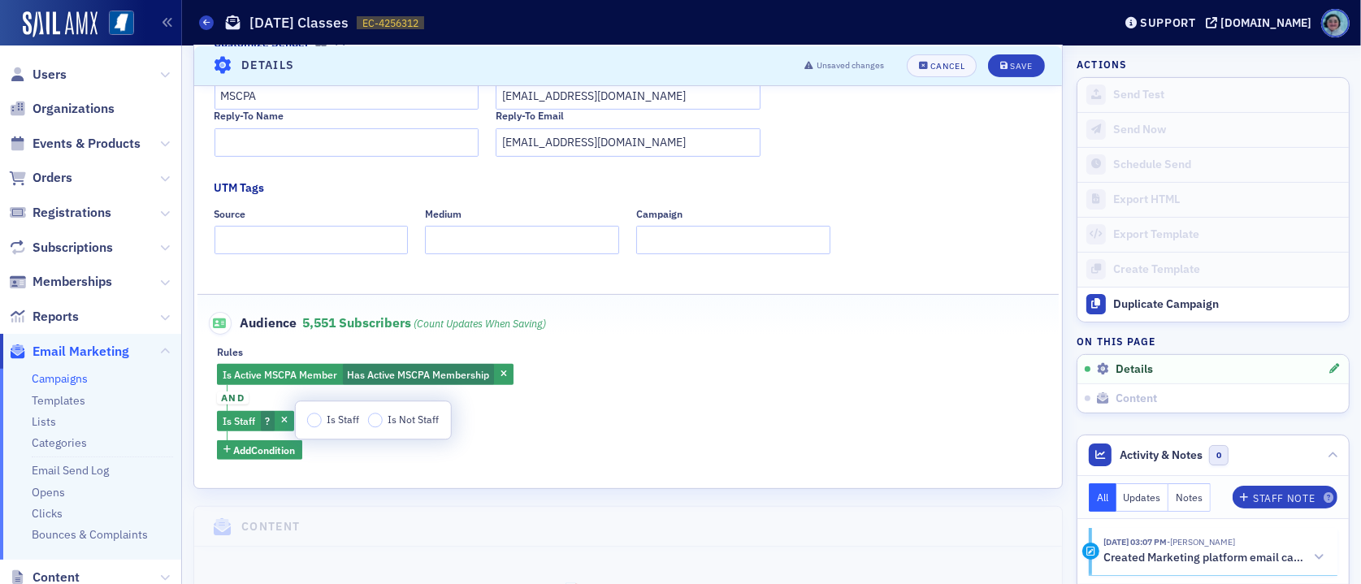
click at [235, 394] on span "and" at bounding box center [233, 398] width 32 height 13
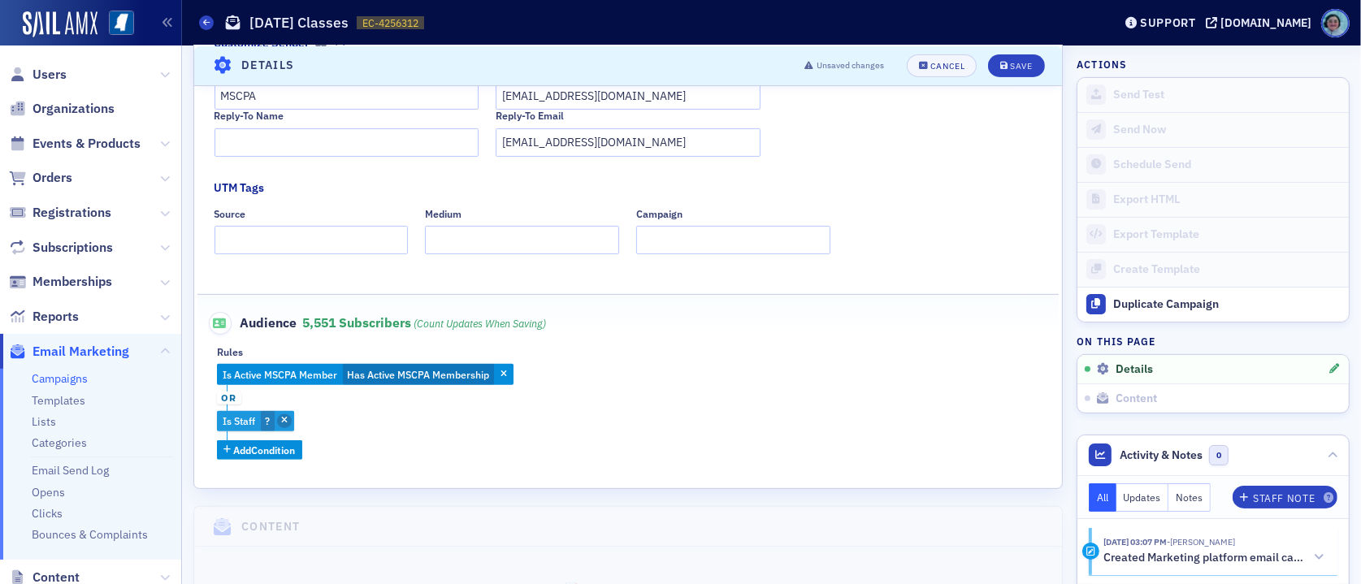
click at [287, 418] on icon "button" at bounding box center [284, 421] width 6 height 9
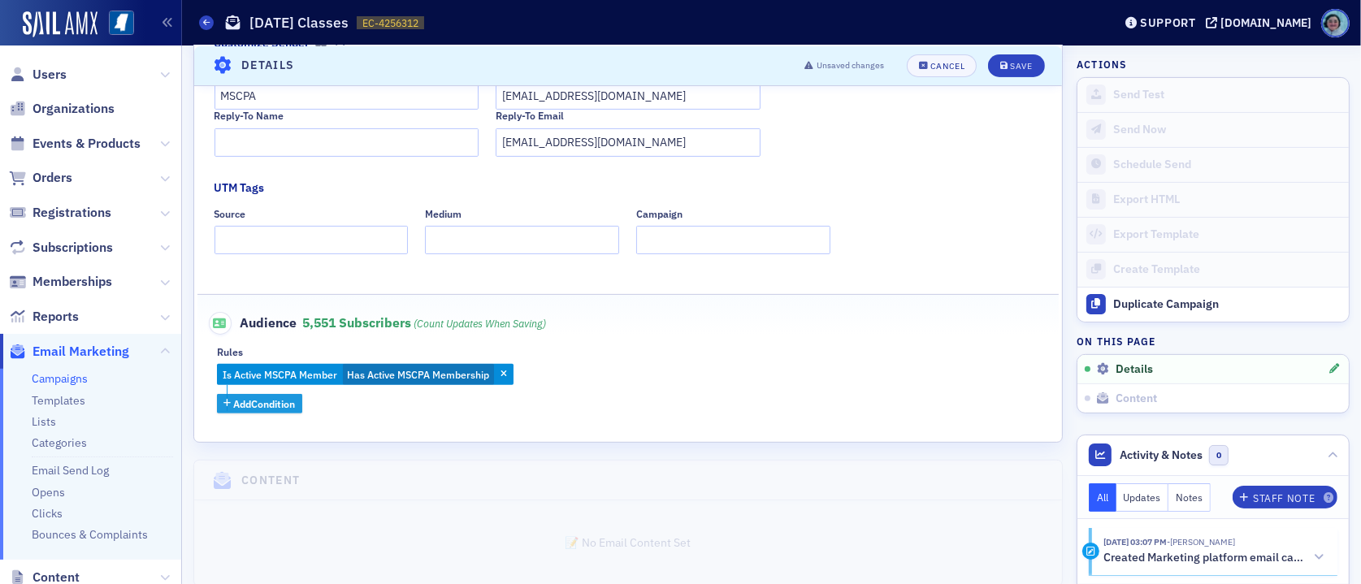
click at [275, 408] on span "Add Condition" at bounding box center [265, 403] width 62 height 15
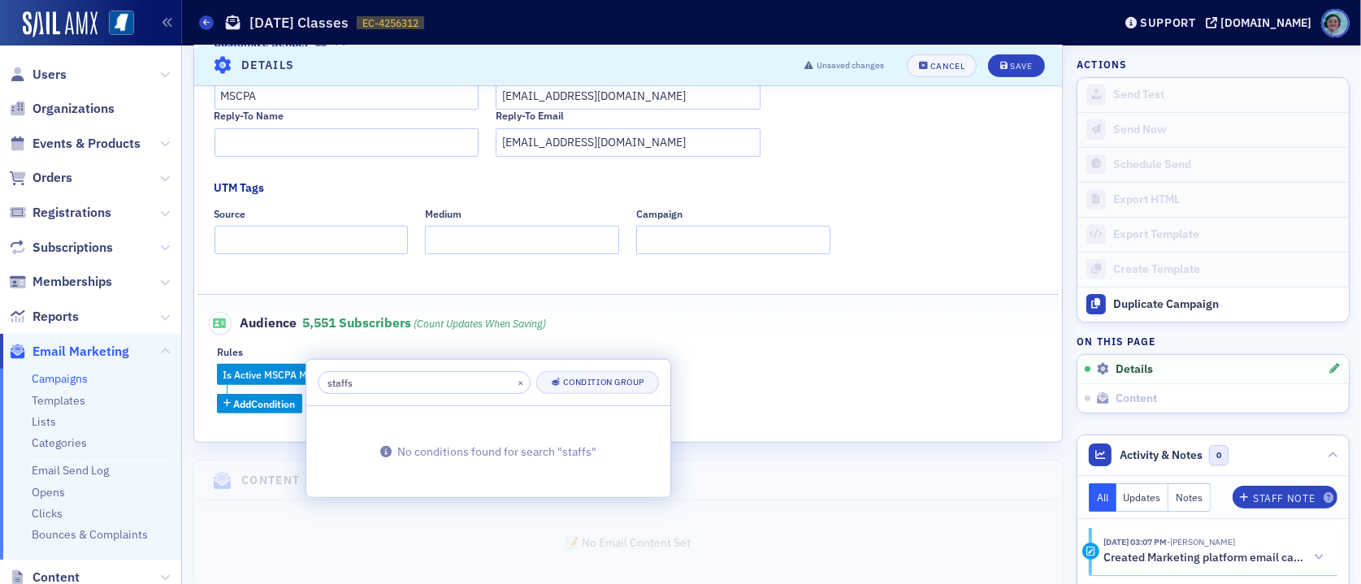
type input "staff"
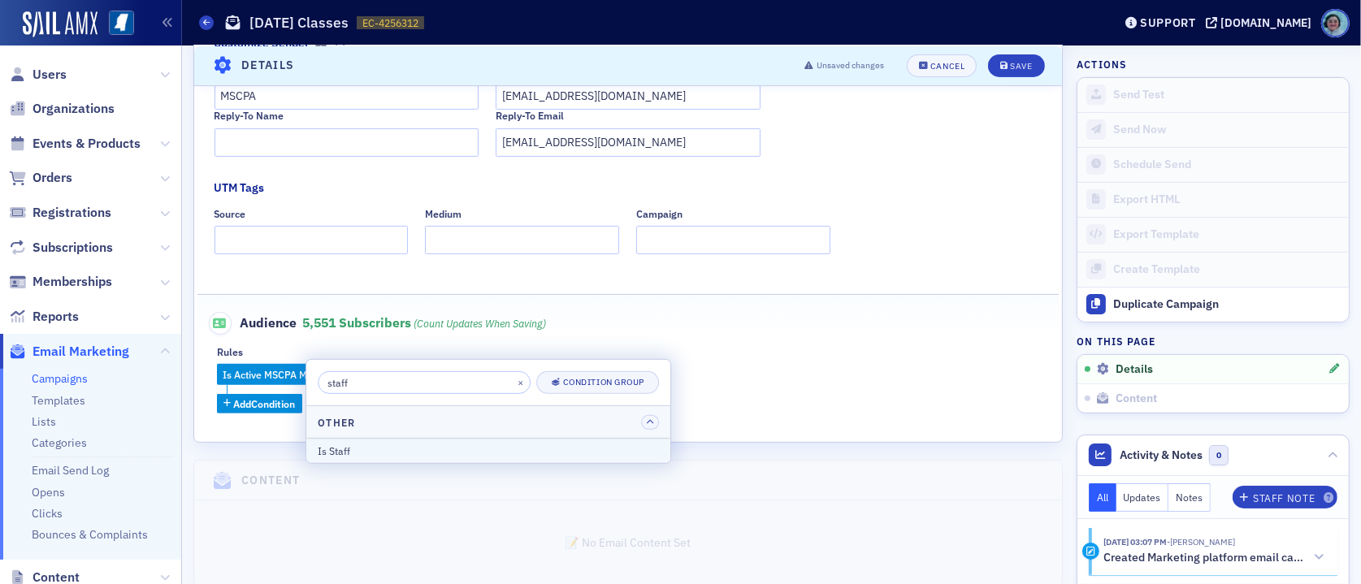
click at [467, 451] on div "Is Staff" at bounding box center [488, 451] width 341 height 15
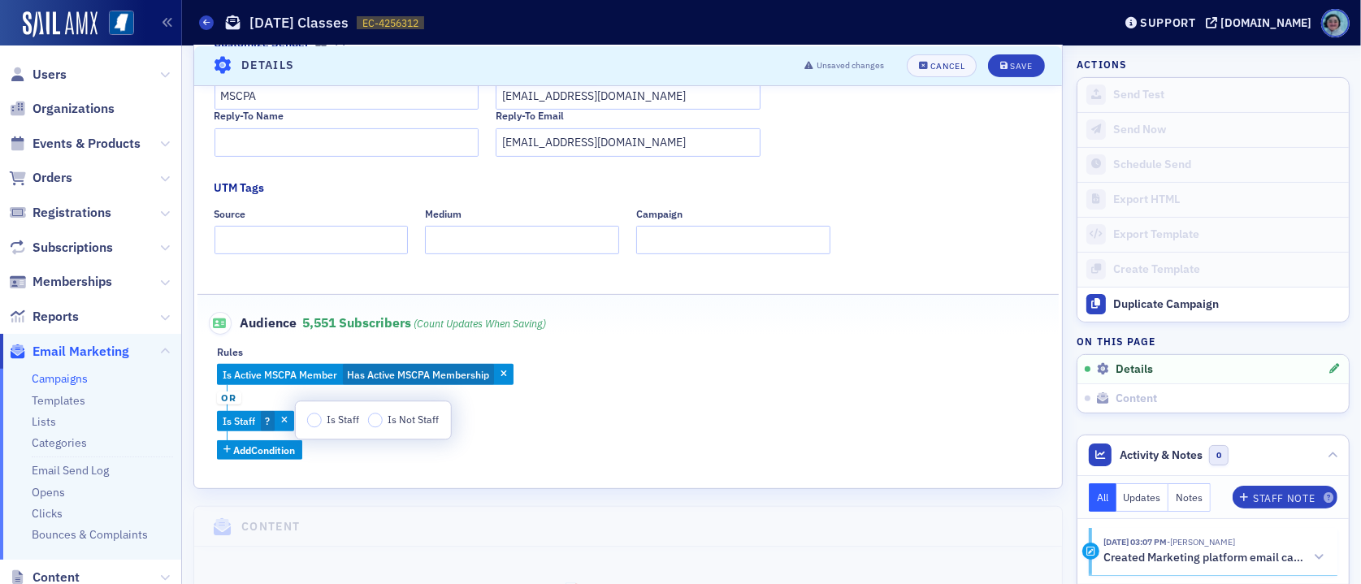
click at [331, 431] on div "Is Staff Is Not Staff" at bounding box center [373, 419] width 155 height 37
click at [331, 426] on span "Is Staff" at bounding box center [343, 419] width 32 height 13
click at [322, 426] on input "Is Staff" at bounding box center [314, 420] width 15 height 15
click at [1010, 67] on div "Save" at bounding box center [1021, 65] width 22 height 9
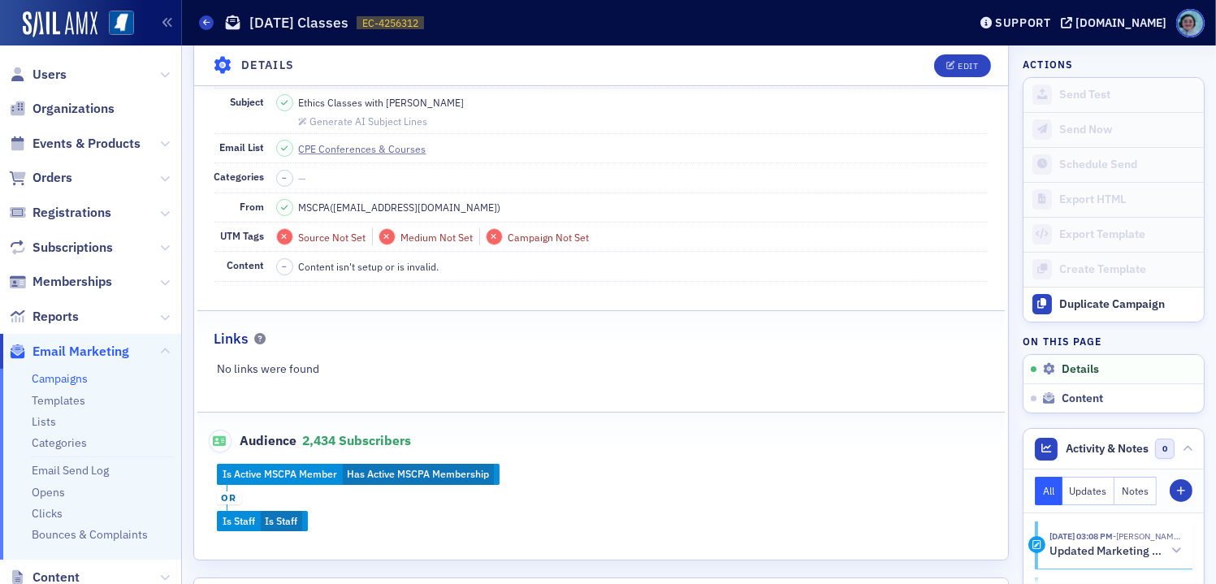
scroll to position [280, 0]
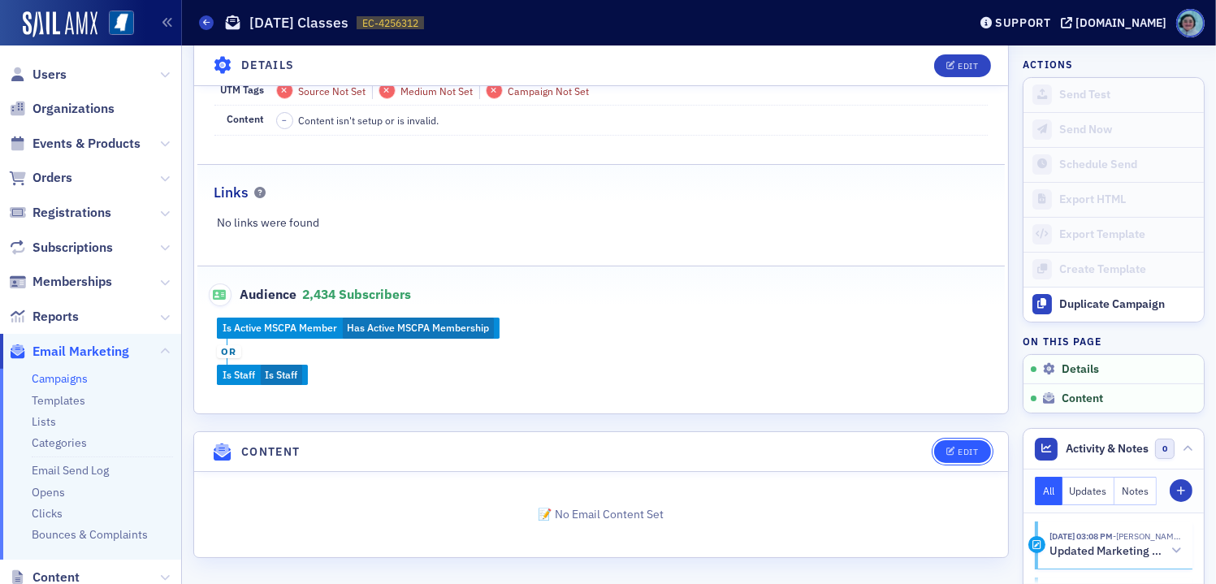
click at [959, 448] on div "Edit" at bounding box center [968, 452] width 20 height 9
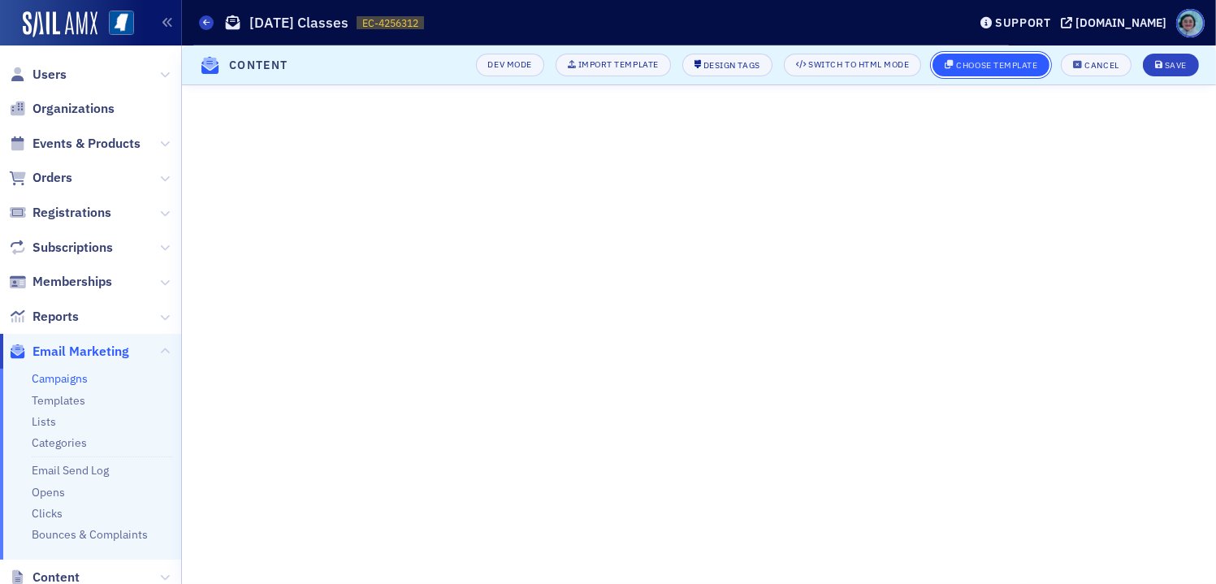
click at [1015, 70] on button "Choose Template" at bounding box center [991, 65] width 117 height 23
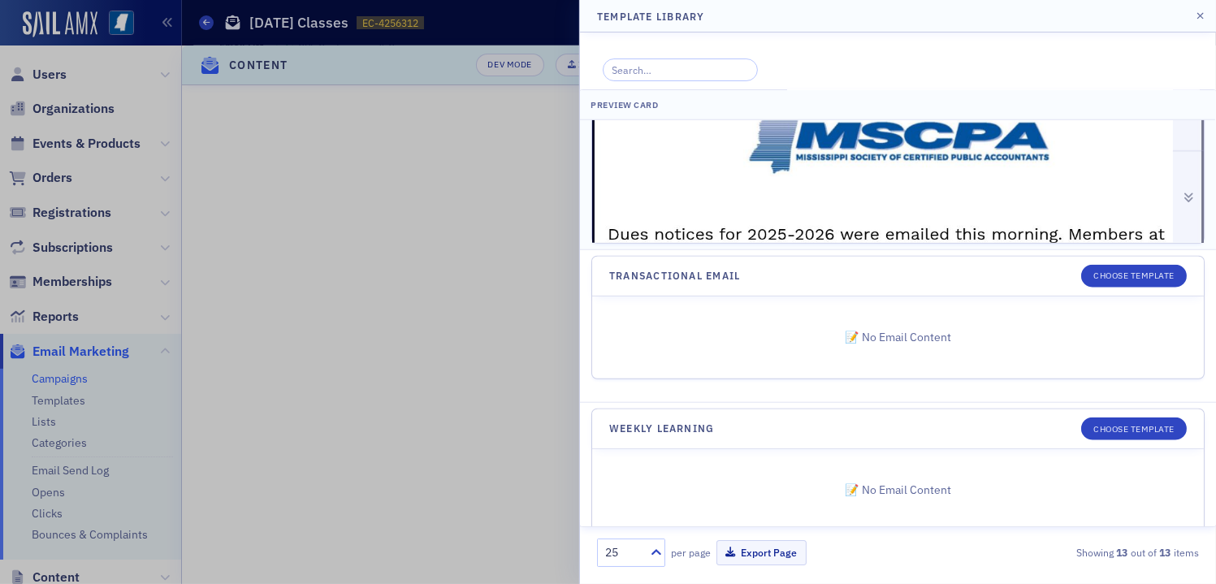
scroll to position [2389, 0]
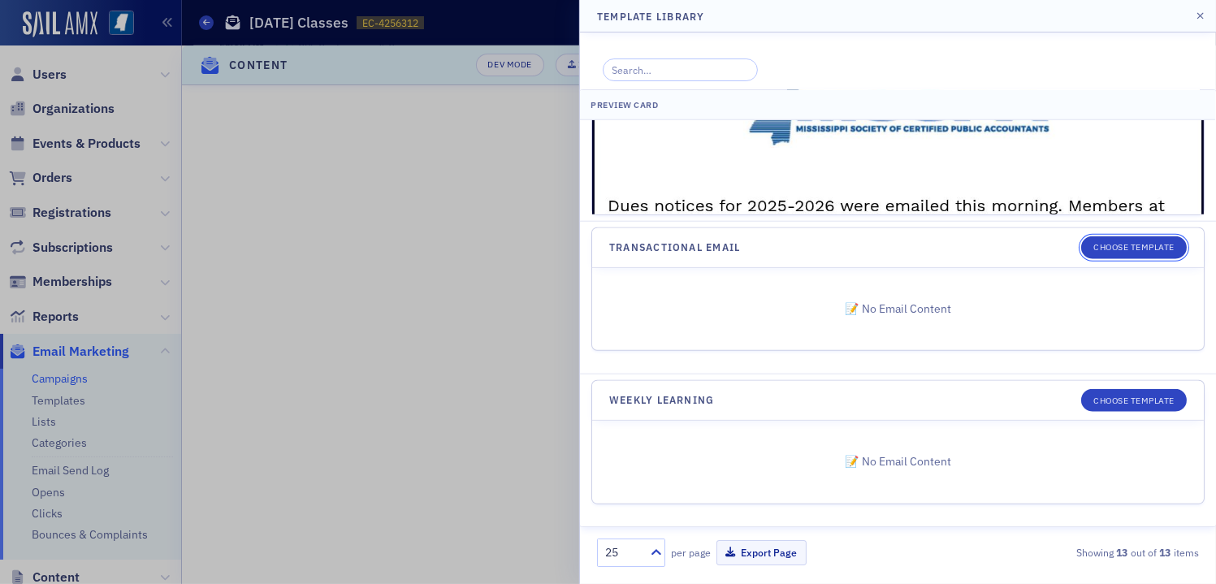
click at [1098, 236] on button "Choose Template" at bounding box center [1134, 247] width 106 height 23
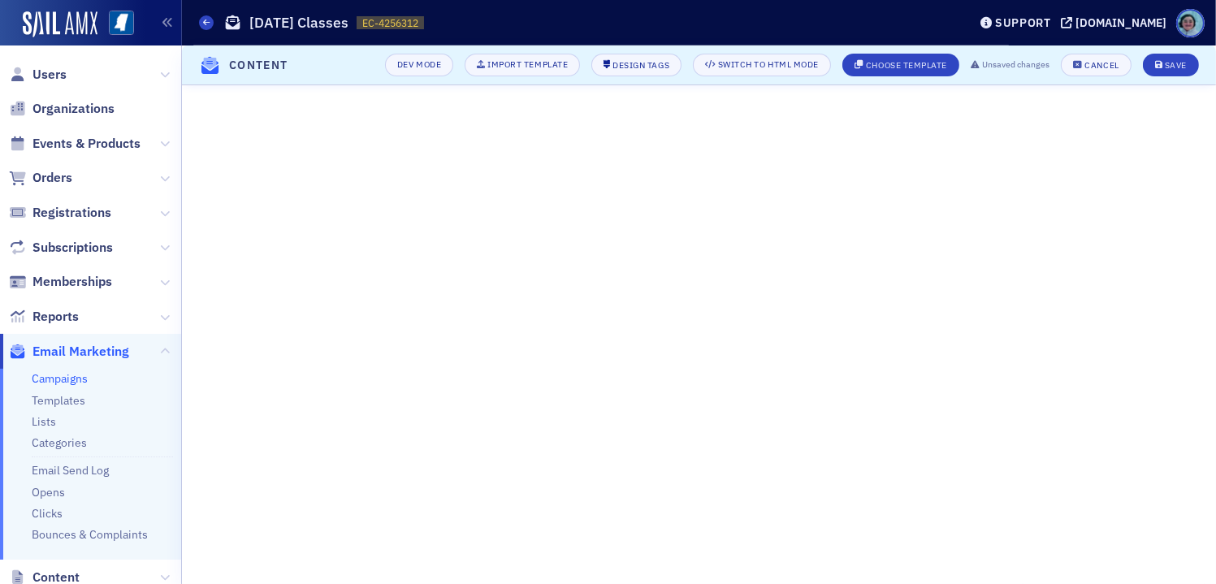
scroll to position [136, 0]
click at [864, 61] on icon "button" at bounding box center [860, 65] width 10 height 9
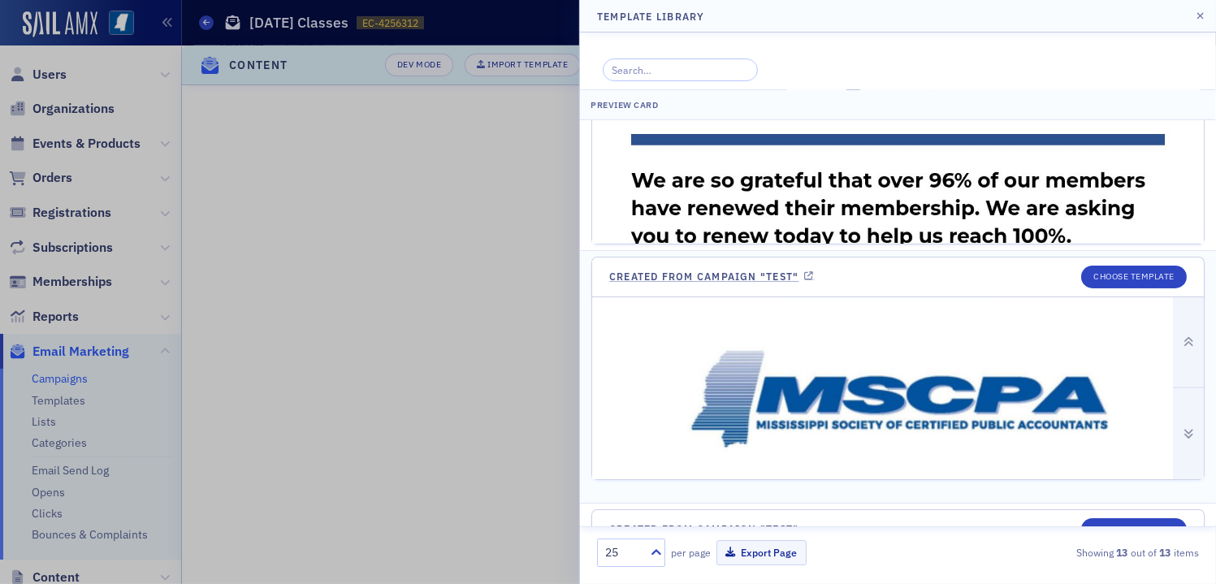
scroll to position [325, 0]
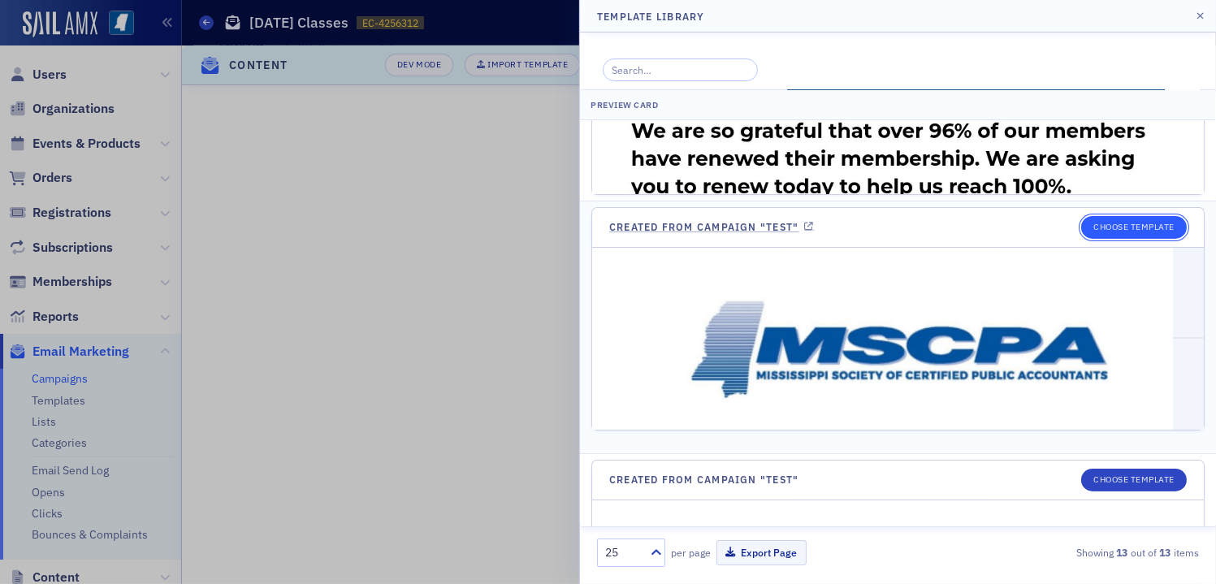
click at [1107, 222] on button "Choose Template" at bounding box center [1134, 227] width 106 height 23
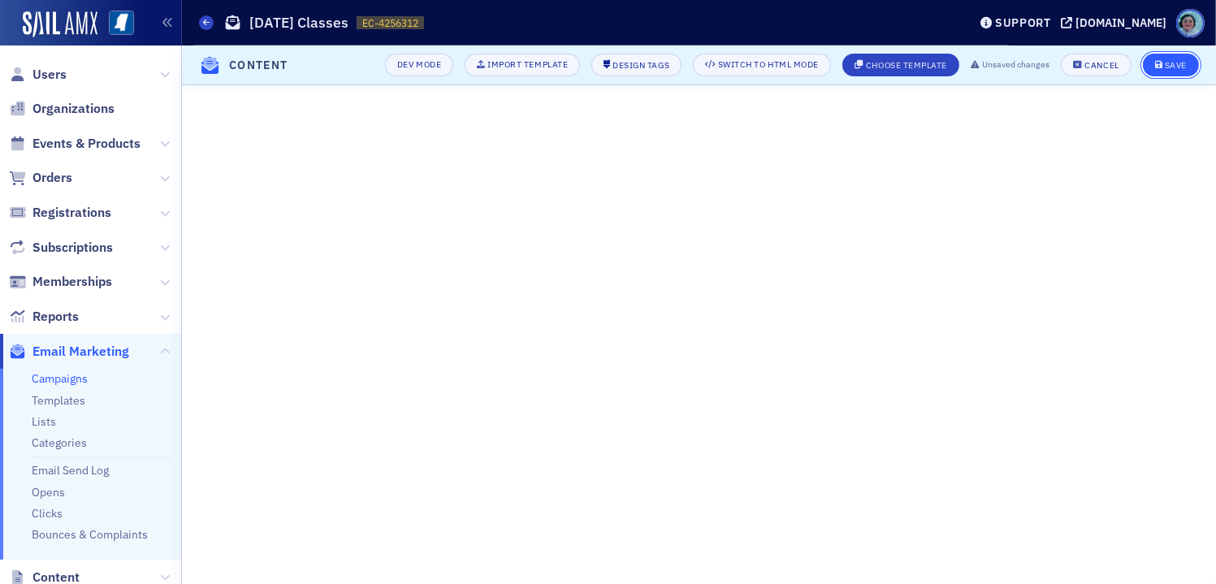
click at [1179, 71] on button "Save" at bounding box center [1171, 65] width 56 height 23
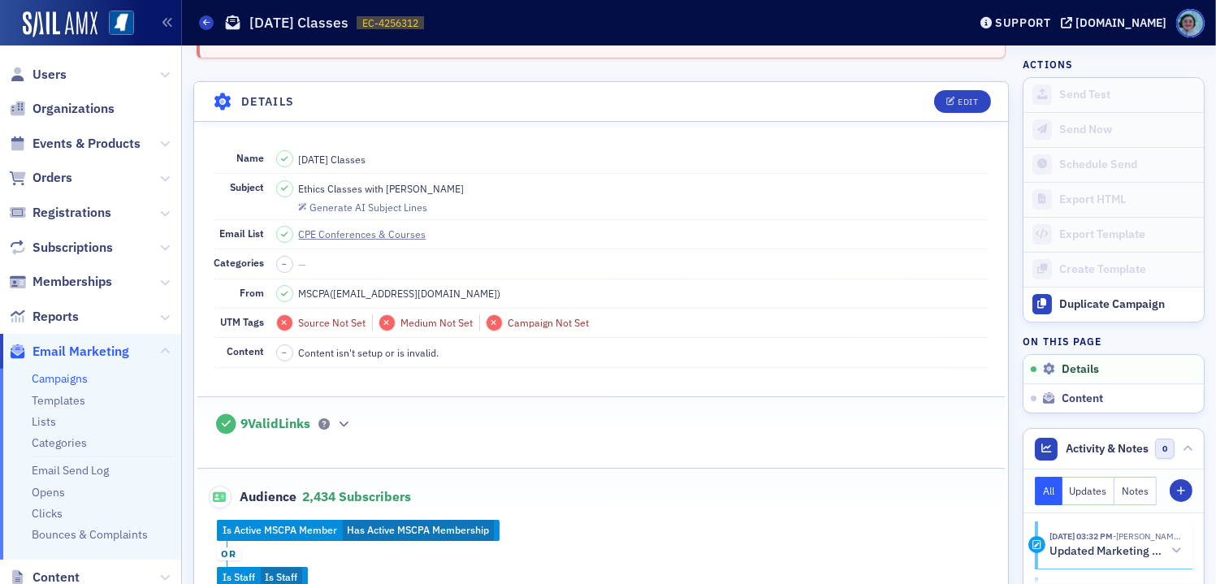
scroll to position [0, 0]
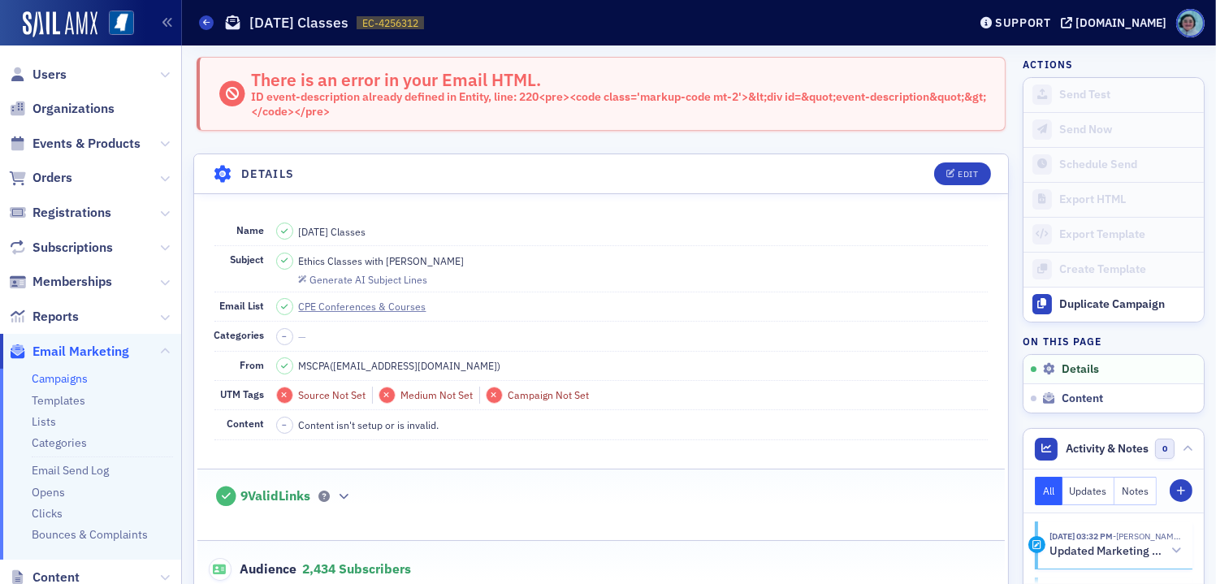
click at [1041, 10] on div "Support ms-cpa.org" at bounding box center [1094, 23] width 245 height 28
click at [1047, 16] on div "Support" at bounding box center [1023, 22] width 56 height 15
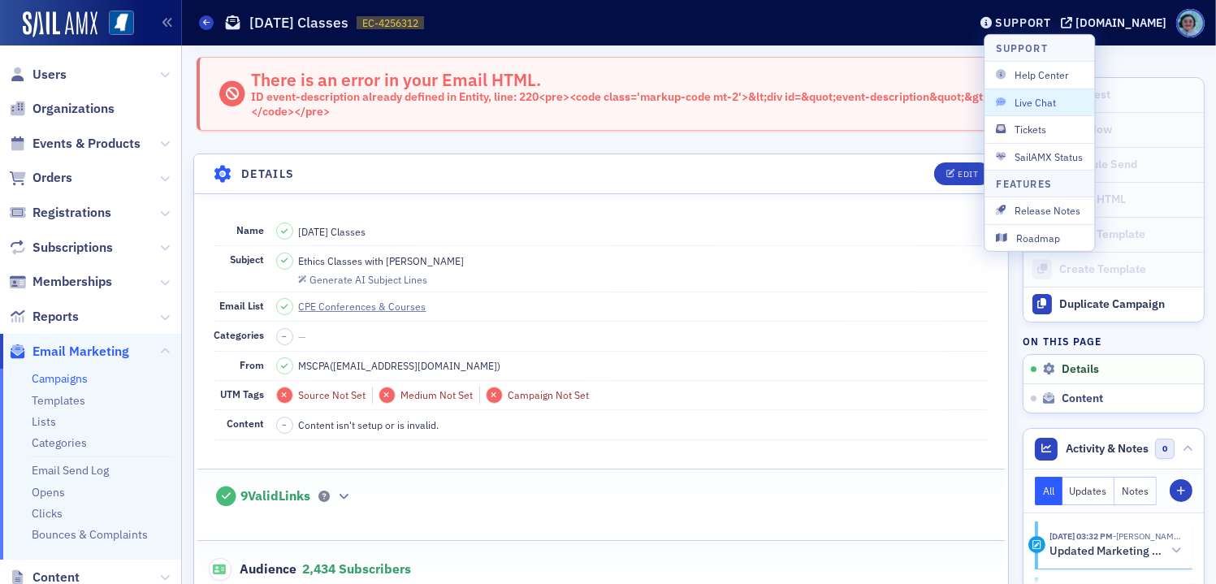
click at [1067, 108] on span "Live Chat" at bounding box center [1039, 102] width 87 height 15
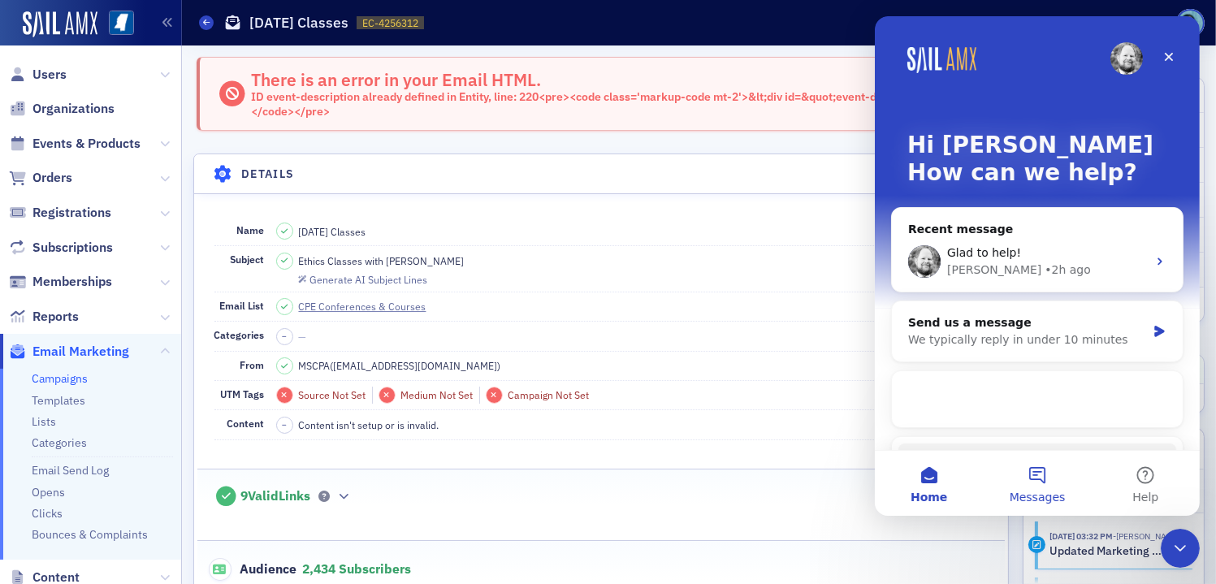
click at [989, 342] on div "We typically reply in under 10 minutes" at bounding box center [1026, 339] width 238 height 17
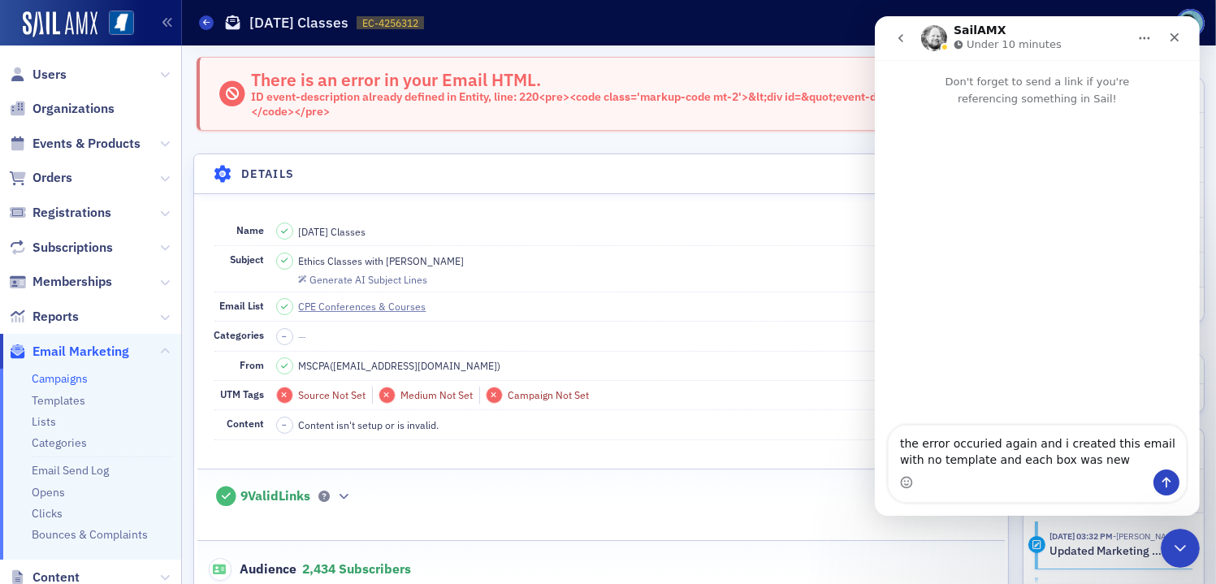
click at [960, 440] on textarea "the error occuried again and i created this email with no template and each box…" at bounding box center [1036, 448] width 297 height 44
click at [1120, 462] on textarea "the error occurred again and i created this email with no template and each box…" at bounding box center [1036, 448] width 297 height 44
type textarea "the error occurred again and i created this email with no template and each box…"
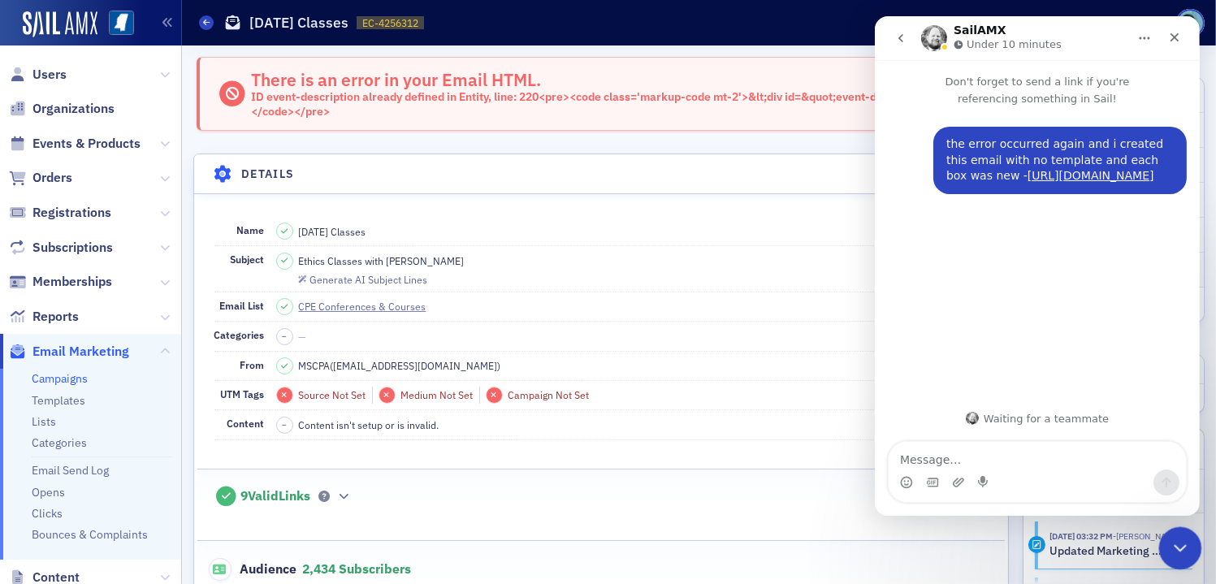
drag, startPoint x: 1175, startPoint y: 538, endPoint x: 2207, endPoint y: 1048, distance: 1151.7
click at [1174, 536] on icon "Close Intercom Messenger" at bounding box center [1177, 545] width 19 height 19
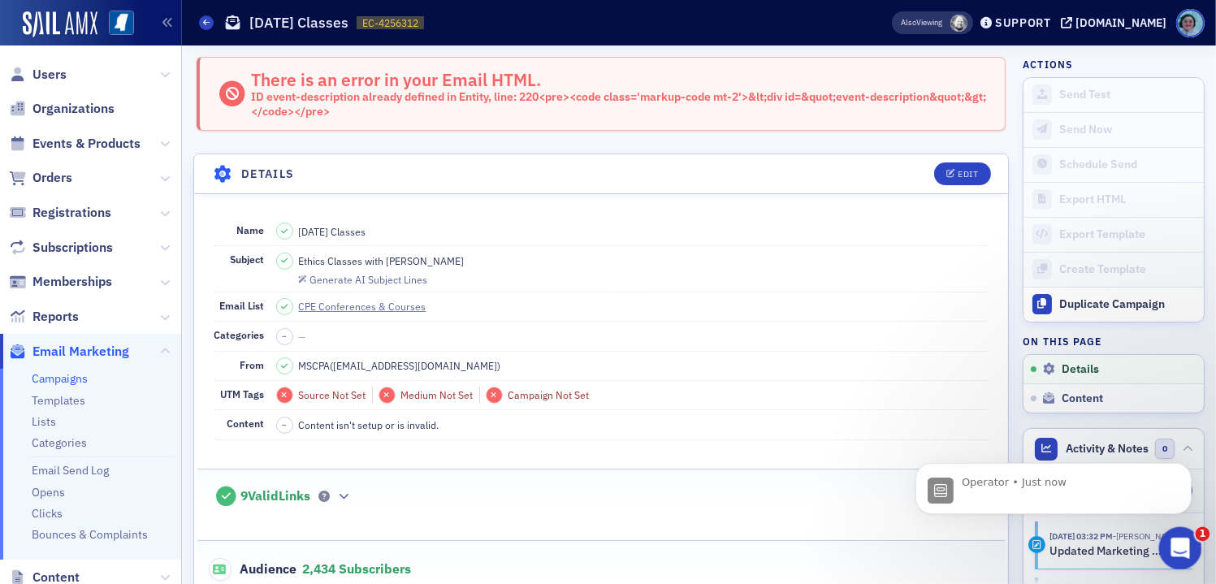
click at [1195, 552] on div "Open Intercom Messenger" at bounding box center [1178, 546] width 54 height 54
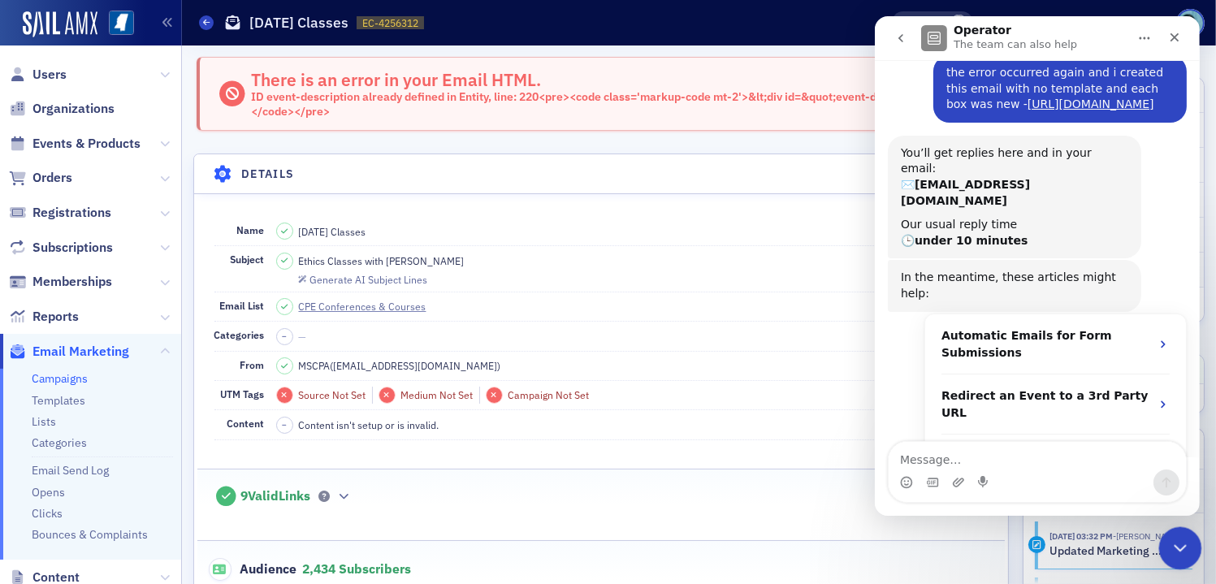
scroll to position [115, 0]
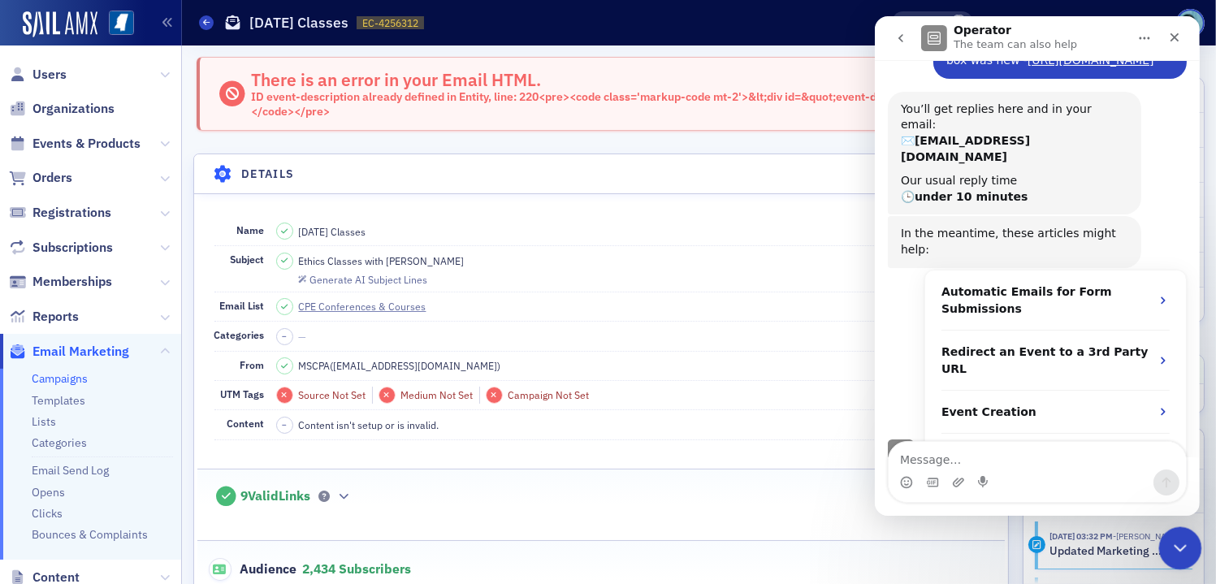
click at [1194, 550] on div "Close Intercom Messenger" at bounding box center [1177, 545] width 39 height 39
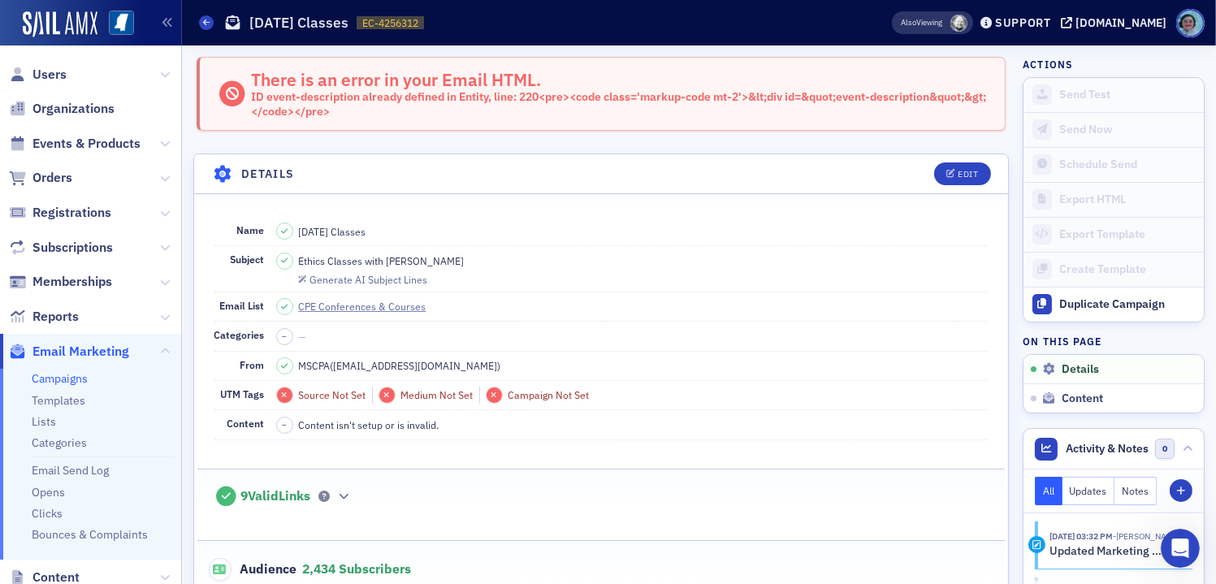
click at [201, 12] on div "Campaigns September 23rd Classes EC-4256312 4256312" at bounding box center [520, 22] width 642 height 31
click at [203, 19] on icon at bounding box center [206, 22] width 6 height 7
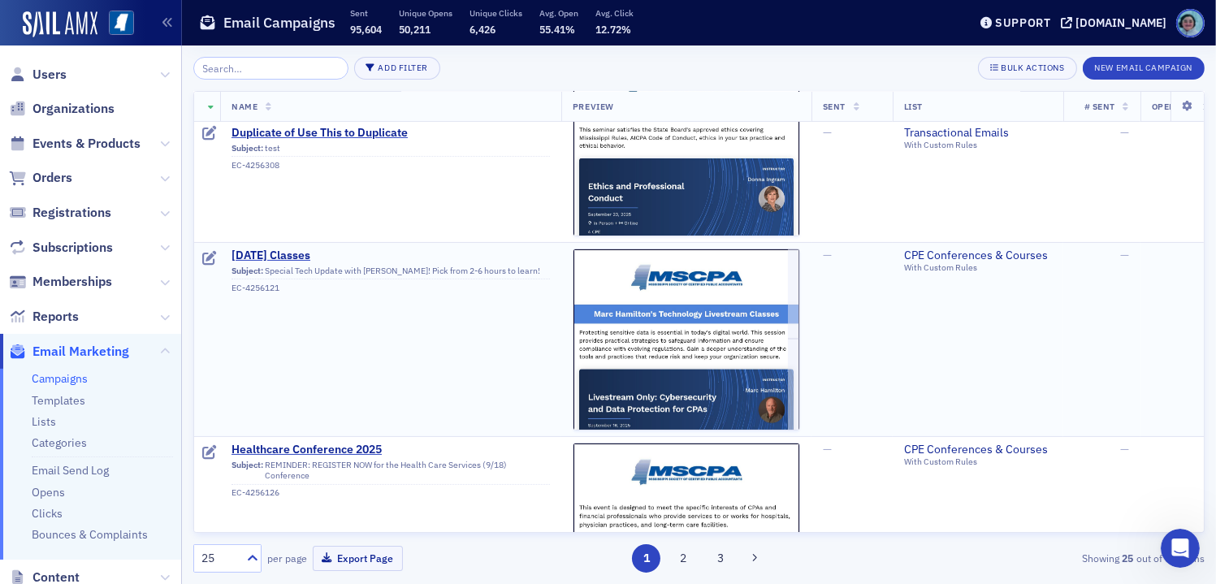
scroll to position [487, 0]
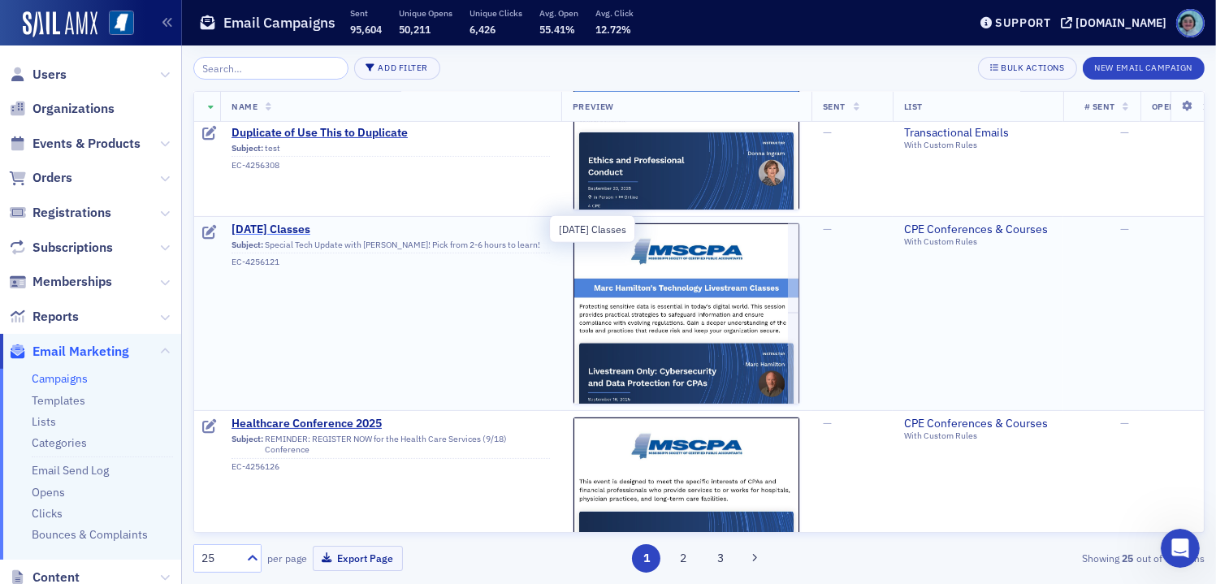
click at [332, 227] on span "September 16th Classes" at bounding box center [391, 230] width 318 height 15
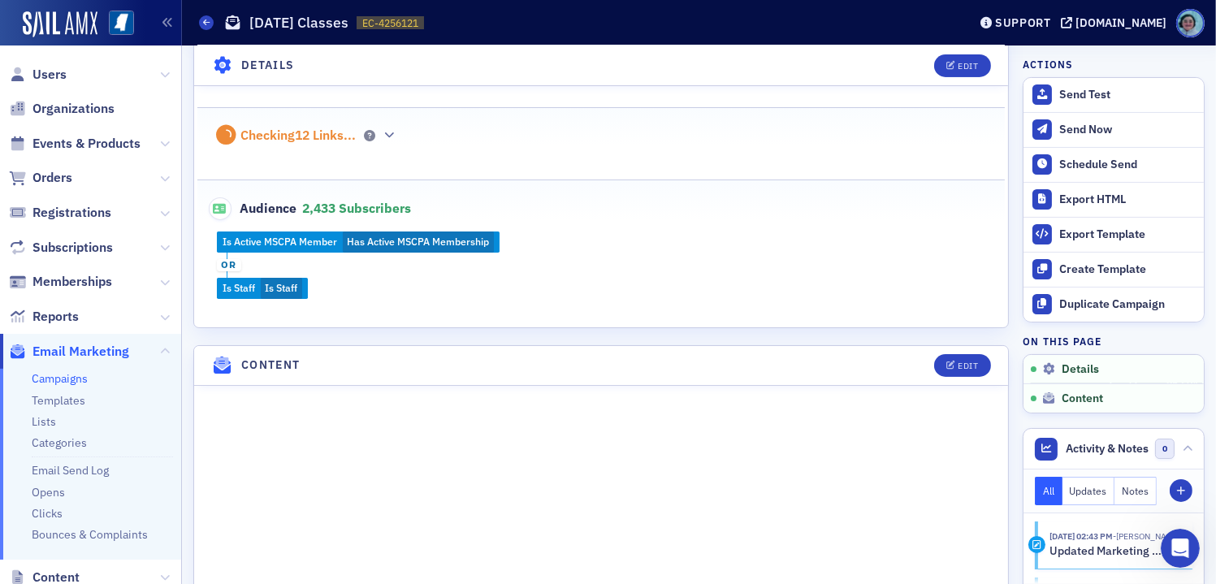
scroll to position [569, 0]
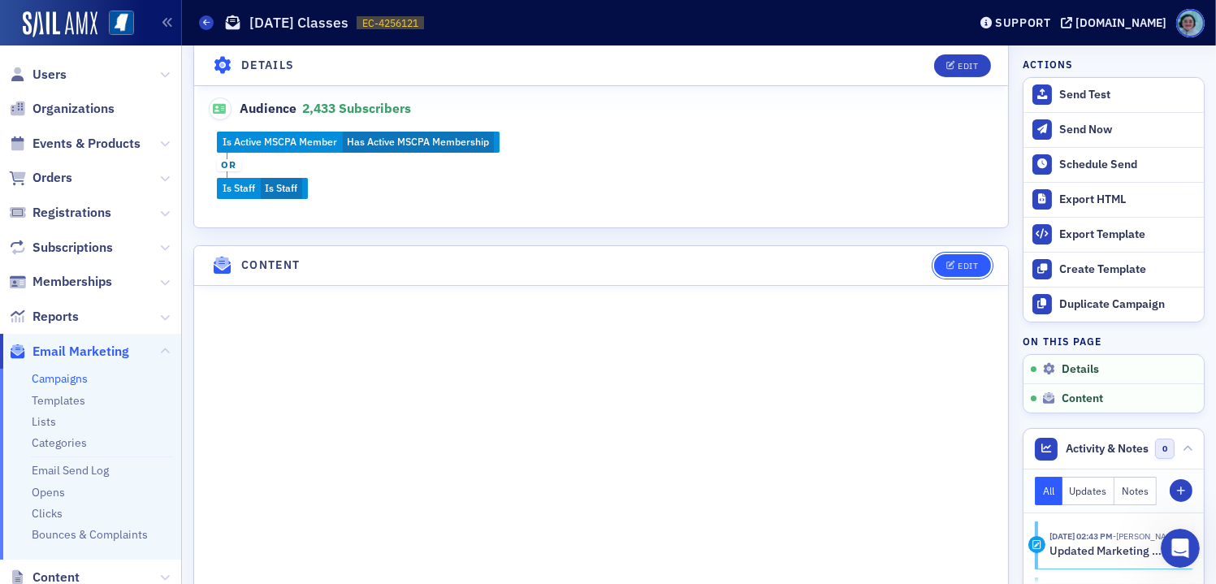
click at [955, 255] on button "Edit" at bounding box center [962, 265] width 56 height 23
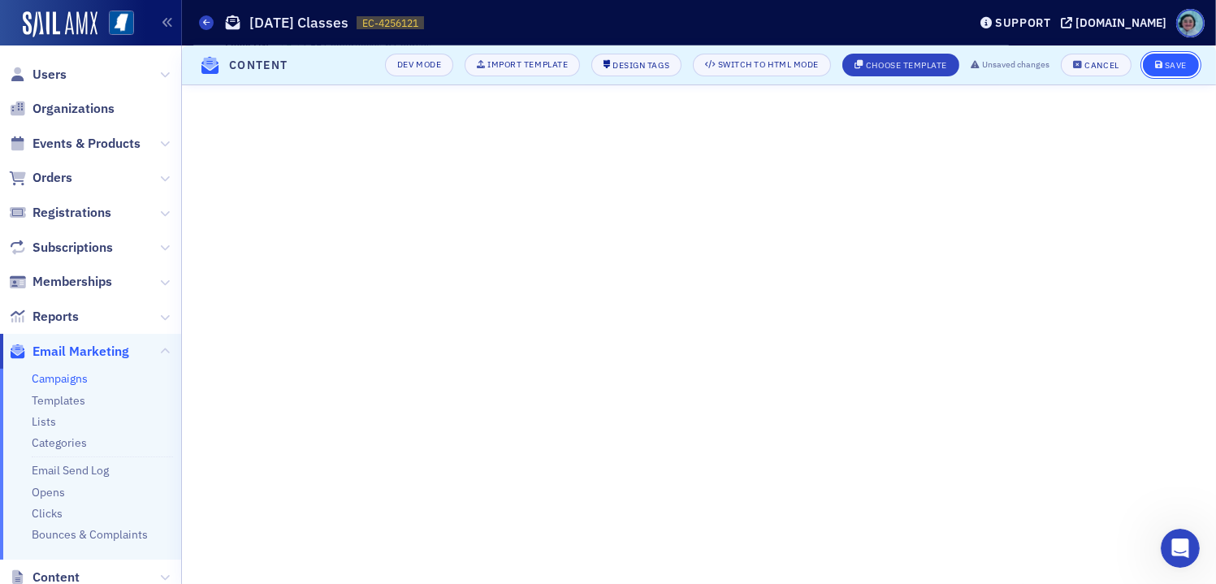
click at [1178, 66] on div "Save" at bounding box center [1176, 65] width 22 height 9
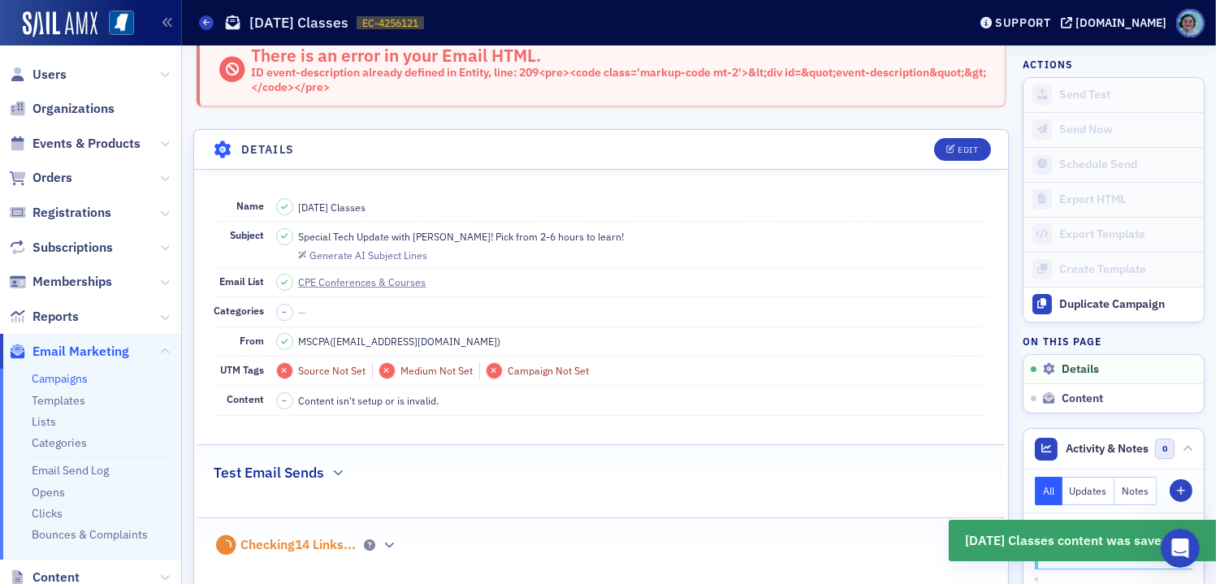
scroll to position [0, 0]
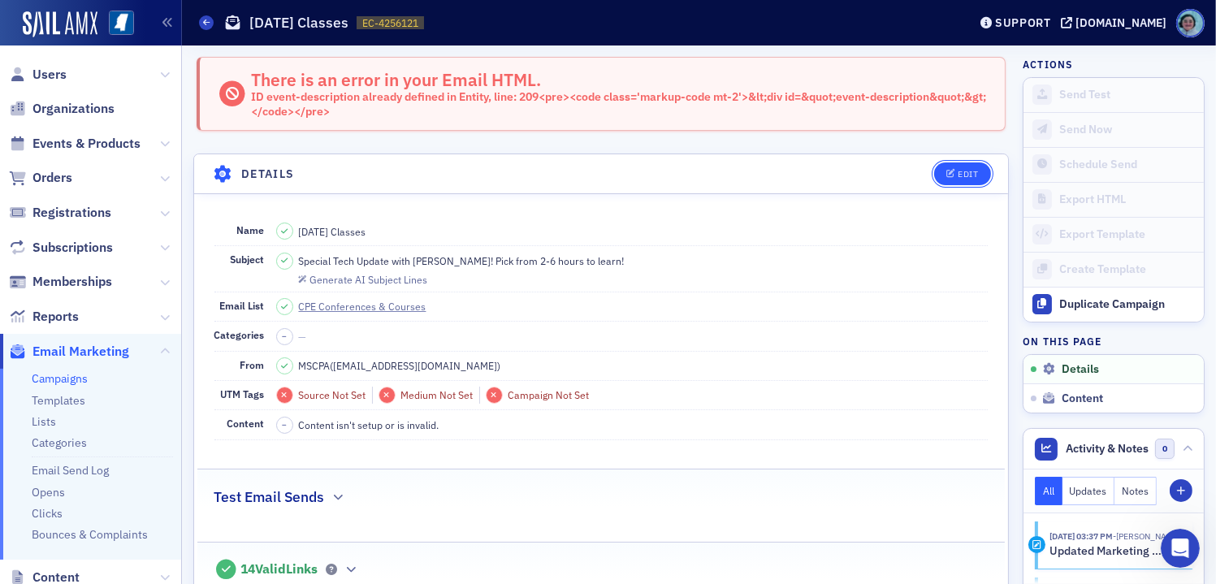
click at [963, 163] on button "Edit" at bounding box center [962, 173] width 56 height 23
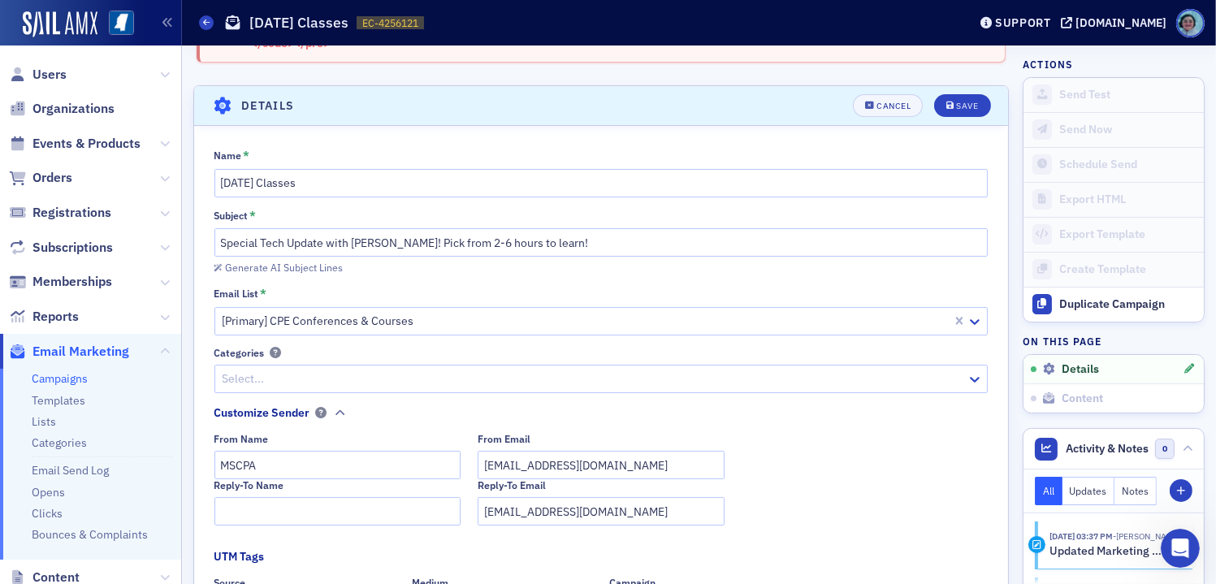
scroll to position [99, 0]
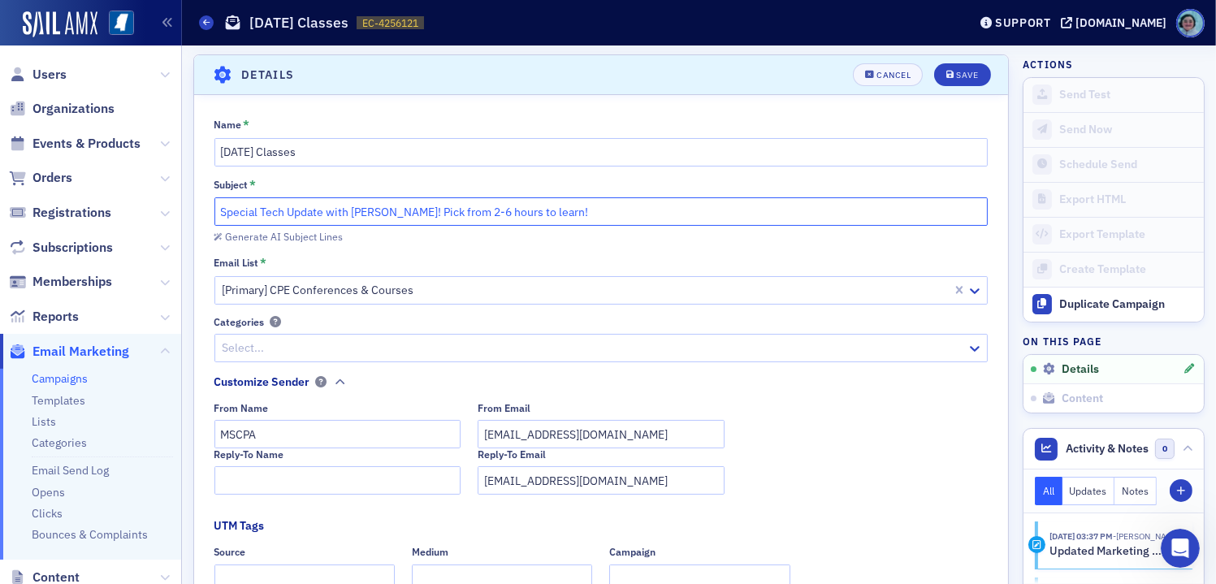
drag, startPoint x: 501, startPoint y: 211, endPoint x: 596, endPoint y: 227, distance: 96.3
click at [502, 211] on input "Special Tech Update with Marc Hamilton! Pick from 2-6 hours to learn!" at bounding box center [601, 211] width 774 height 28
type input "Special Tech Update with Marc Hamilton! Pick from 2-8 hours to learn!"
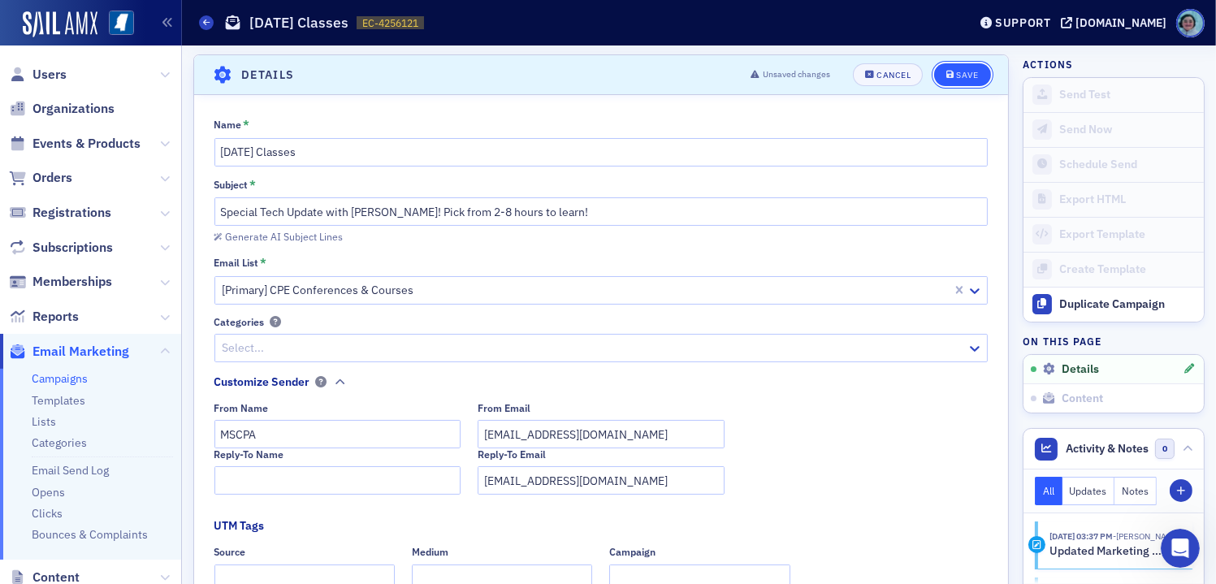
click at [954, 67] on button "Save" at bounding box center [962, 74] width 56 height 23
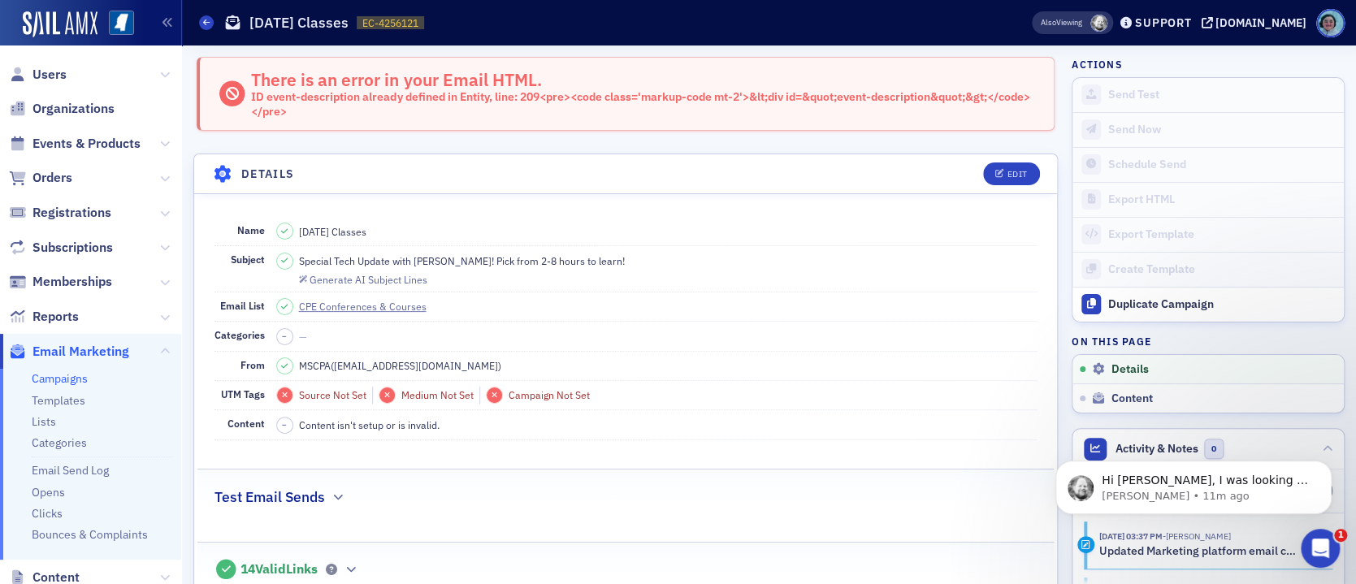
scroll to position [289, 0]
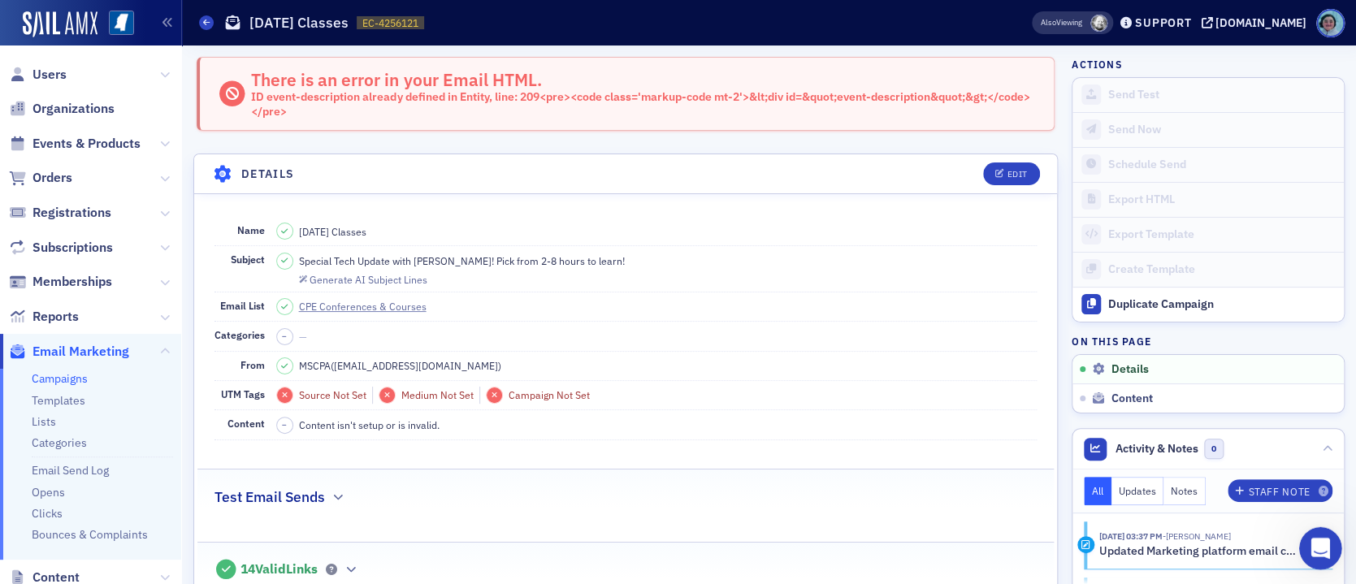
click at [1331, 553] on div "Open Intercom Messenger" at bounding box center [1319, 546] width 54 height 54
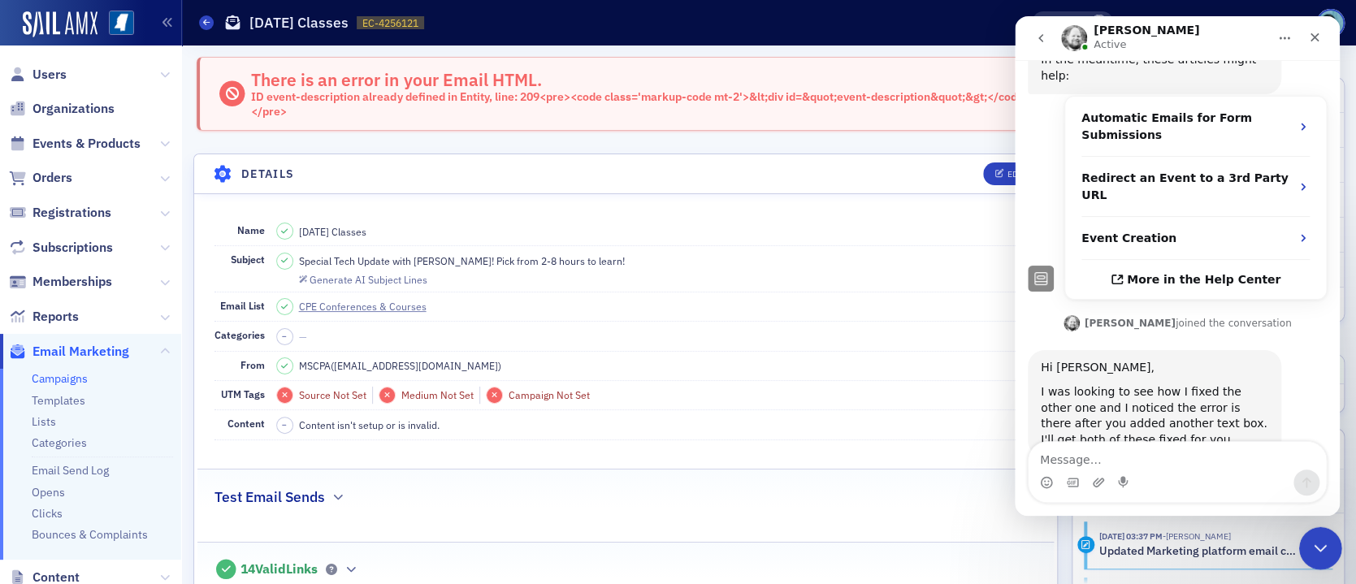
click at [1331, 553] on div "Close Intercom Messenger" at bounding box center [1318, 545] width 39 height 39
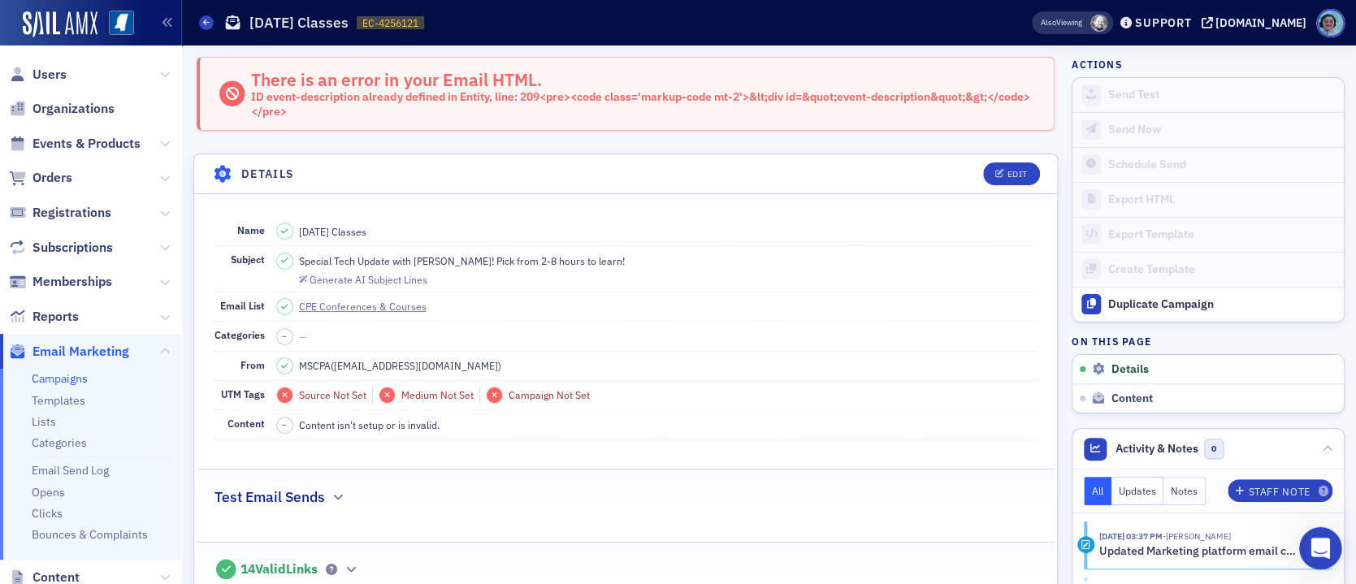
click at [1308, 539] on div "Open Intercom Messenger" at bounding box center [1319, 546] width 54 height 54
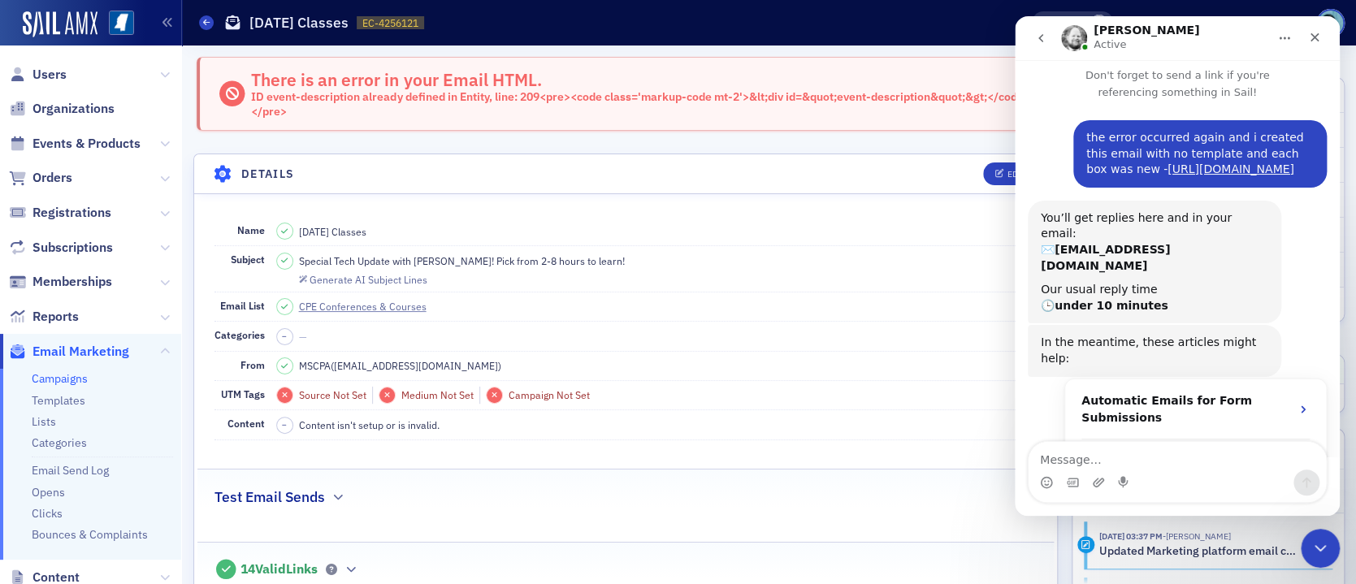
scroll to position [0, 0]
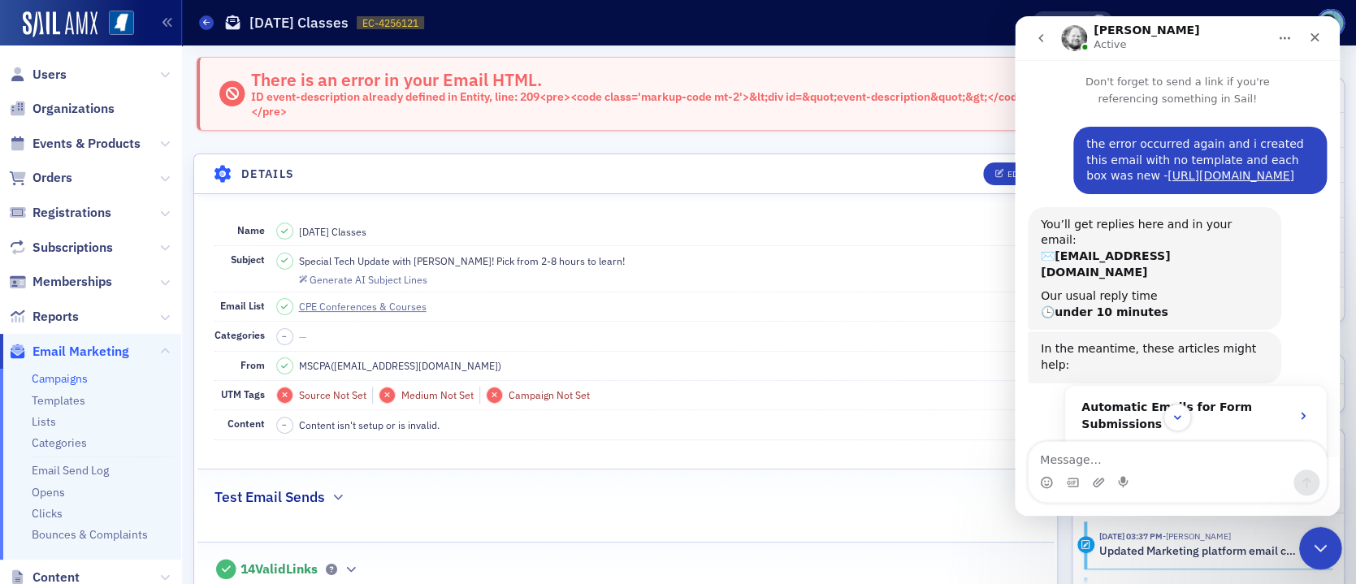
click at [1318, 539] on icon "Close Intercom Messenger" at bounding box center [1318, 545] width 19 height 19
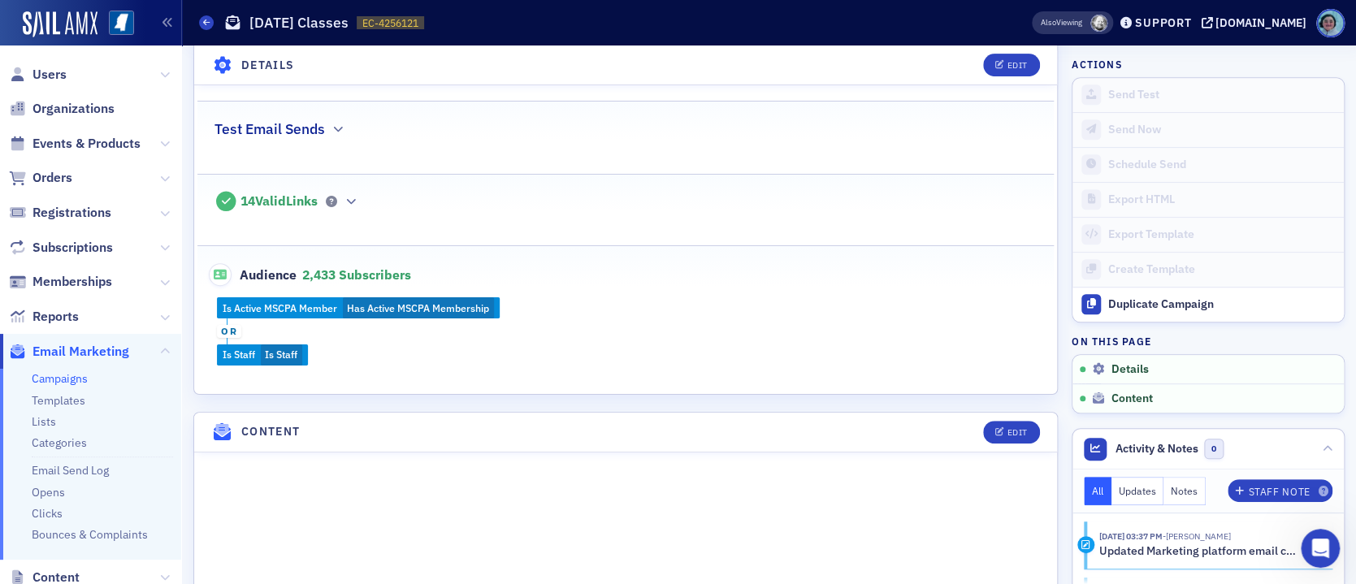
scroll to position [487, 0]
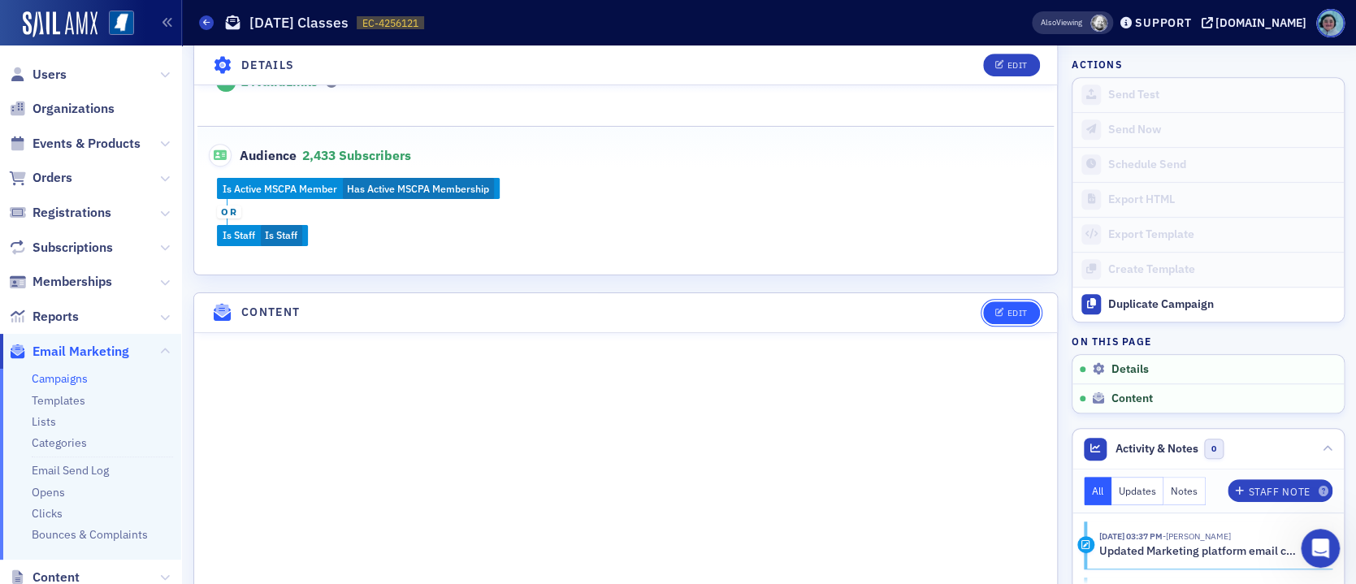
click at [1007, 309] on div "Edit" at bounding box center [1017, 313] width 20 height 9
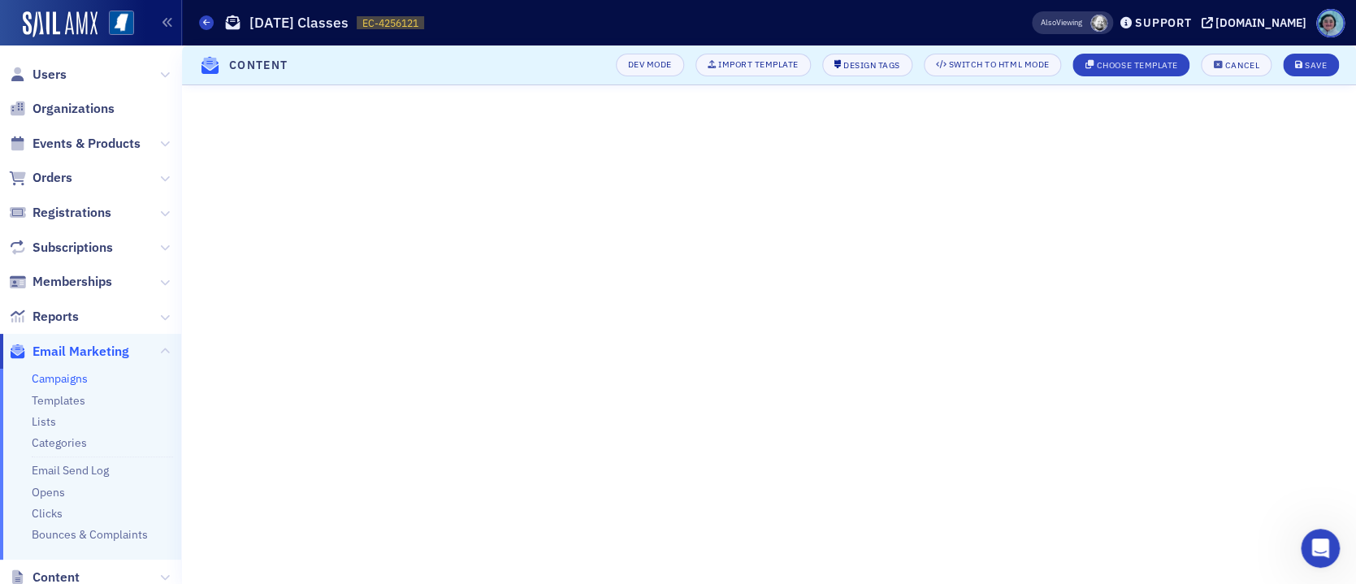
scroll to position [205, 0]
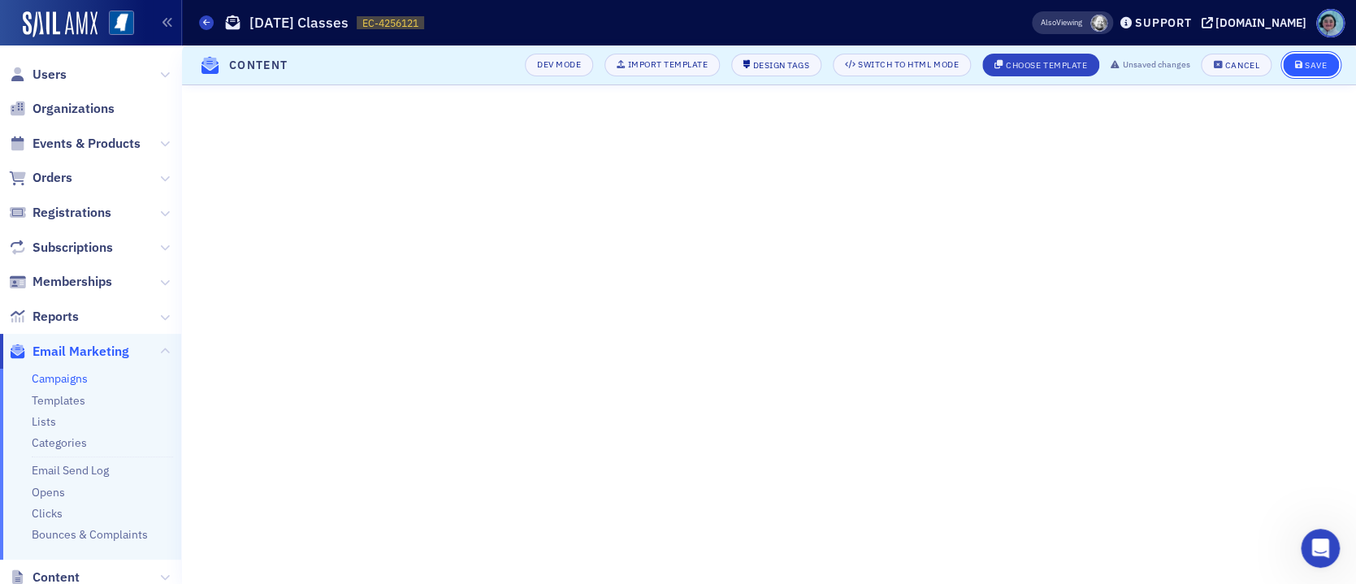
click at [1314, 68] on div "Save" at bounding box center [1316, 65] width 22 height 9
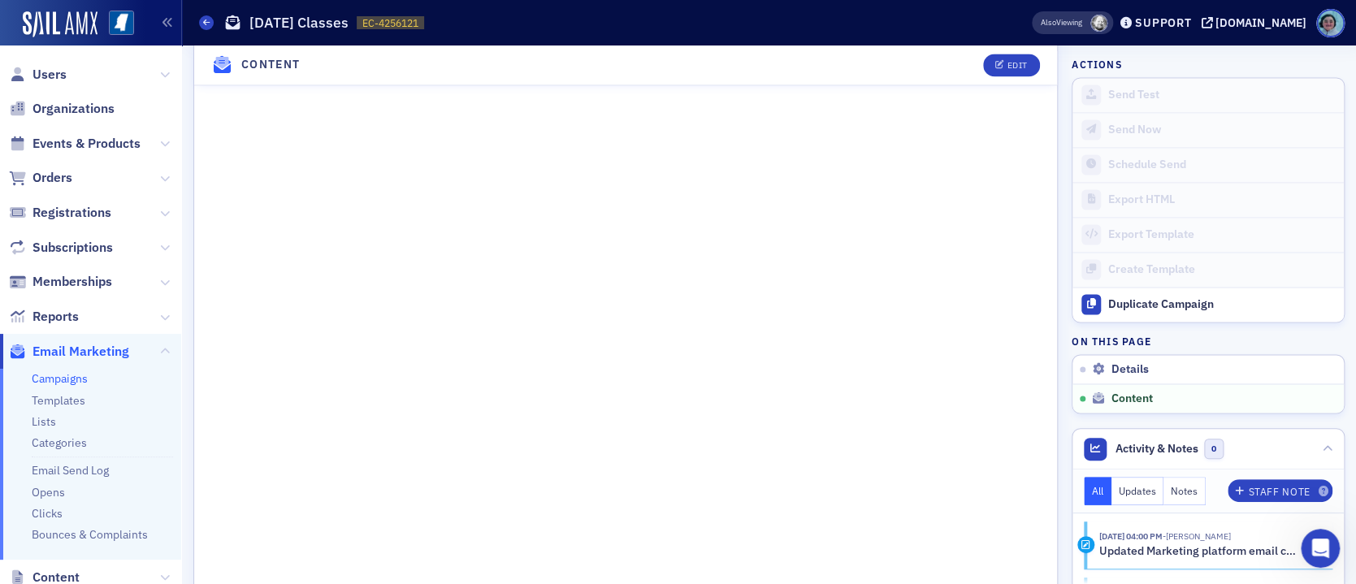
scroll to position [1266, 0]
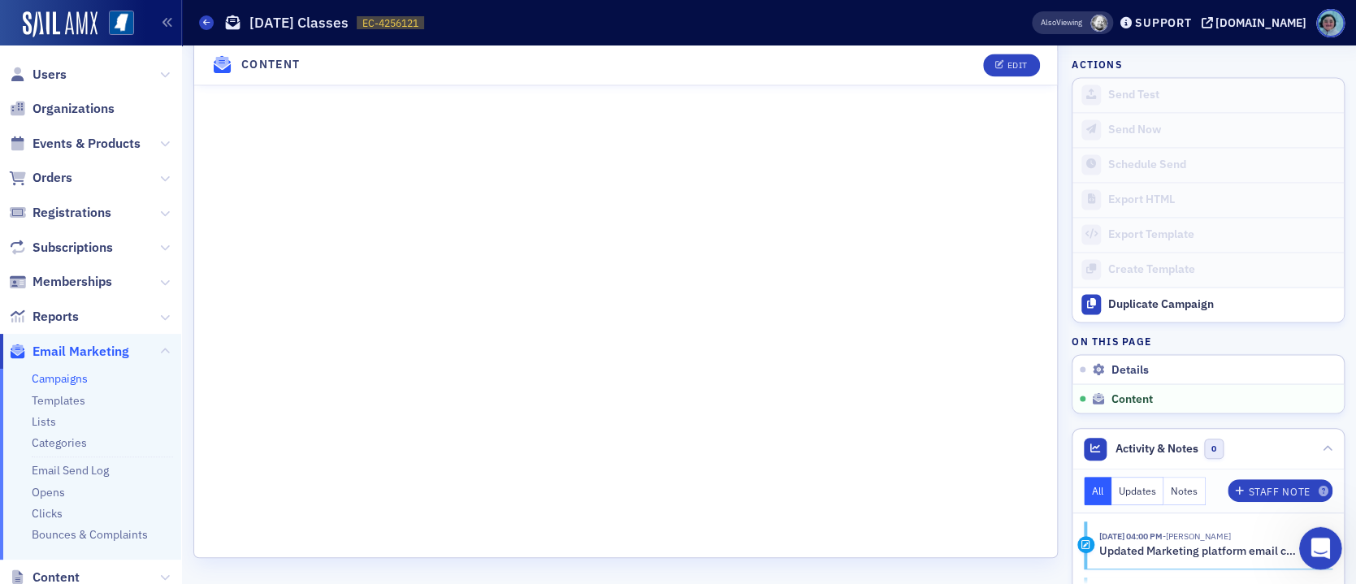
click at [1310, 537] on div "Open Intercom Messenger" at bounding box center [1319, 546] width 54 height 54
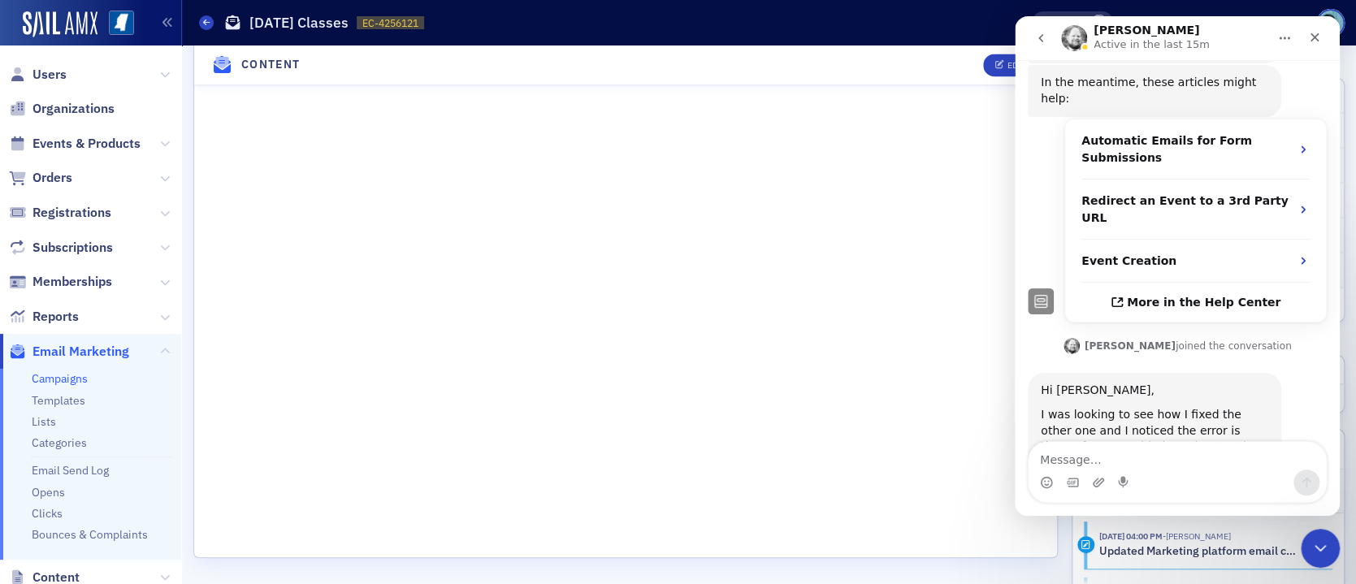
scroll to position [289, 0]
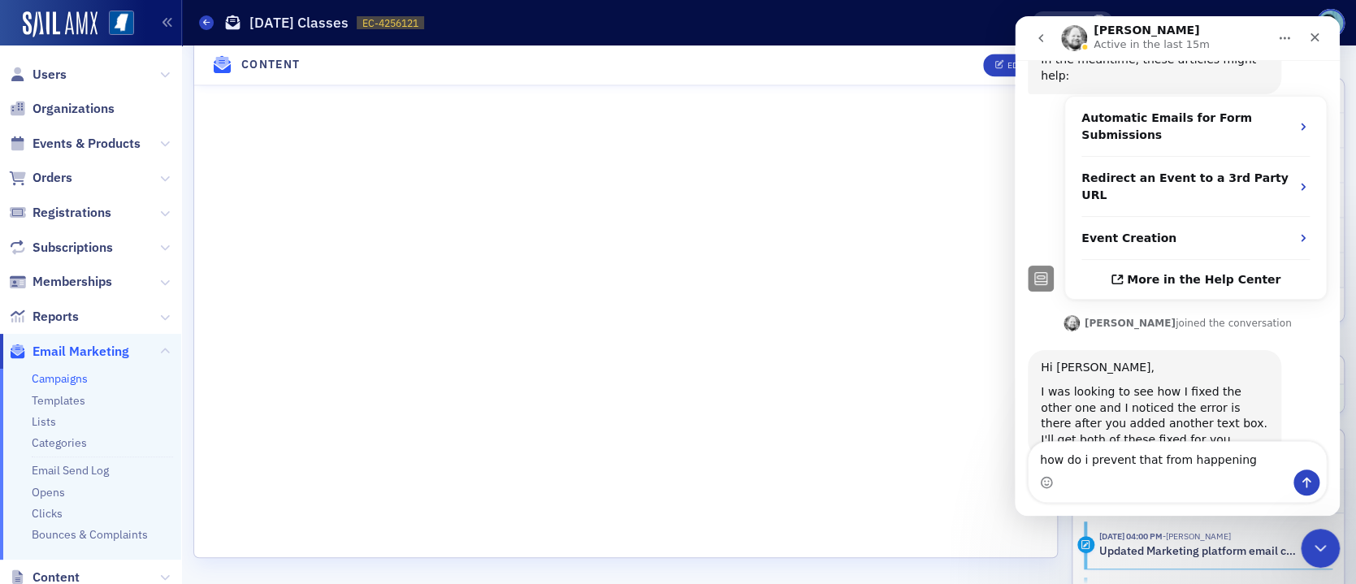
type textarea "how do i prevent that from happening?"
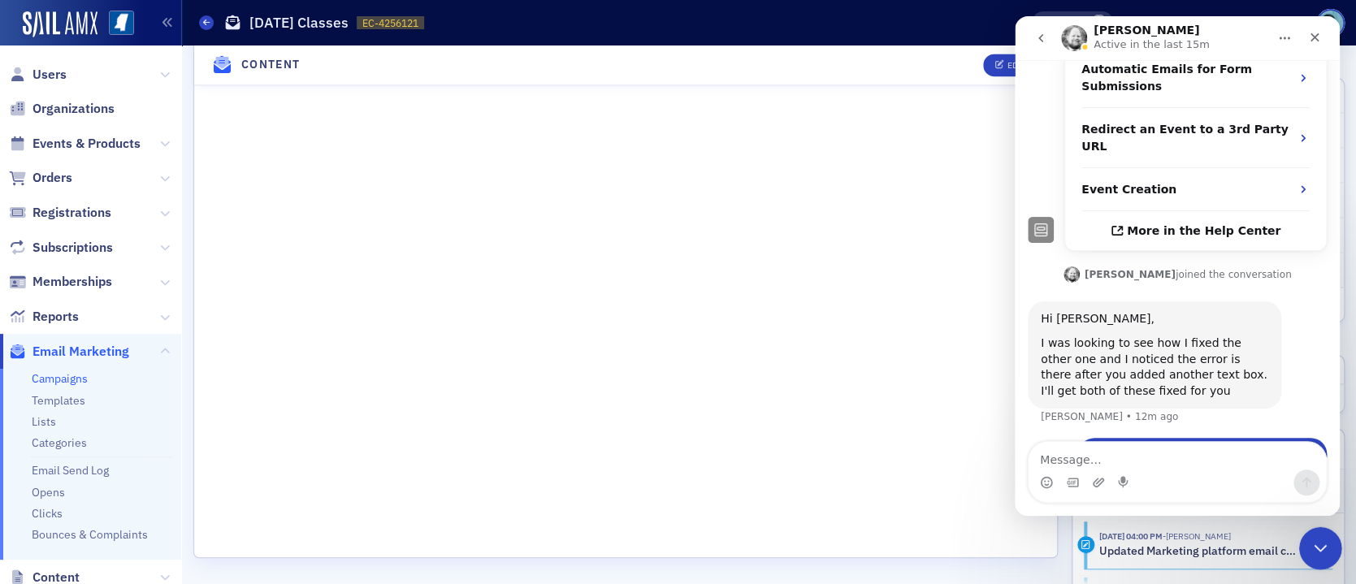
click at [1315, 555] on icon "Close Intercom Messenger" at bounding box center [1318, 545] width 19 height 19
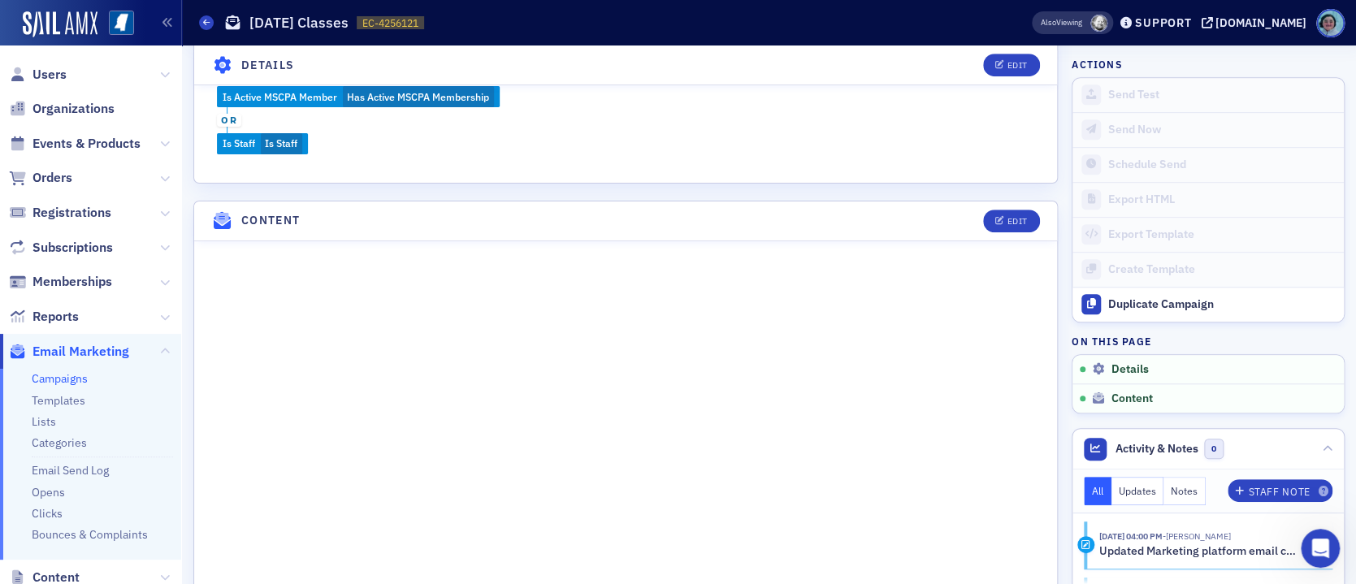
scroll to position [650, 0]
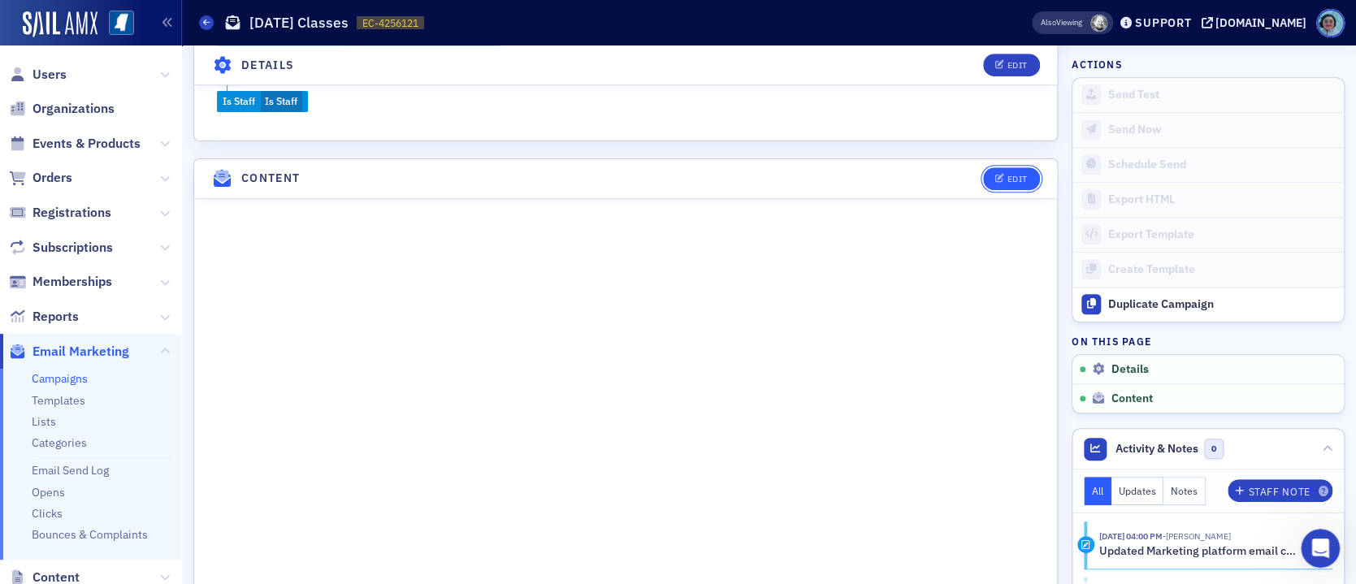
click at [1007, 179] on div "Edit" at bounding box center [1017, 179] width 20 height 9
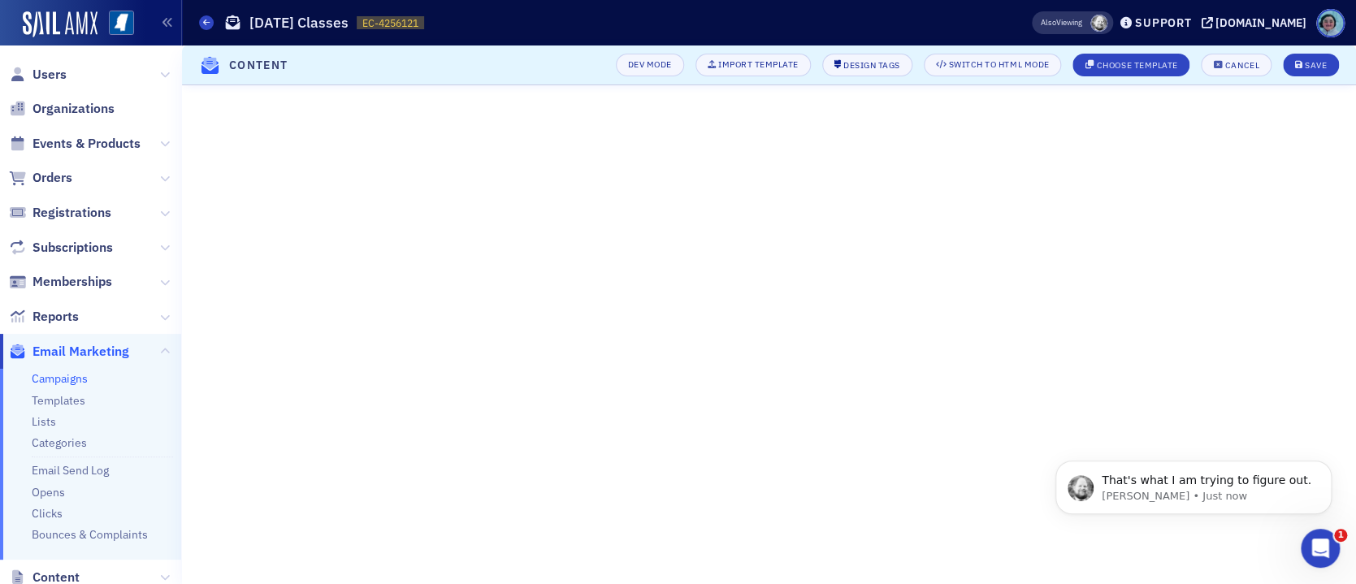
scroll to position [386, 0]
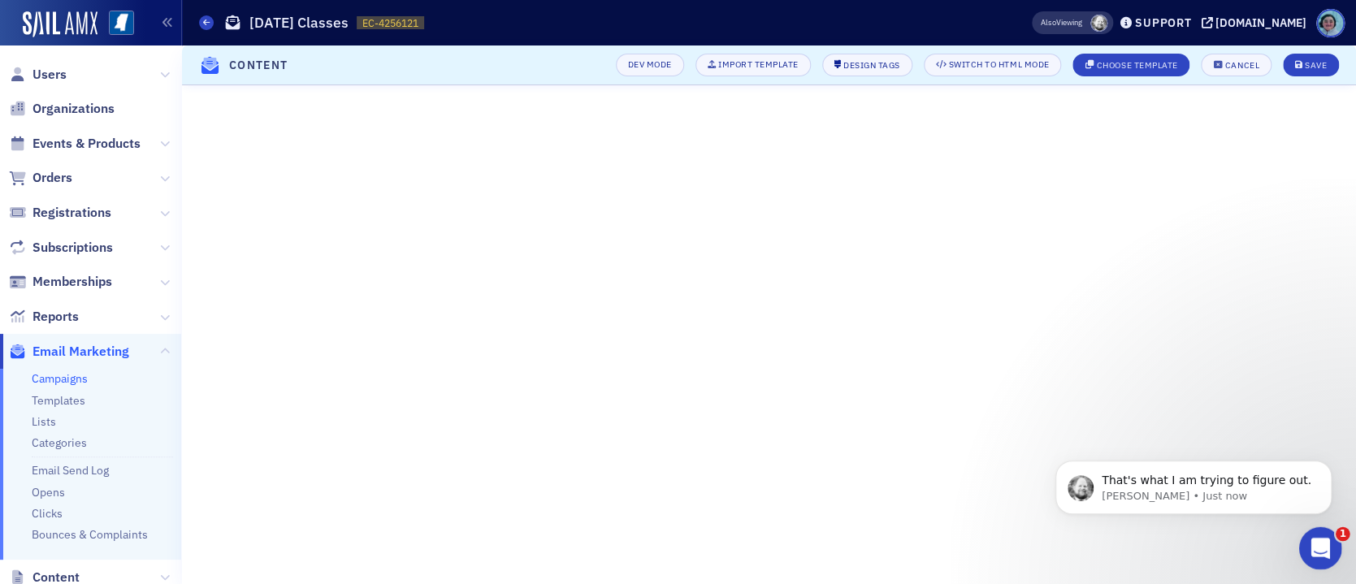
click at [1327, 552] on div "Open Intercom Messenger" at bounding box center [1319, 546] width 54 height 54
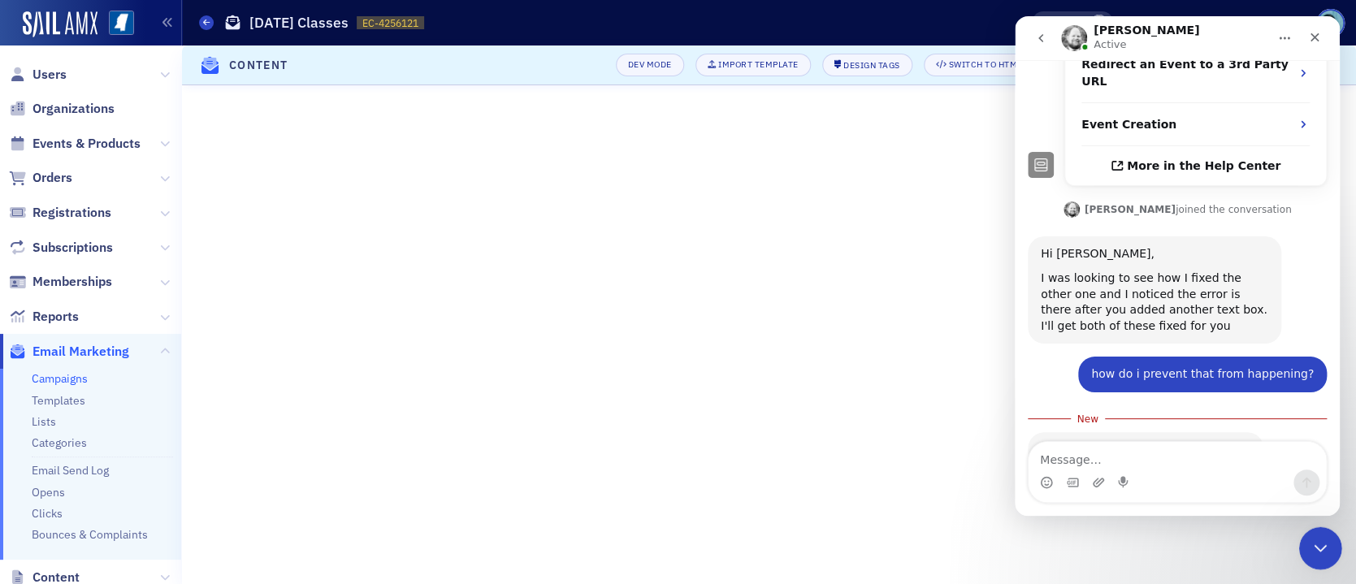
scroll to position [413, 0]
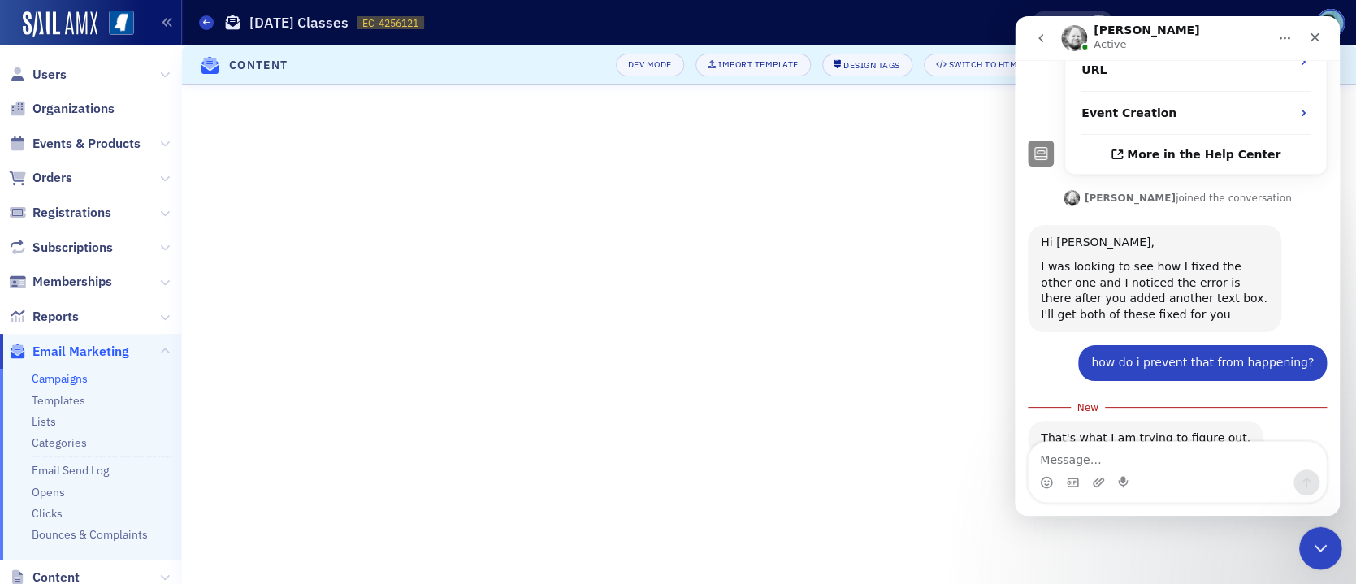
click at [1328, 552] on div "Close Intercom Messenger" at bounding box center [1318, 545] width 39 height 39
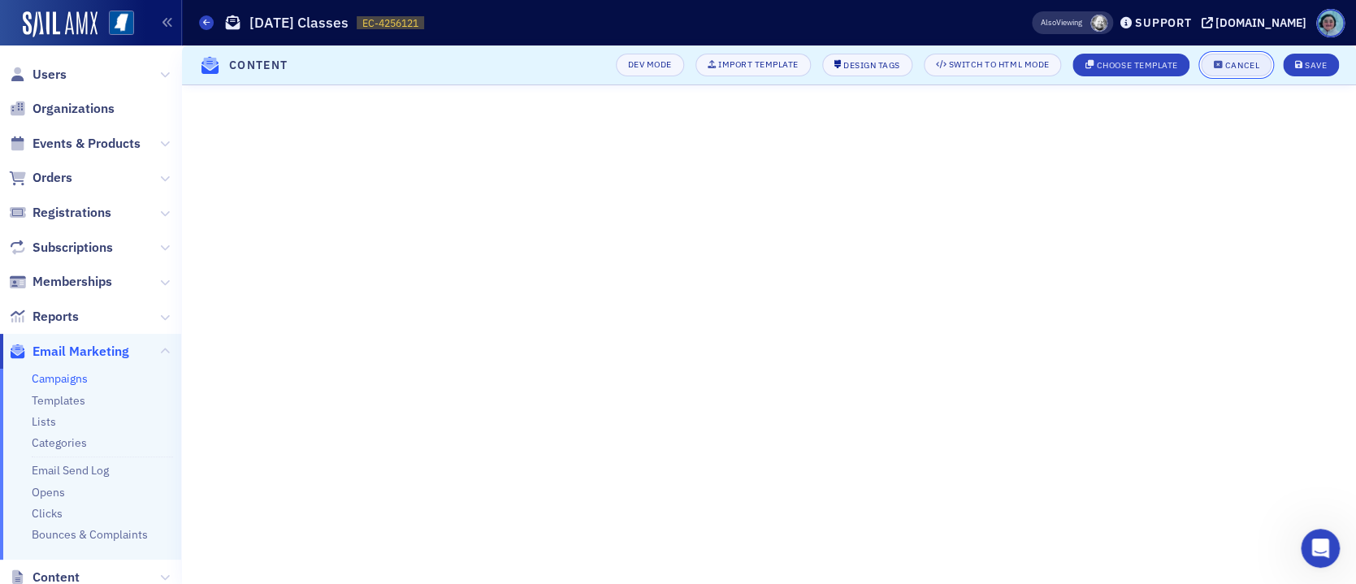
click at [1219, 68] on icon "button" at bounding box center [1218, 65] width 10 height 9
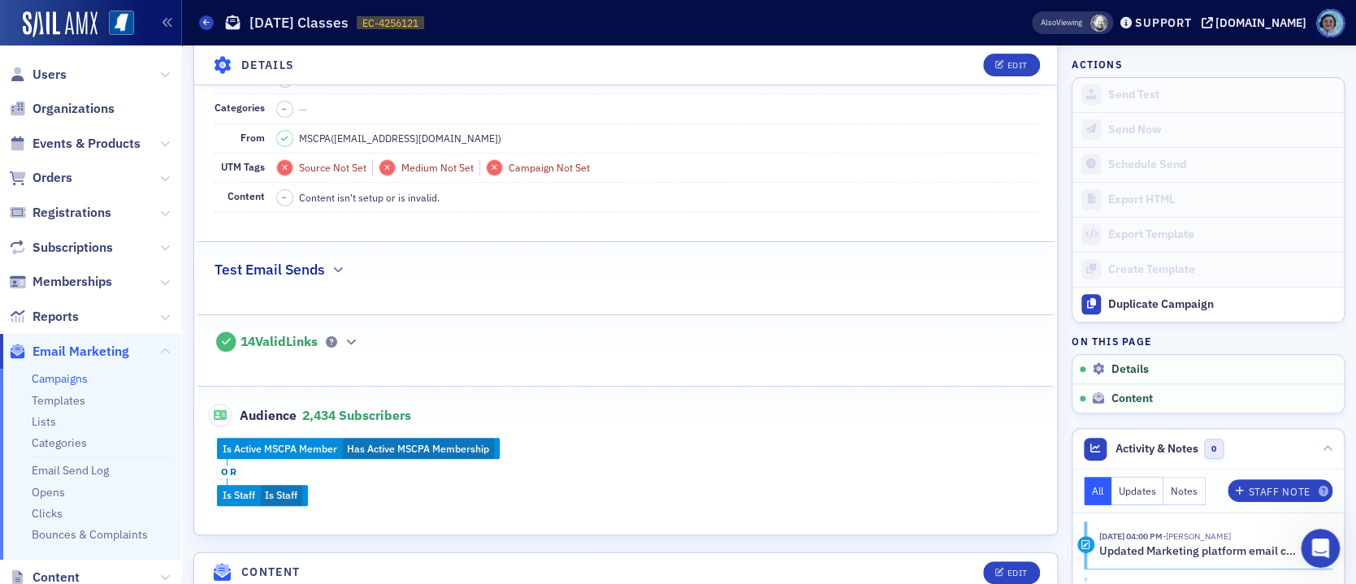
scroll to position [225, 0]
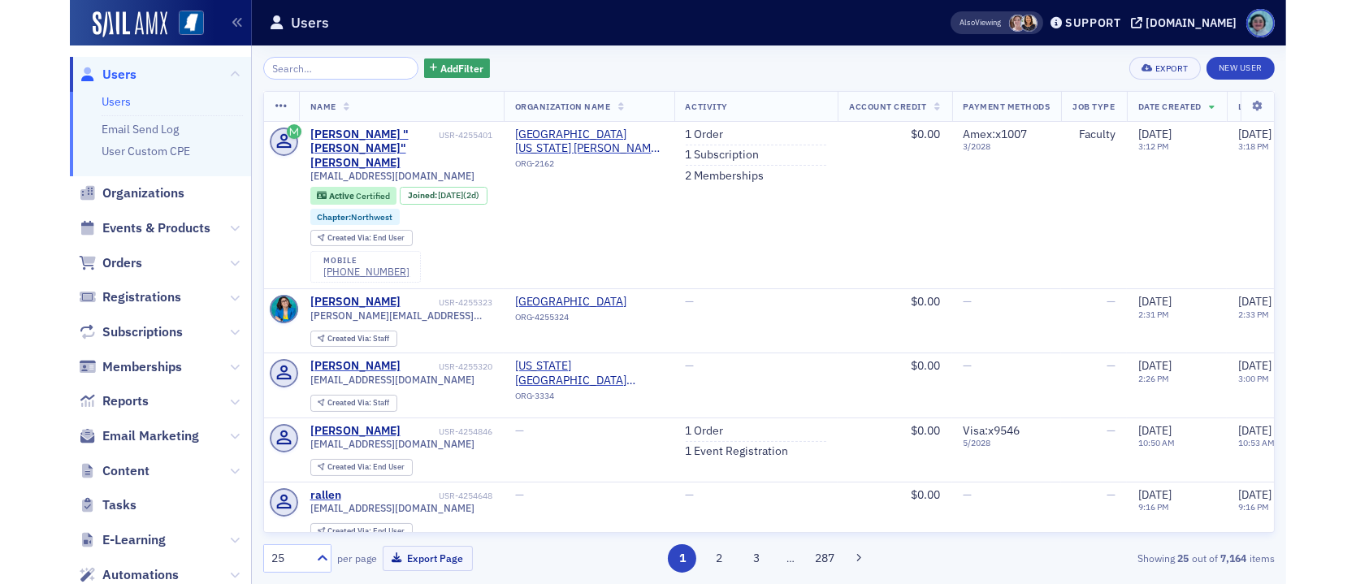
scroll to position [604, 0]
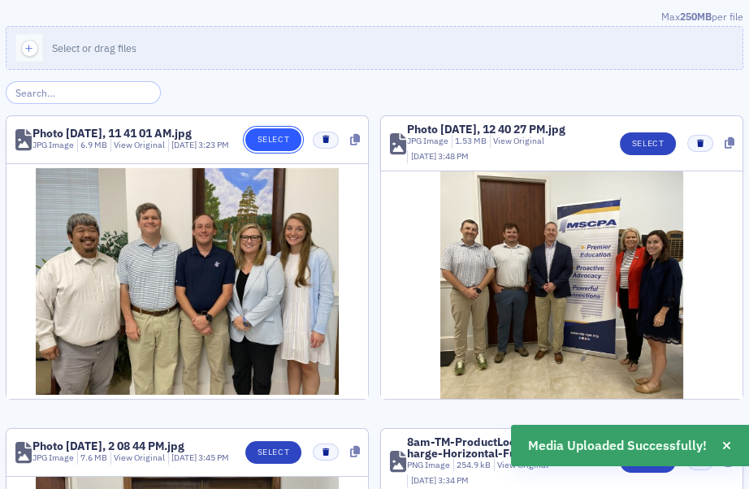
click at [263, 146] on button "Select" at bounding box center [273, 139] width 56 height 23
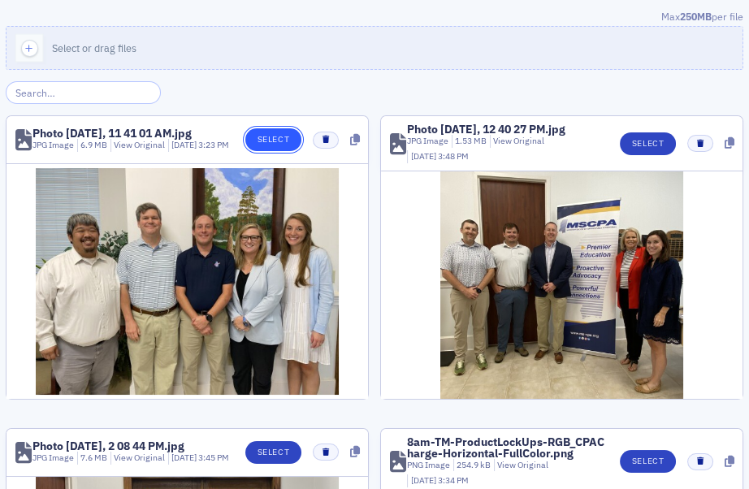
click at [281, 139] on button "Select" at bounding box center [273, 139] width 56 height 23
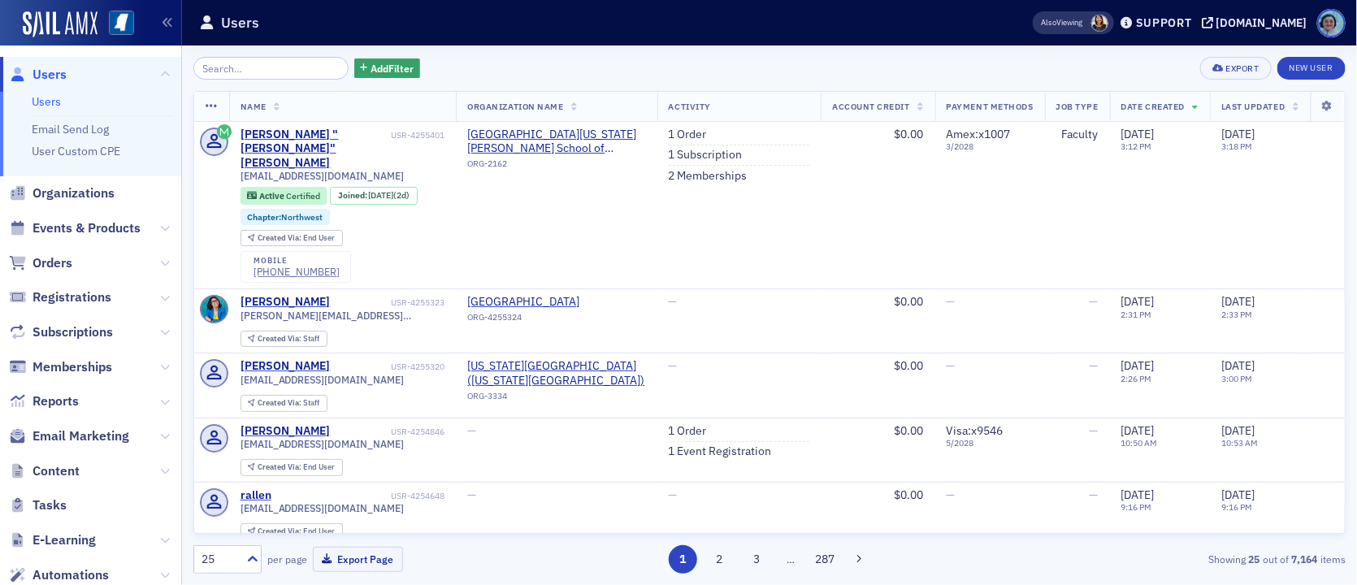
click at [301, 68] on input "search" at bounding box center [270, 68] width 155 height 23
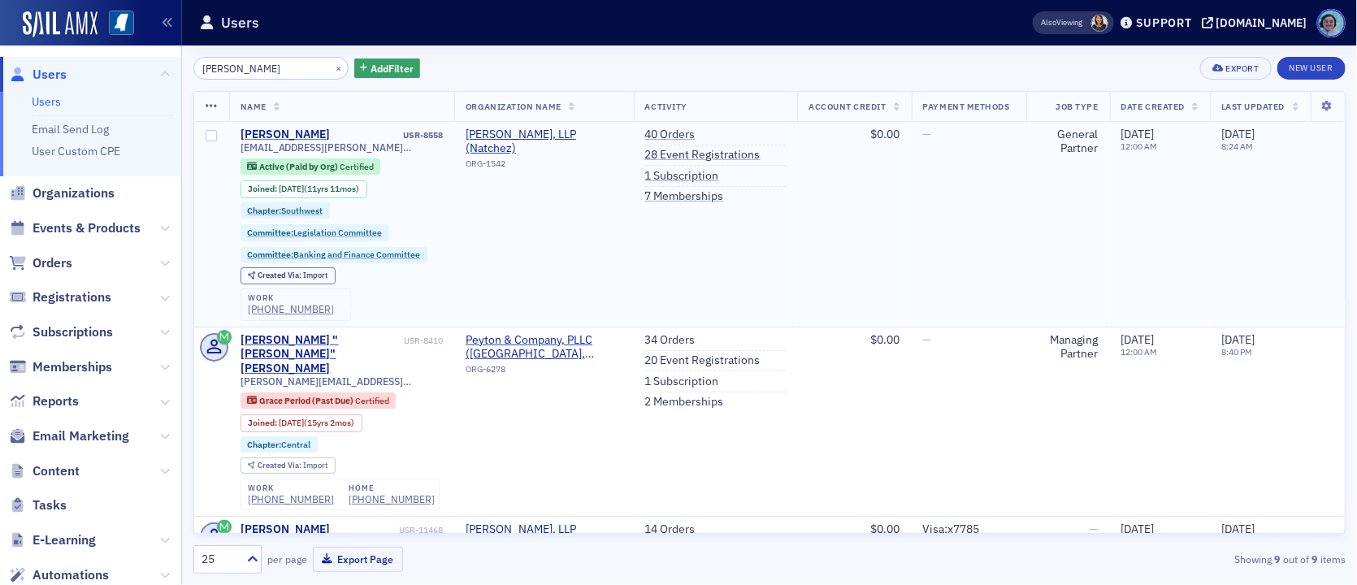
type input "[PERSON_NAME]"
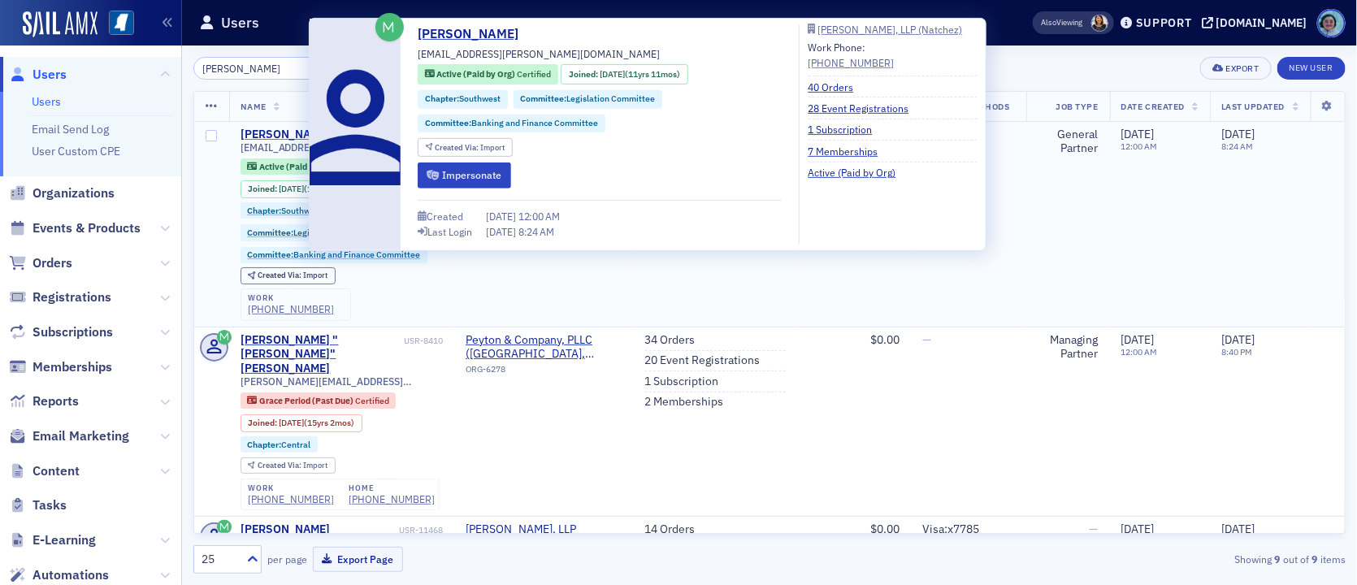
click at [298, 129] on div "[PERSON_NAME]" at bounding box center [285, 135] width 90 height 15
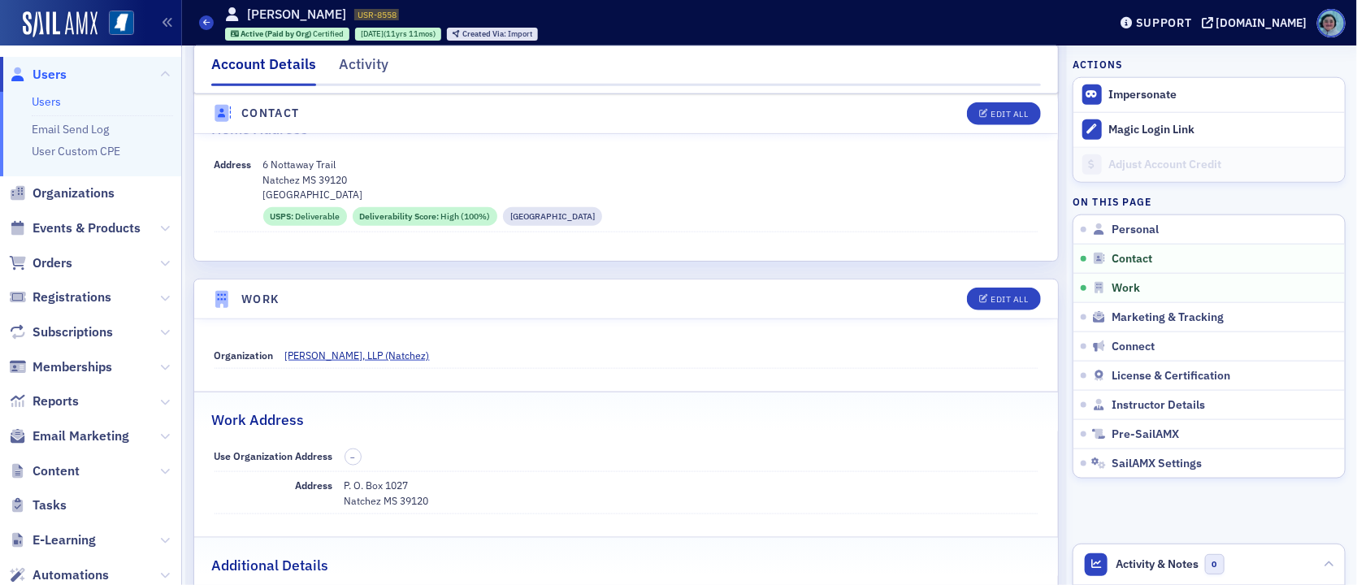
scroll to position [812, 0]
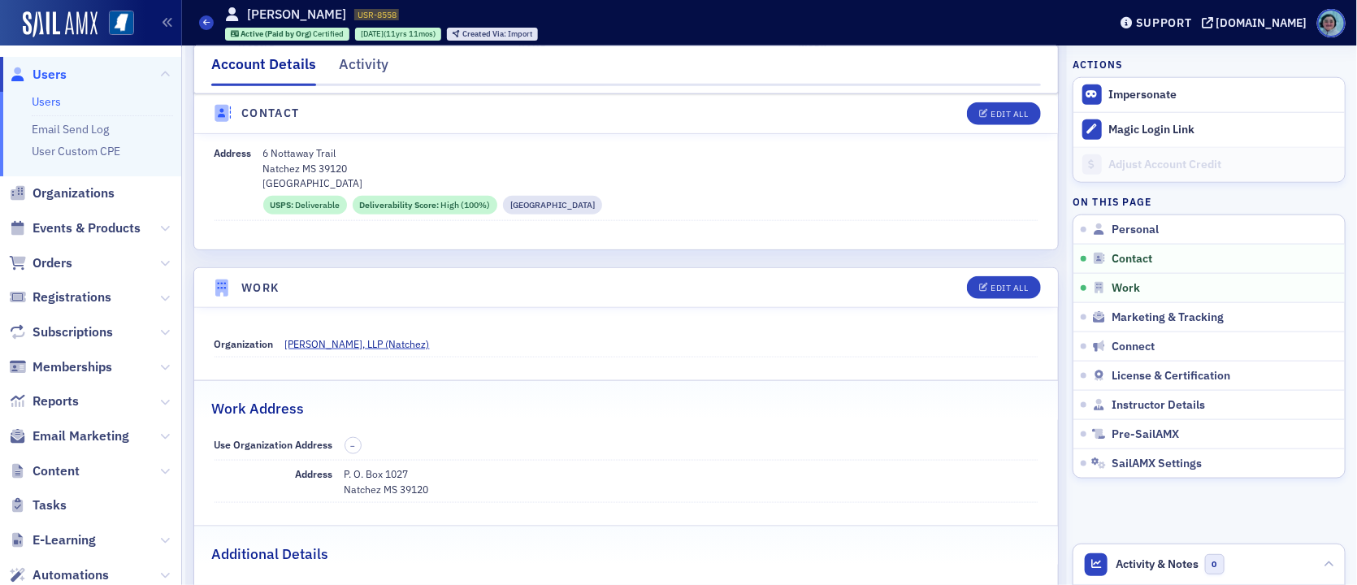
click at [276, 163] on p "Natchez MS 39120" at bounding box center [650, 168] width 775 height 15
copy p "Natchez"
drag, startPoint x: 1293, startPoint y: 193, endPoint x: 1257, endPoint y: 172, distance: 42.2
click at [1293, 194] on h4 "On this page" at bounding box center [1208, 201] width 273 height 15
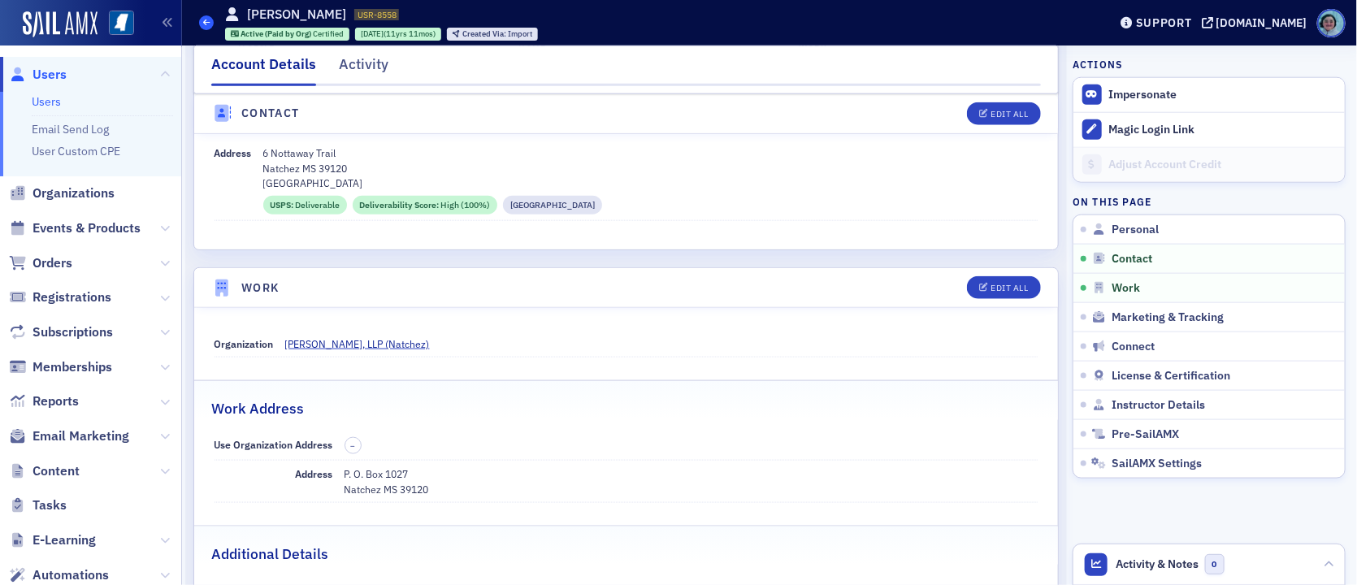
click at [211, 22] on span at bounding box center [206, 22] width 15 height 15
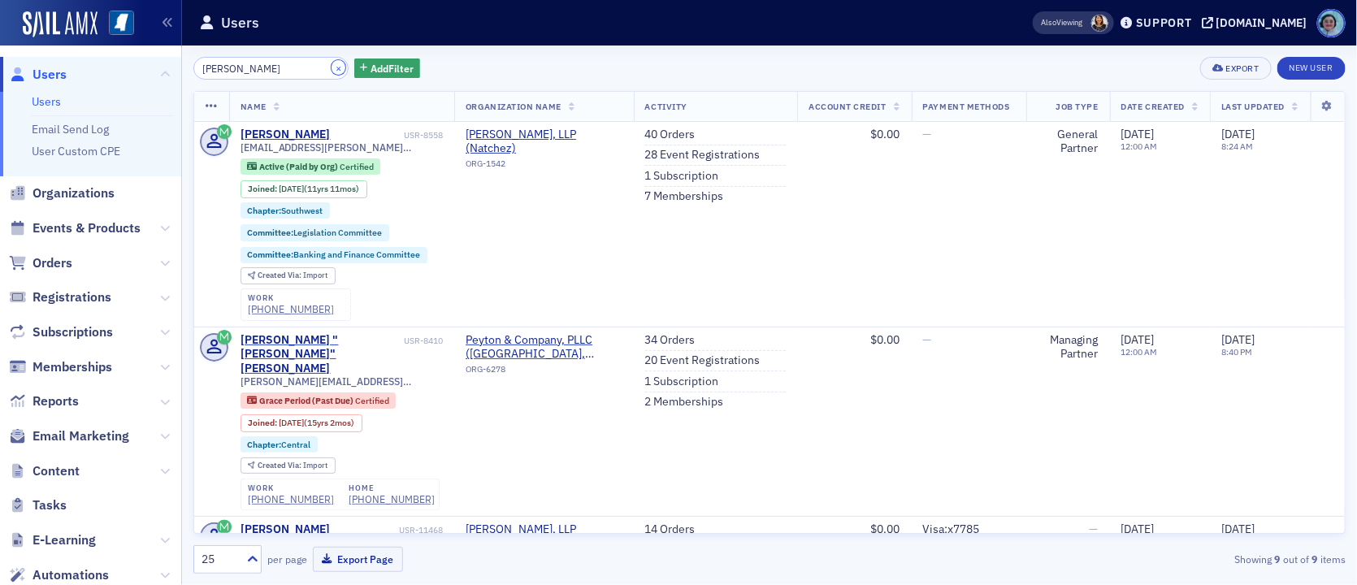
drag, startPoint x: 326, startPoint y: 65, endPoint x: 309, endPoint y: 65, distance: 17.1
click at [331, 65] on button "×" at bounding box center [338, 67] width 15 height 15
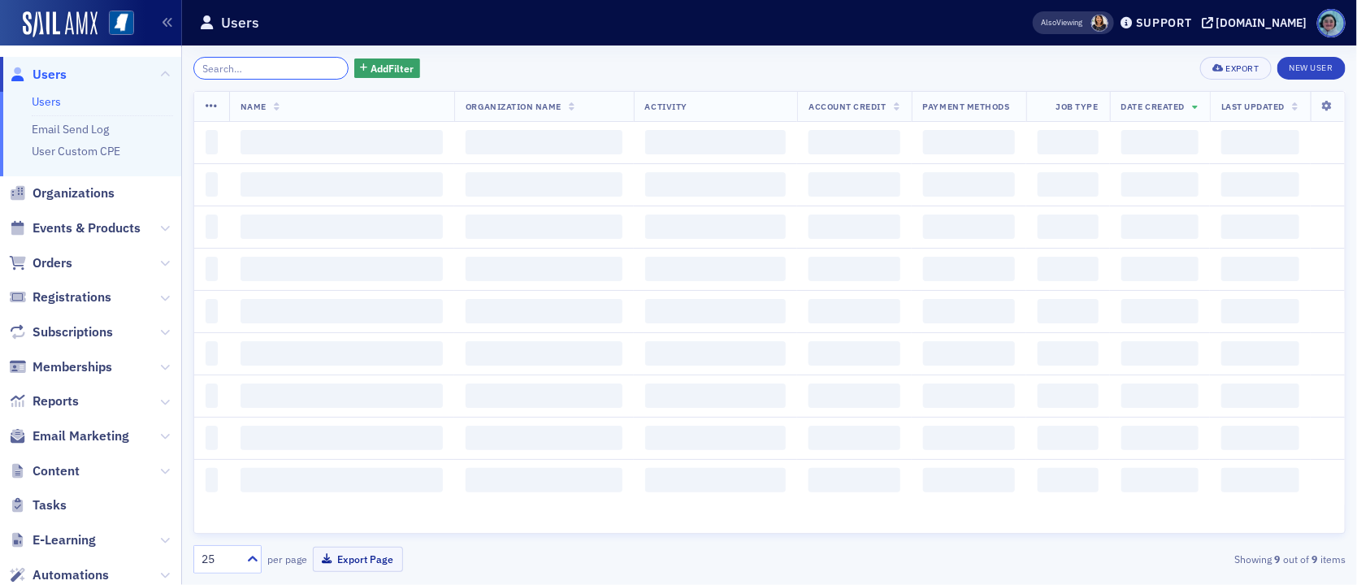
click at [297, 64] on input "search" at bounding box center [270, 68] width 155 height 23
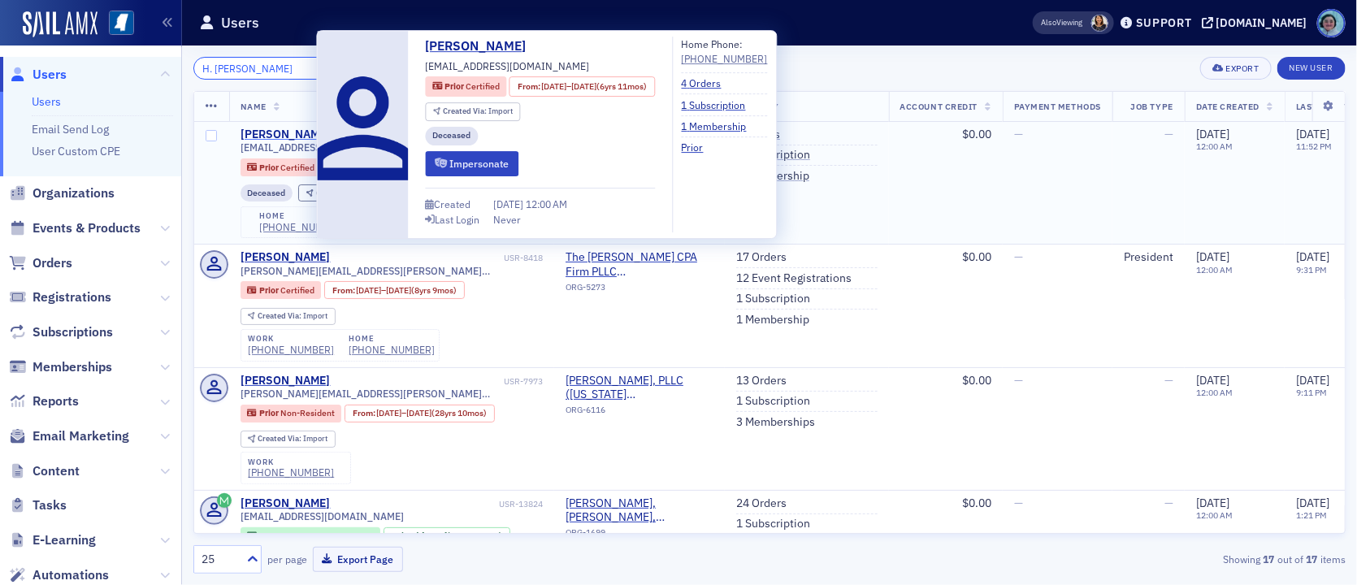
type input "H. [PERSON_NAME]"
click at [295, 128] on div "[PERSON_NAME]" at bounding box center [285, 135] width 90 height 15
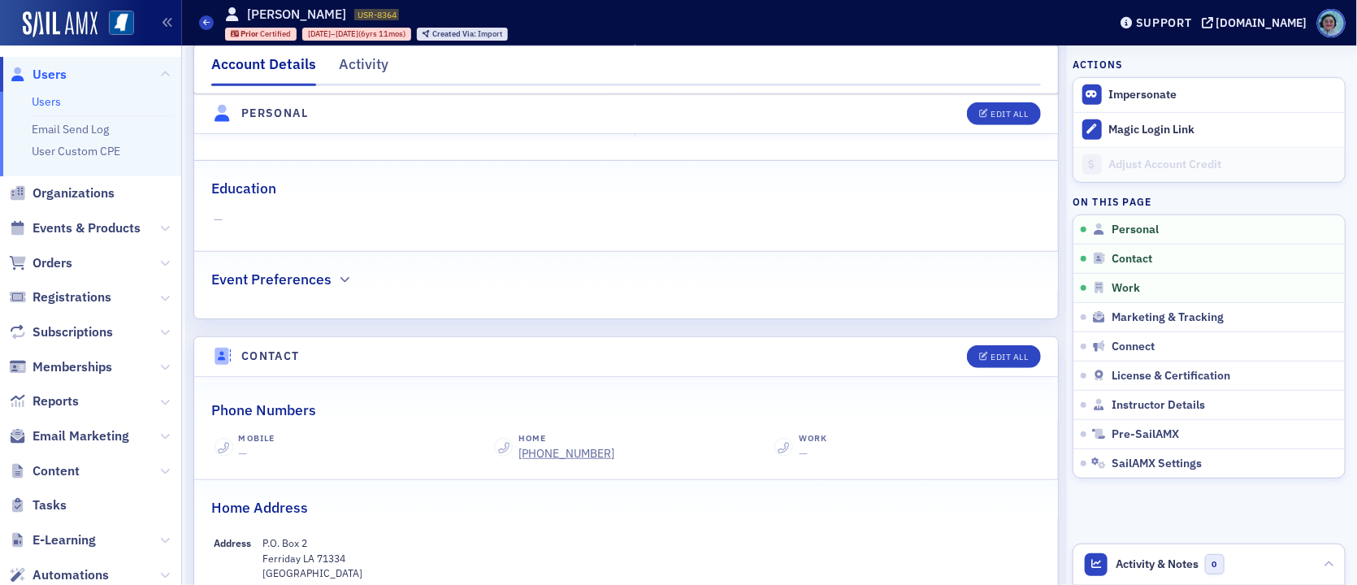
scroll to position [650, 0]
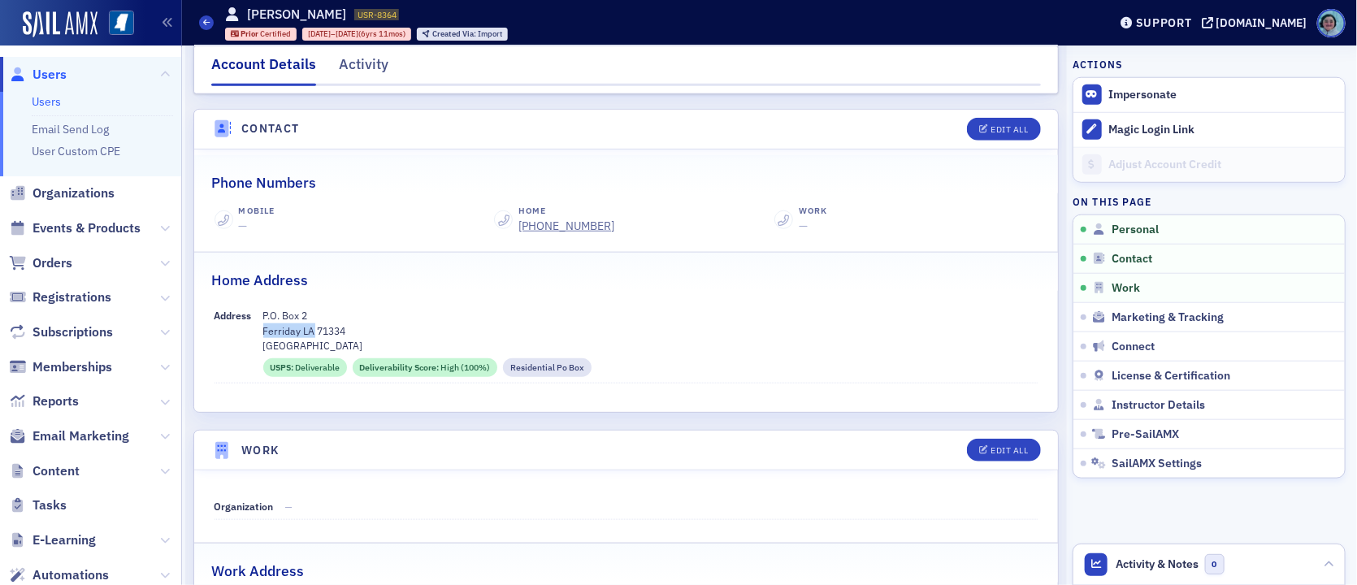
drag, startPoint x: 264, startPoint y: 327, endPoint x: 313, endPoint y: 327, distance: 48.7
click at [313, 327] on p "Ferriday LA 71334" at bounding box center [650, 330] width 775 height 15
copy p "Ferriday LA"
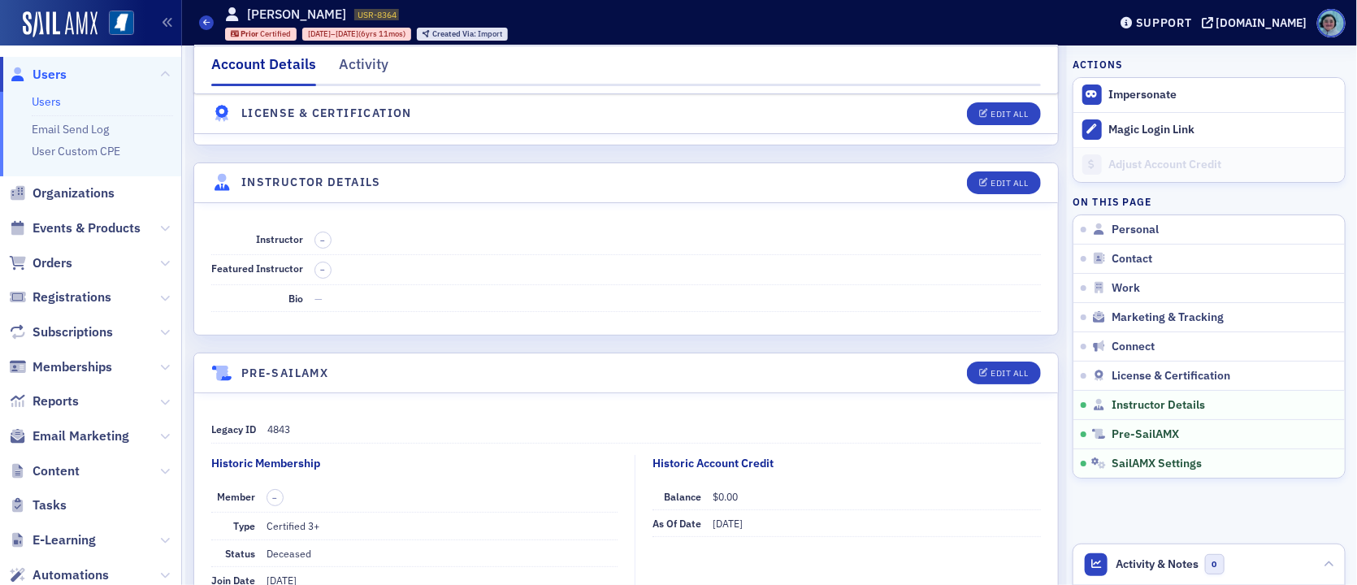
scroll to position [2985, 0]
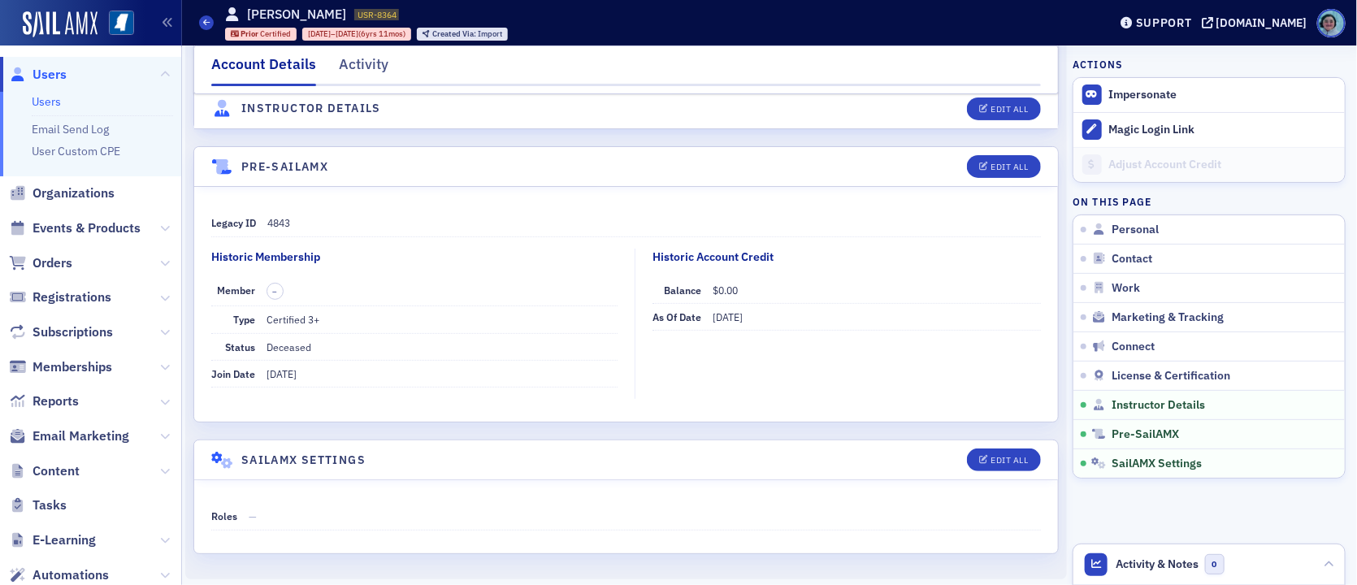
click at [1270, 200] on h4 "On this page" at bounding box center [1208, 201] width 273 height 15
